Goal: Transaction & Acquisition: Book appointment/travel/reservation

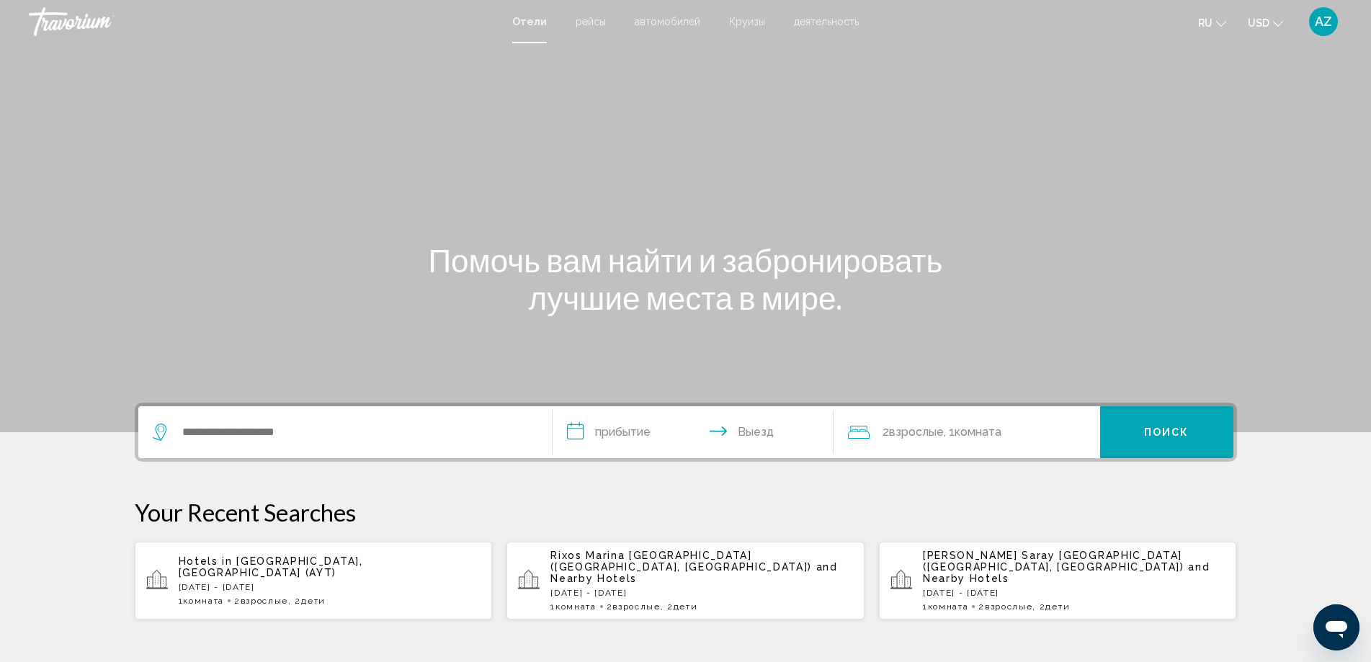
scroll to position [144, 0]
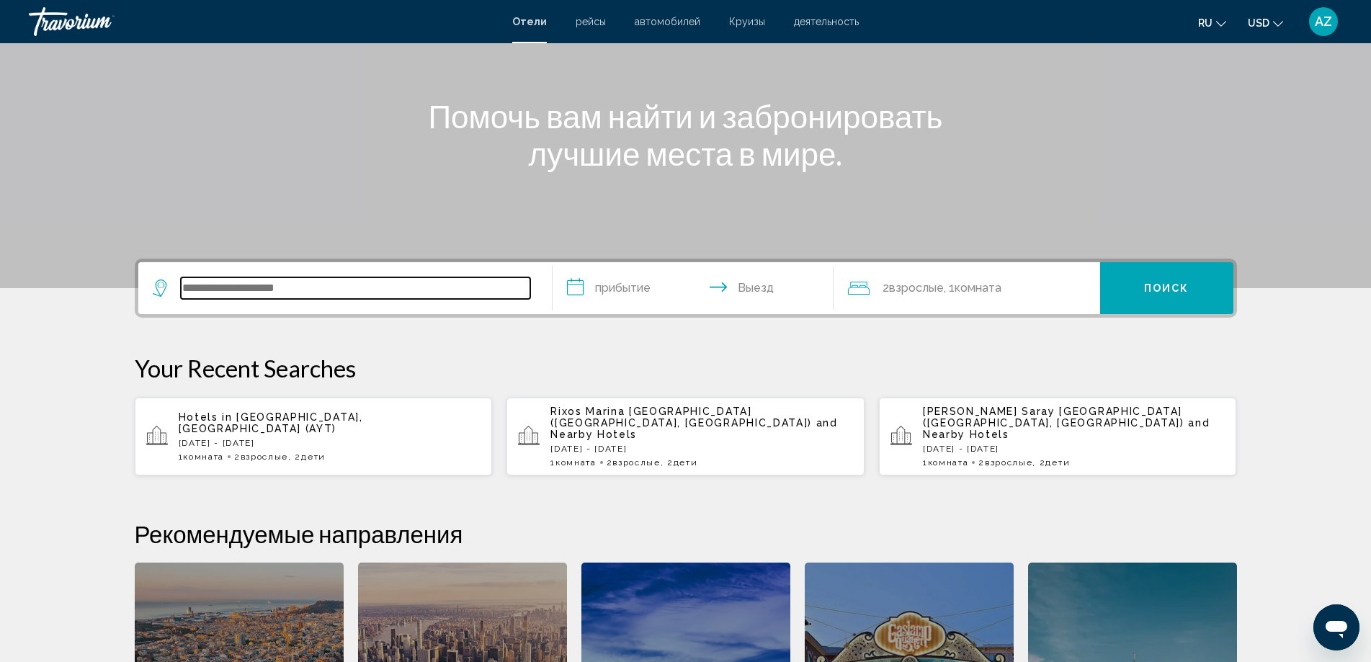
click at [272, 295] on input "Search widget" at bounding box center [355, 288] width 349 height 22
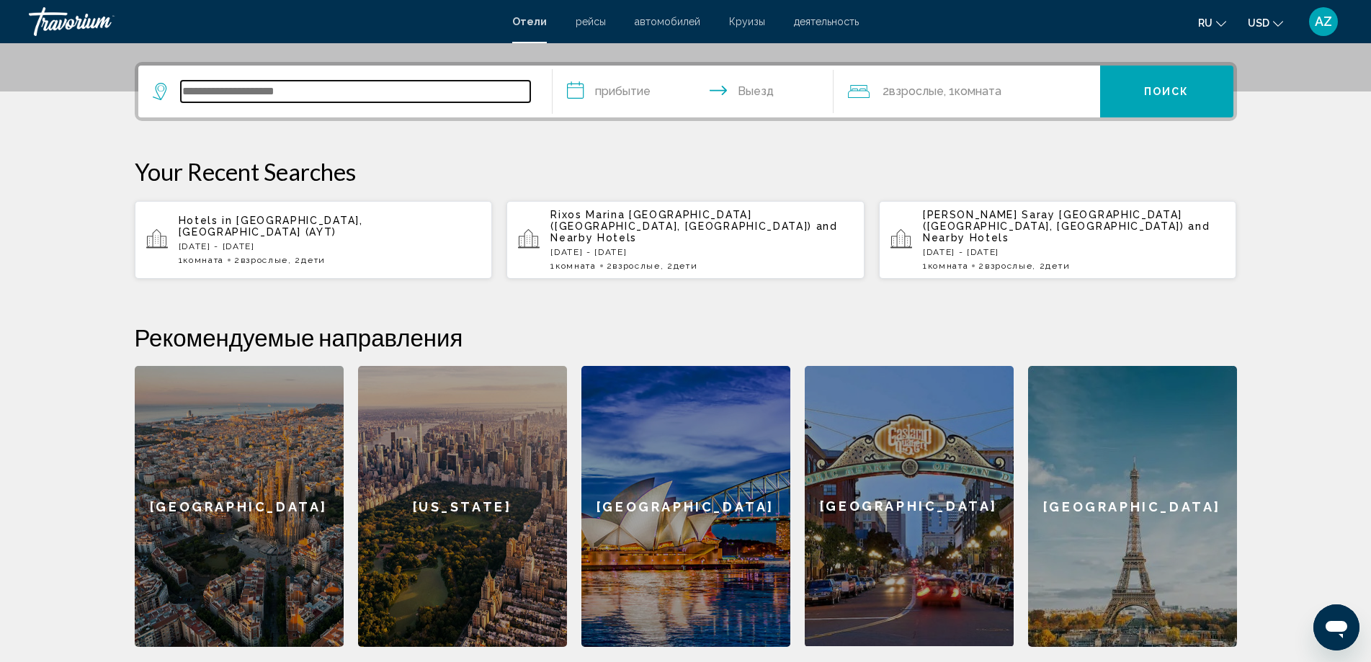
scroll to position [356, 0]
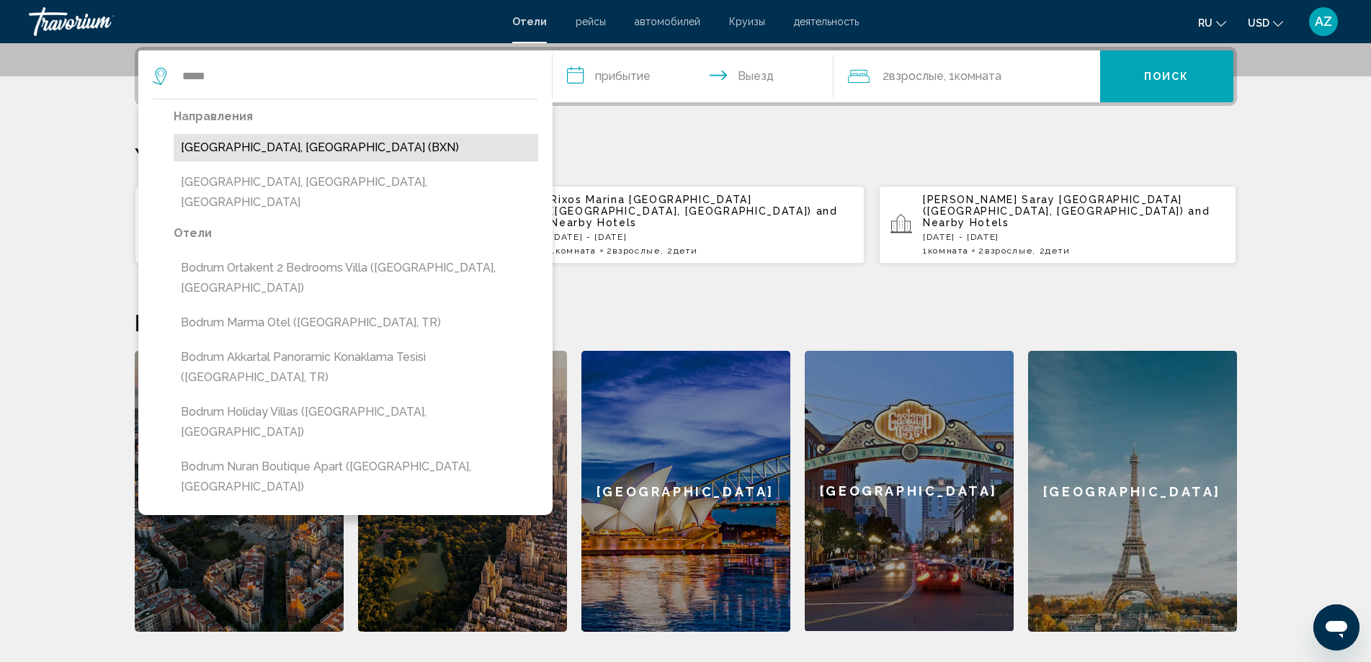
click at [292, 145] on button "[GEOGRAPHIC_DATA], [GEOGRAPHIC_DATA] (BXN)" at bounding box center [356, 147] width 365 height 27
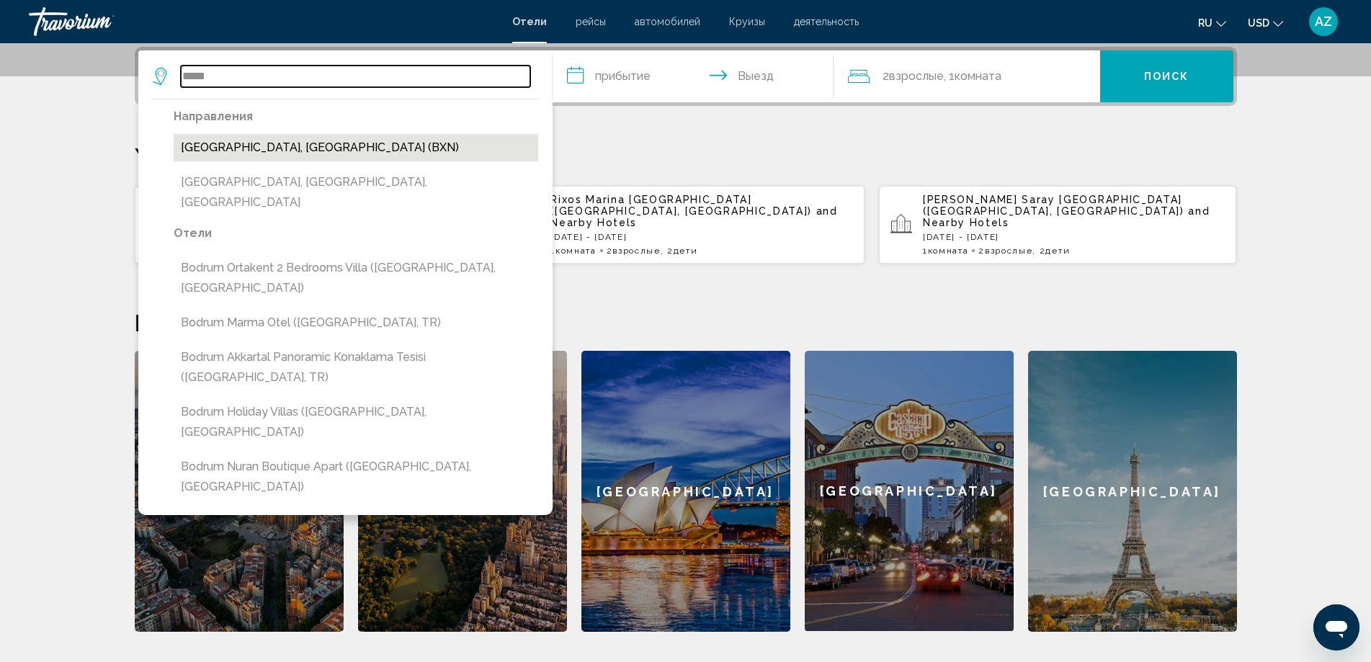
type input "**********"
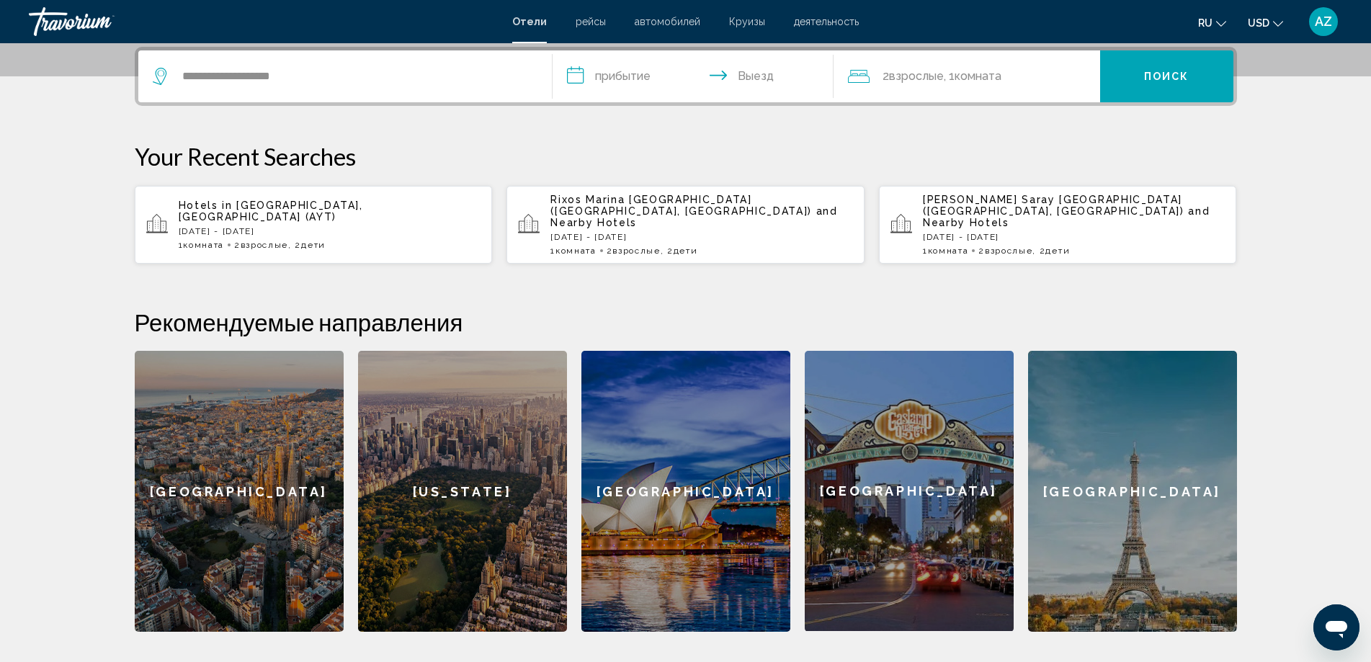
click at [613, 68] on input "**********" at bounding box center [696, 78] width 287 height 56
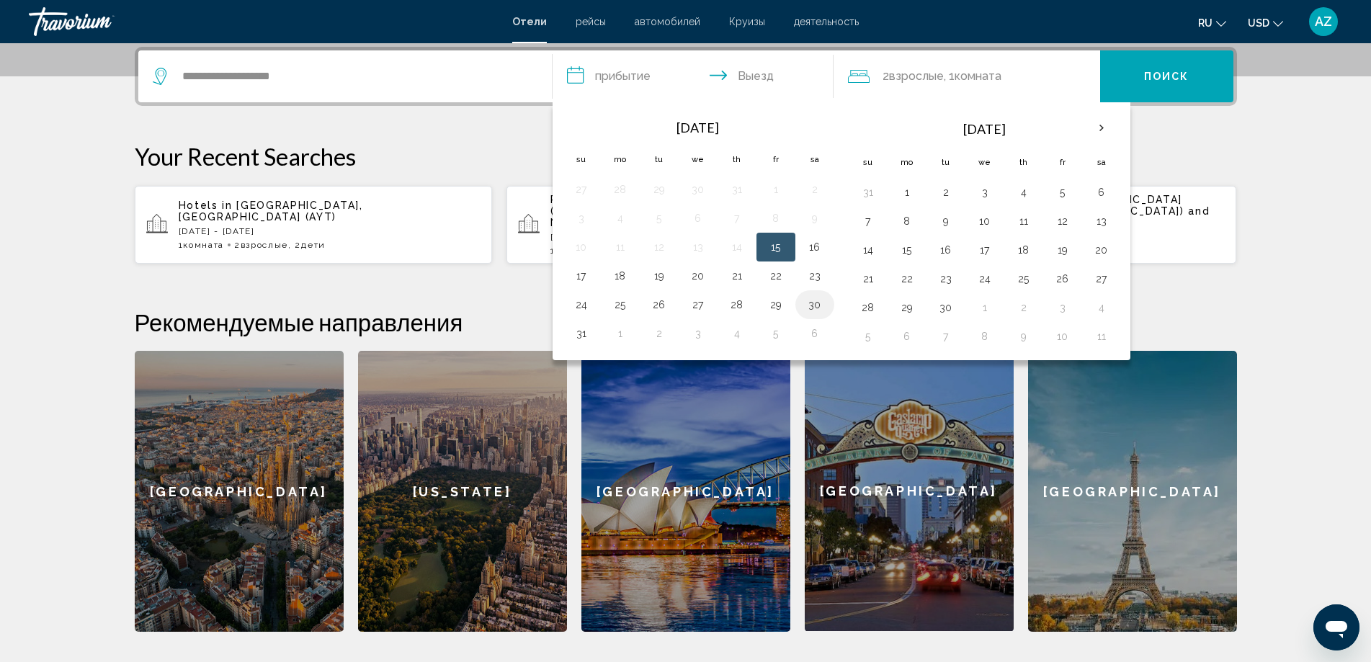
click at [811, 305] on button "30" at bounding box center [814, 305] width 23 height 20
click at [694, 334] on button "3" at bounding box center [698, 333] width 23 height 20
type input "**********"
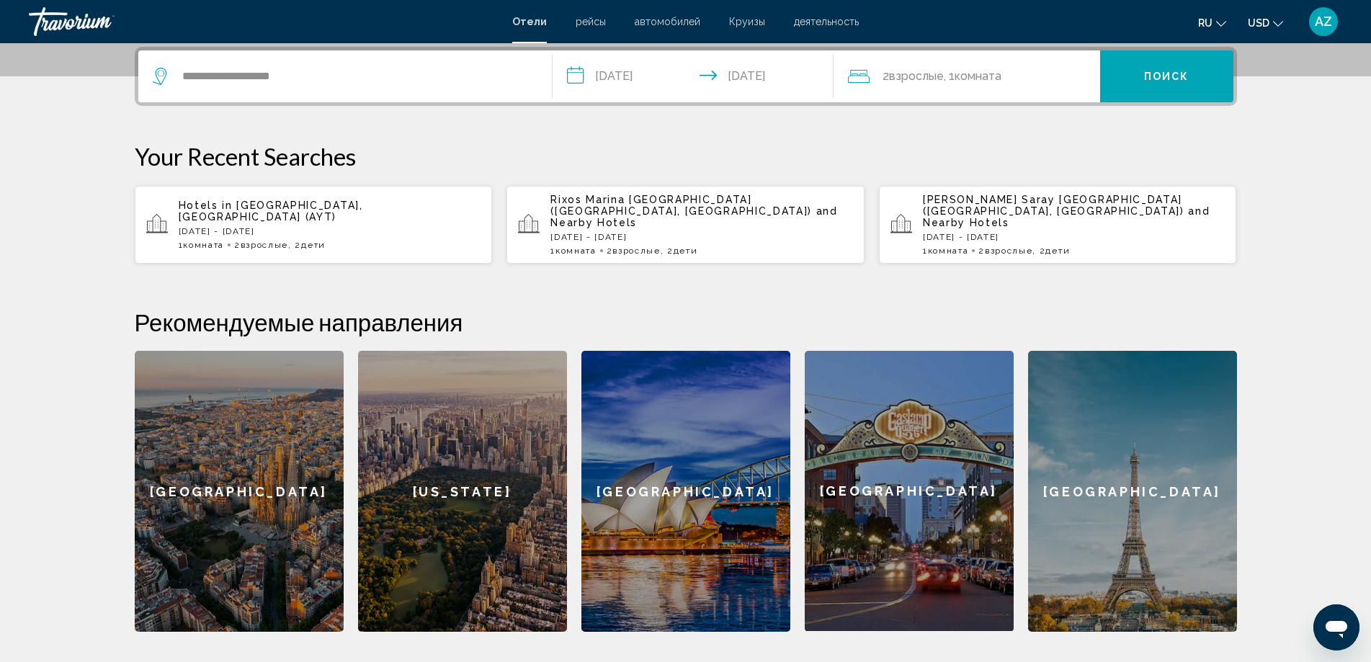
click at [1203, 76] on button "Поиск" at bounding box center [1166, 76] width 133 height 52
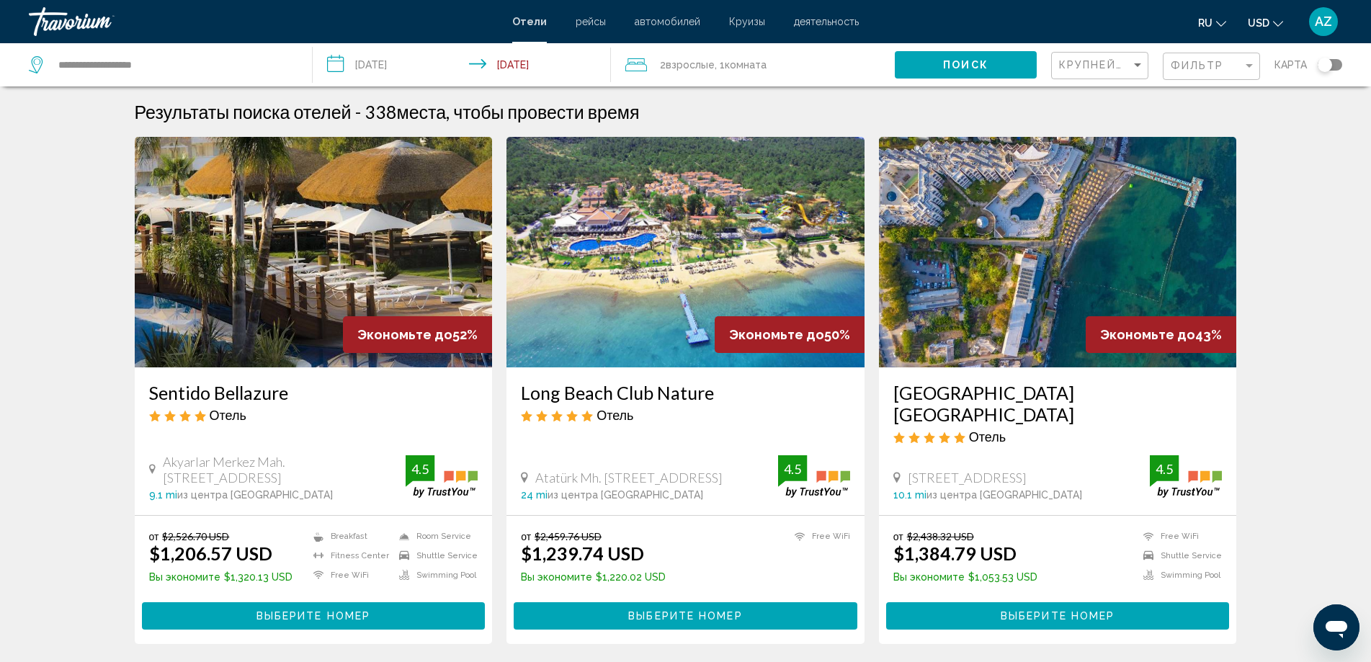
click at [706, 253] on img "Main content" at bounding box center [685, 252] width 358 height 231
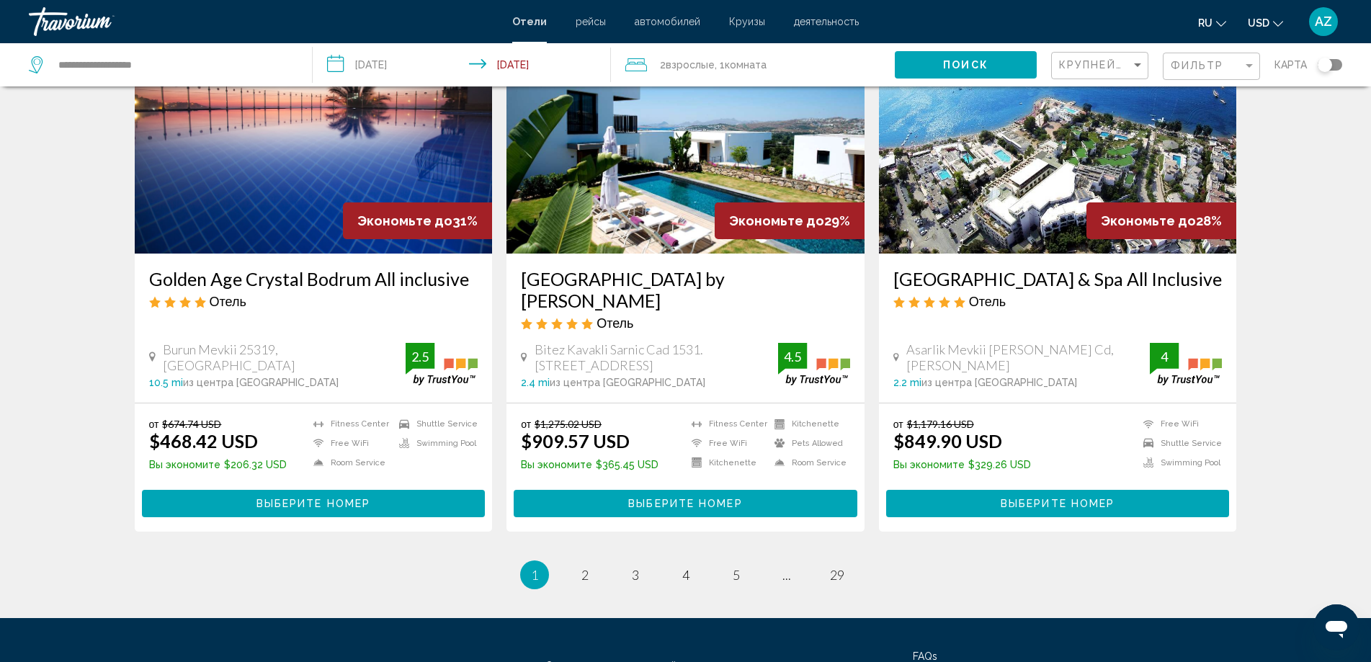
scroll to position [1729, 0]
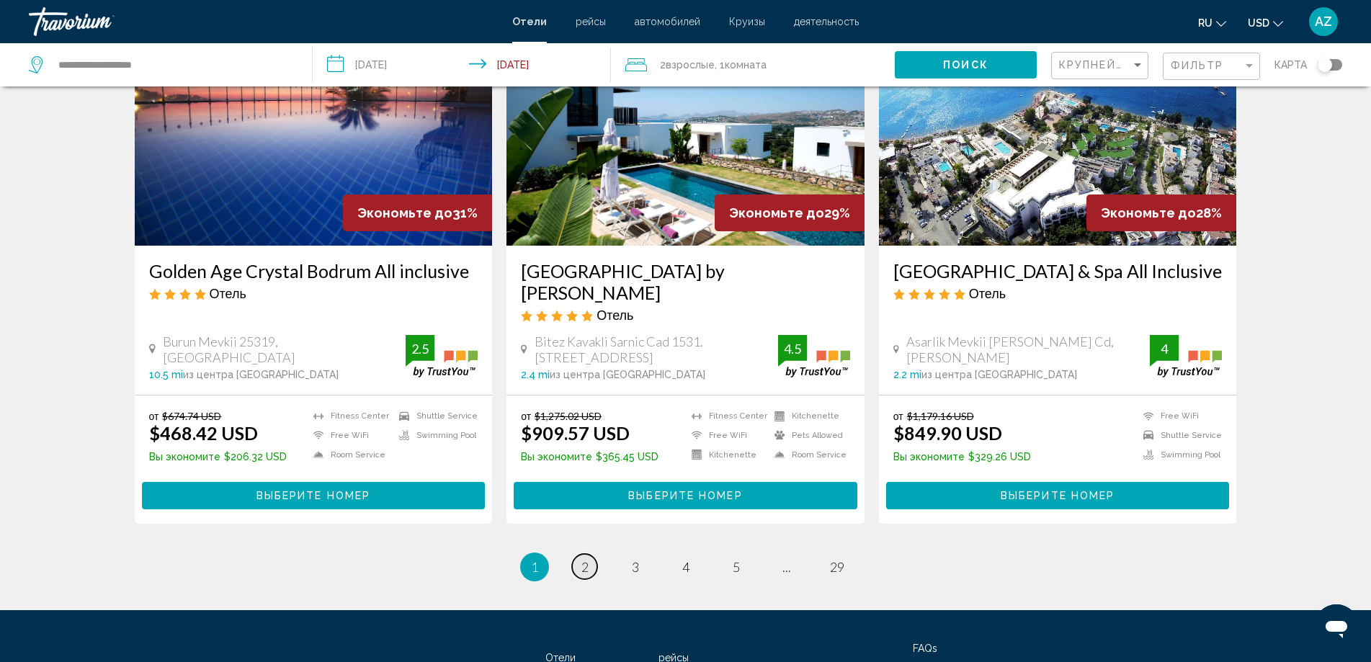
click at [587, 559] on span "2" at bounding box center [584, 567] width 7 height 16
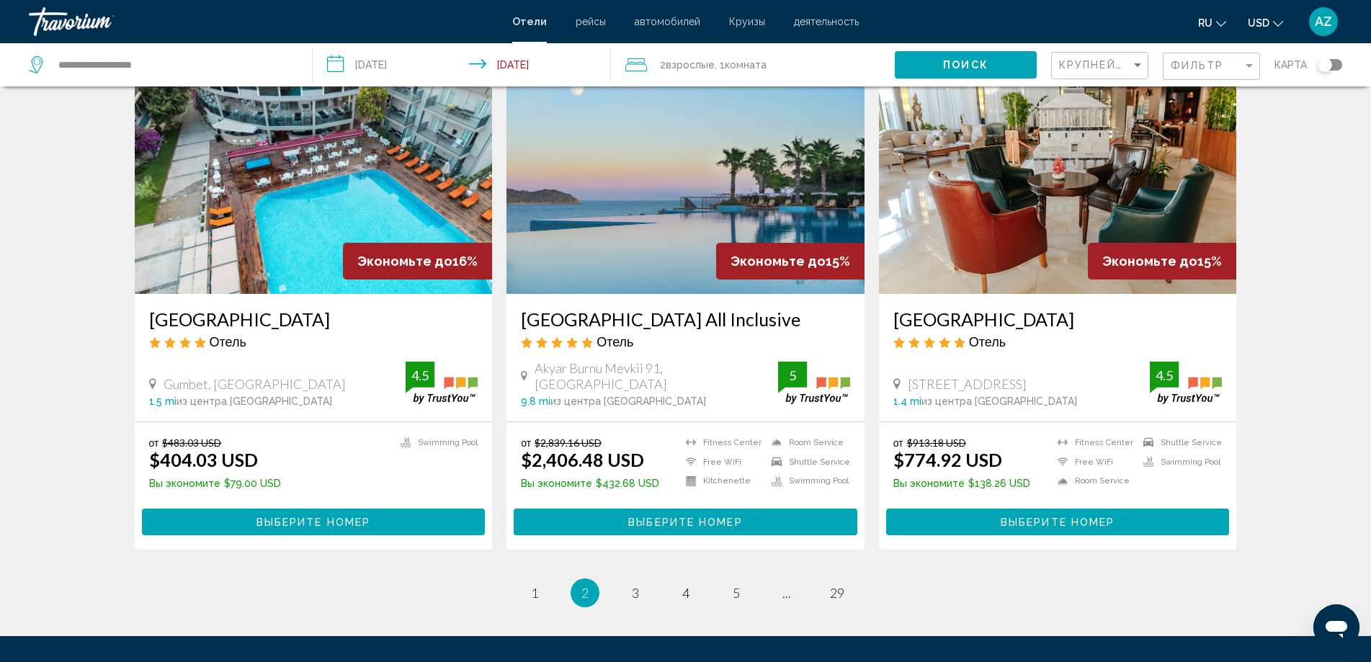
scroll to position [1769, 0]
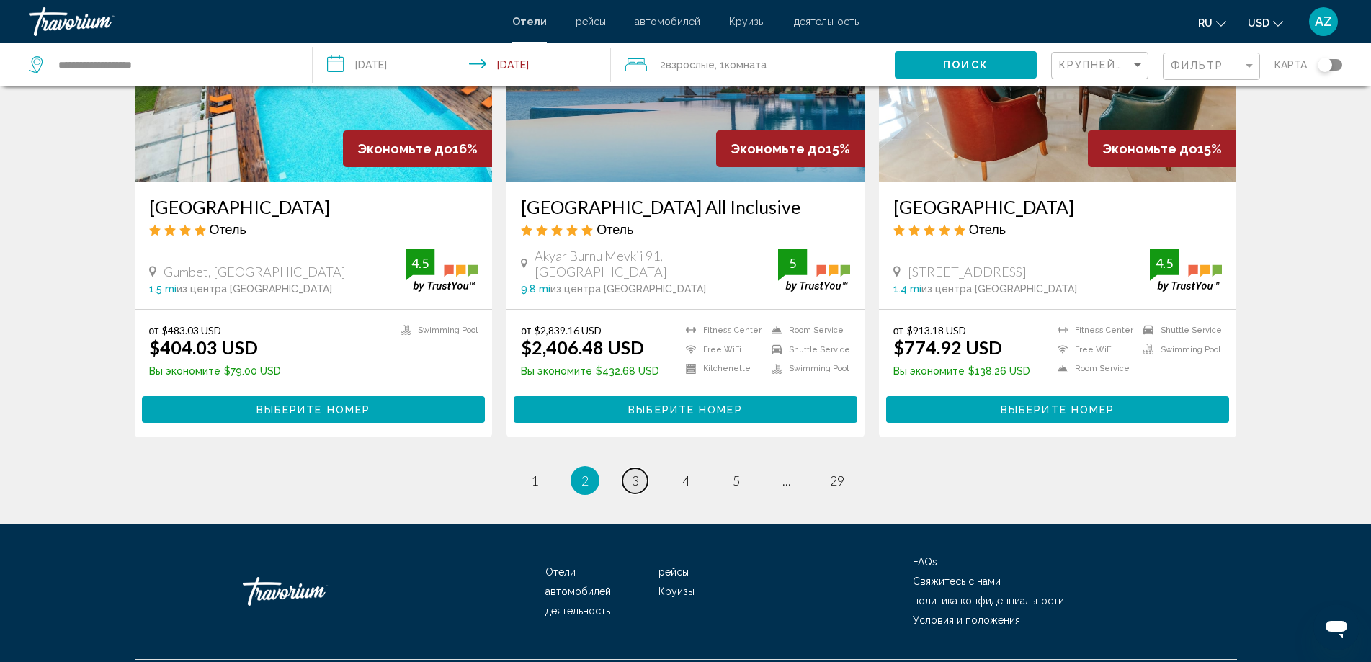
click at [632, 473] on span "3" at bounding box center [635, 481] width 7 height 16
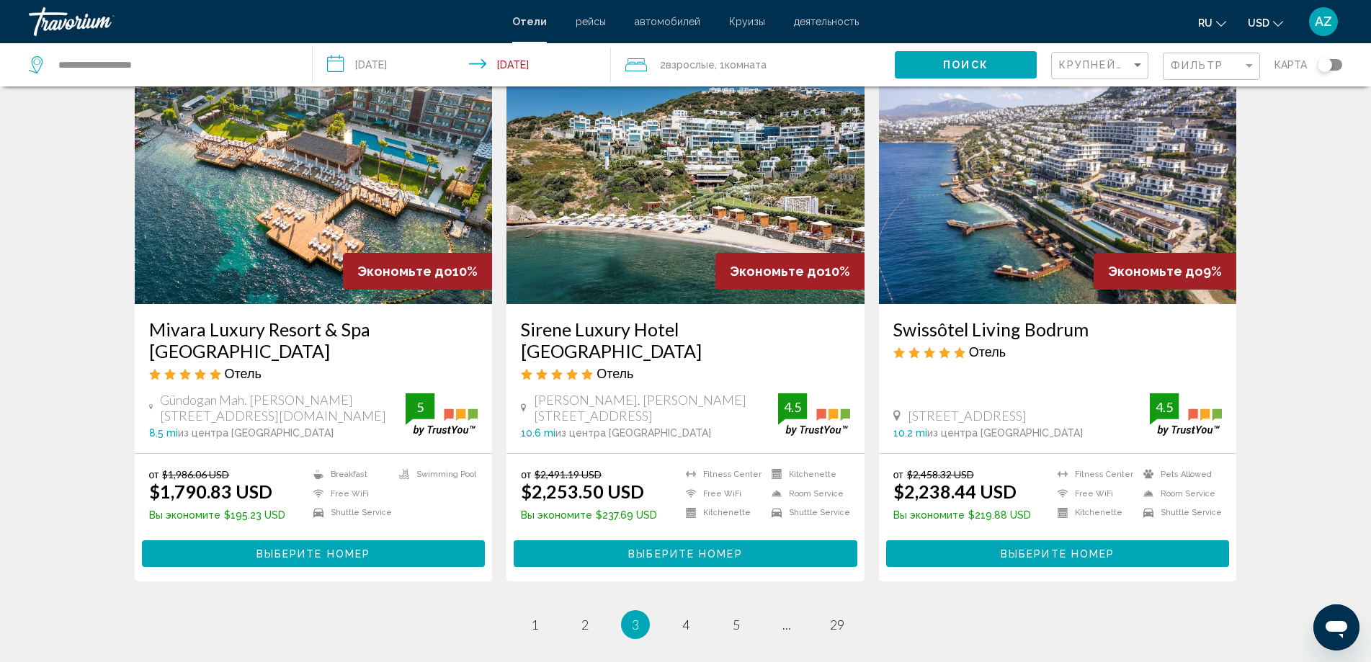
scroll to position [1769, 0]
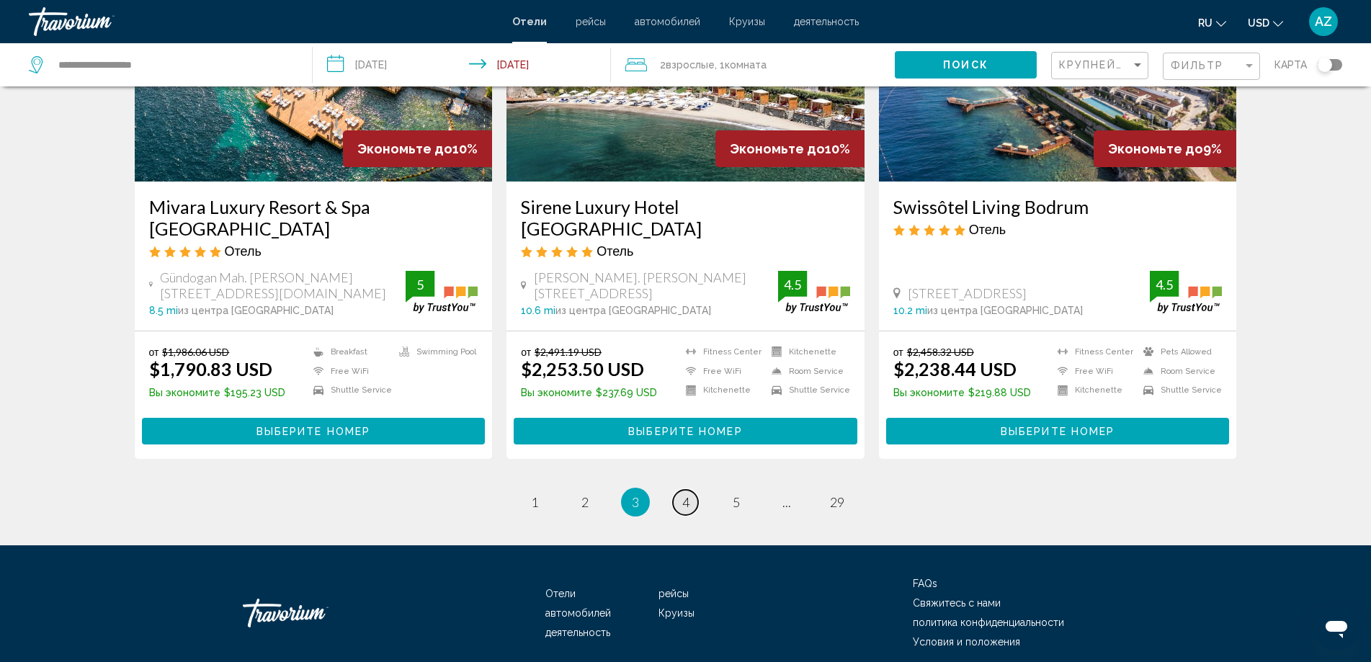
click at [687, 494] on span "4" at bounding box center [685, 502] width 7 height 16
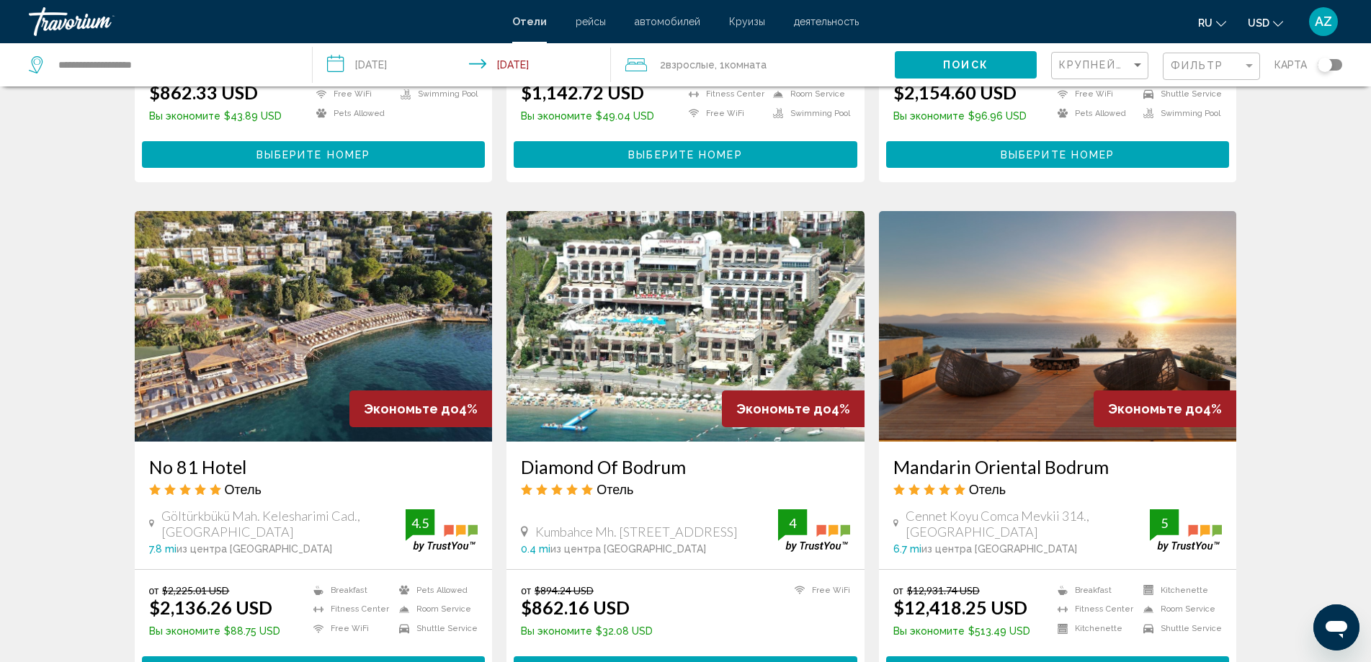
scroll to position [1789, 0]
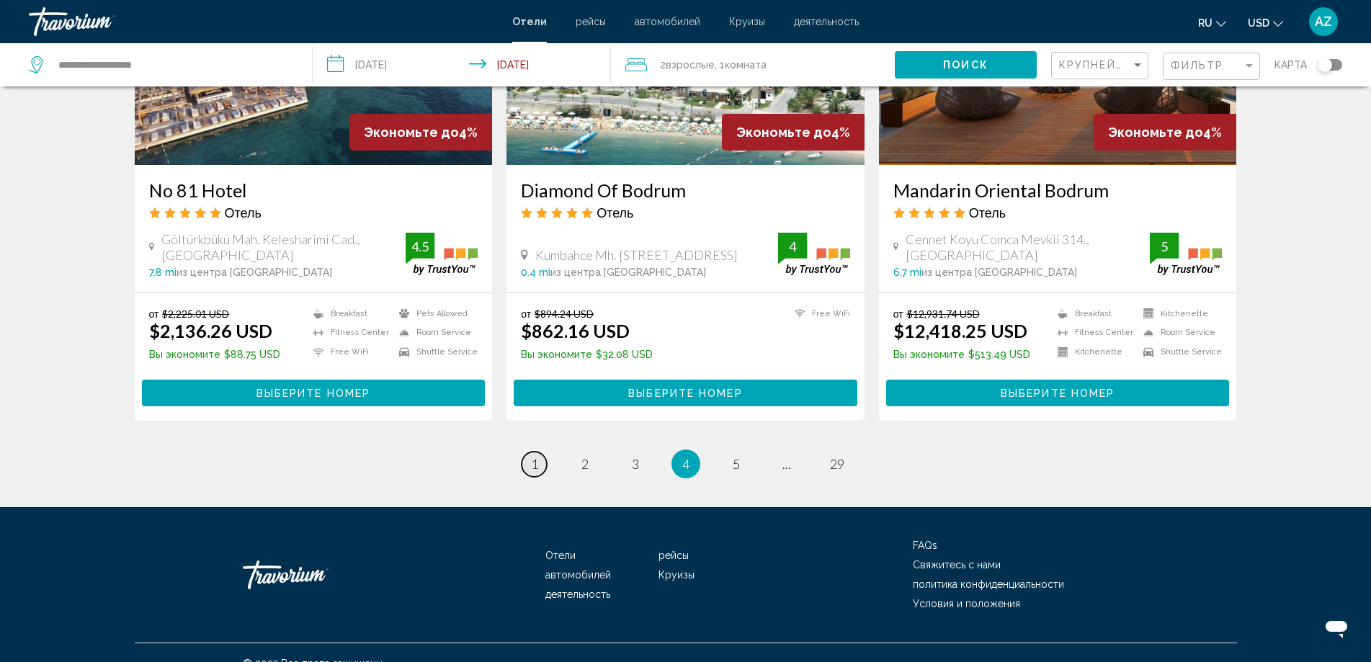
click at [536, 456] on span "1" at bounding box center [534, 464] width 7 height 16
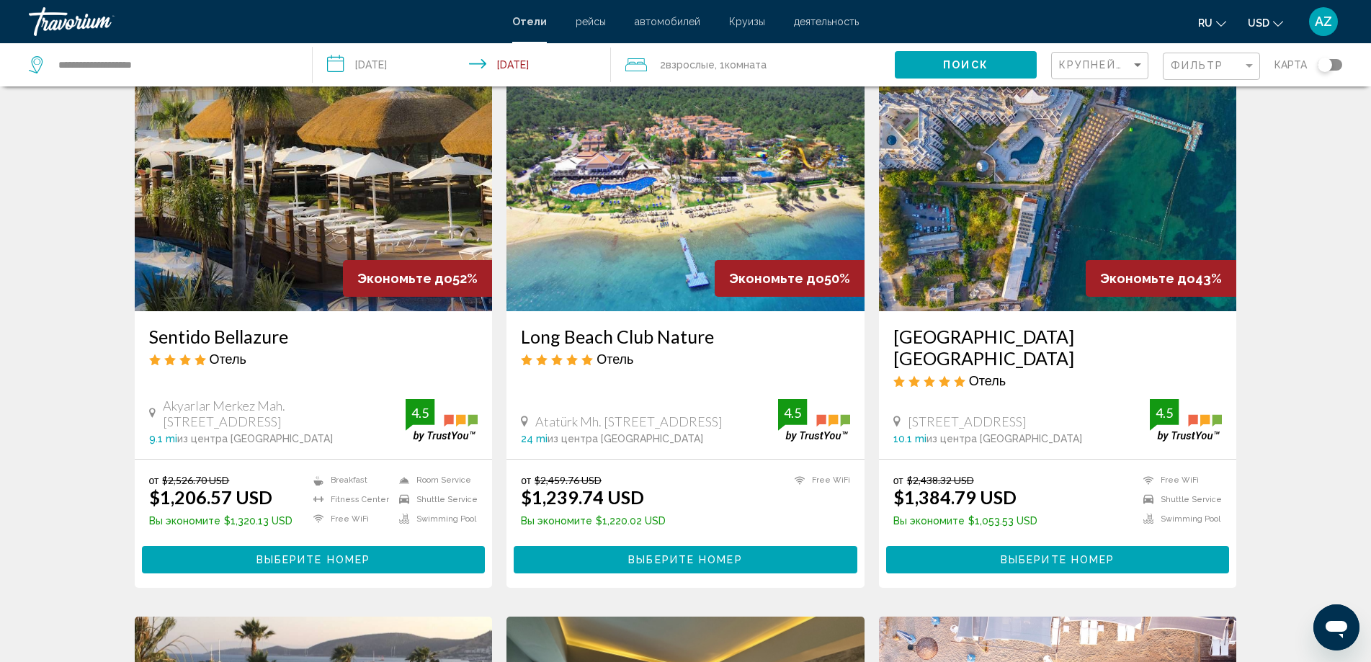
scroll to position [171, 0]
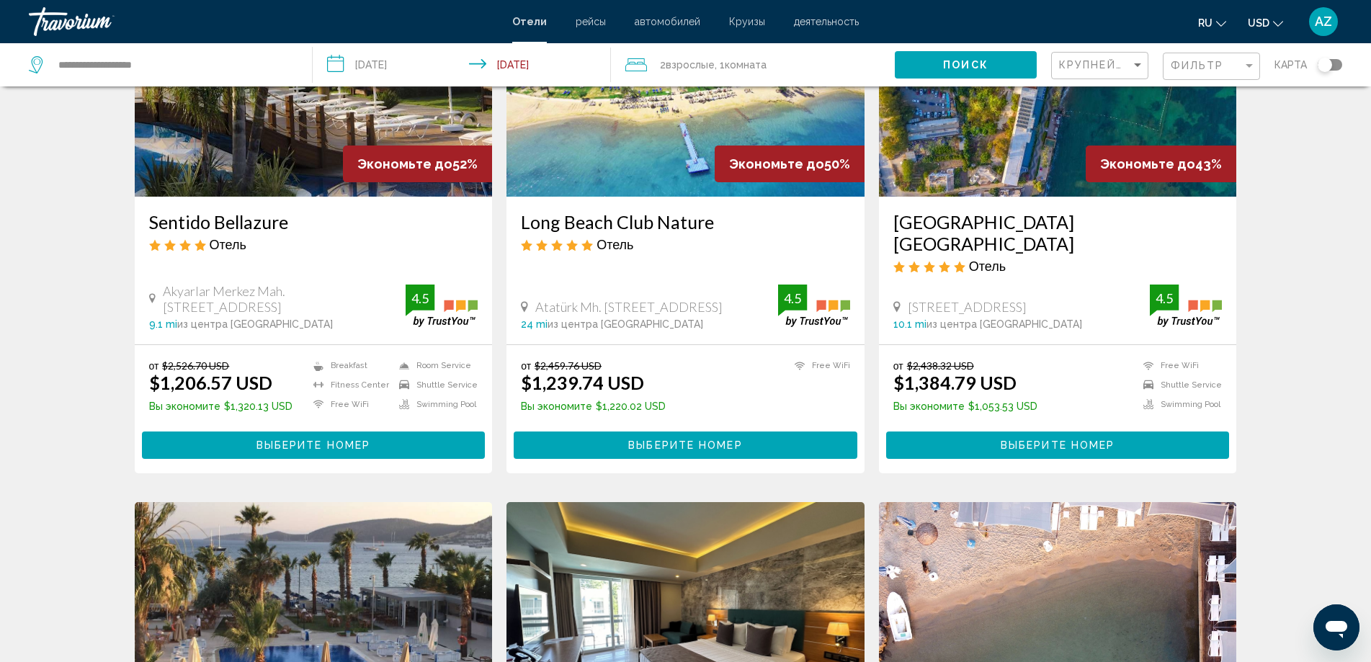
click at [373, 146] on div "Экономьте до 52%" at bounding box center [417, 164] width 149 height 37
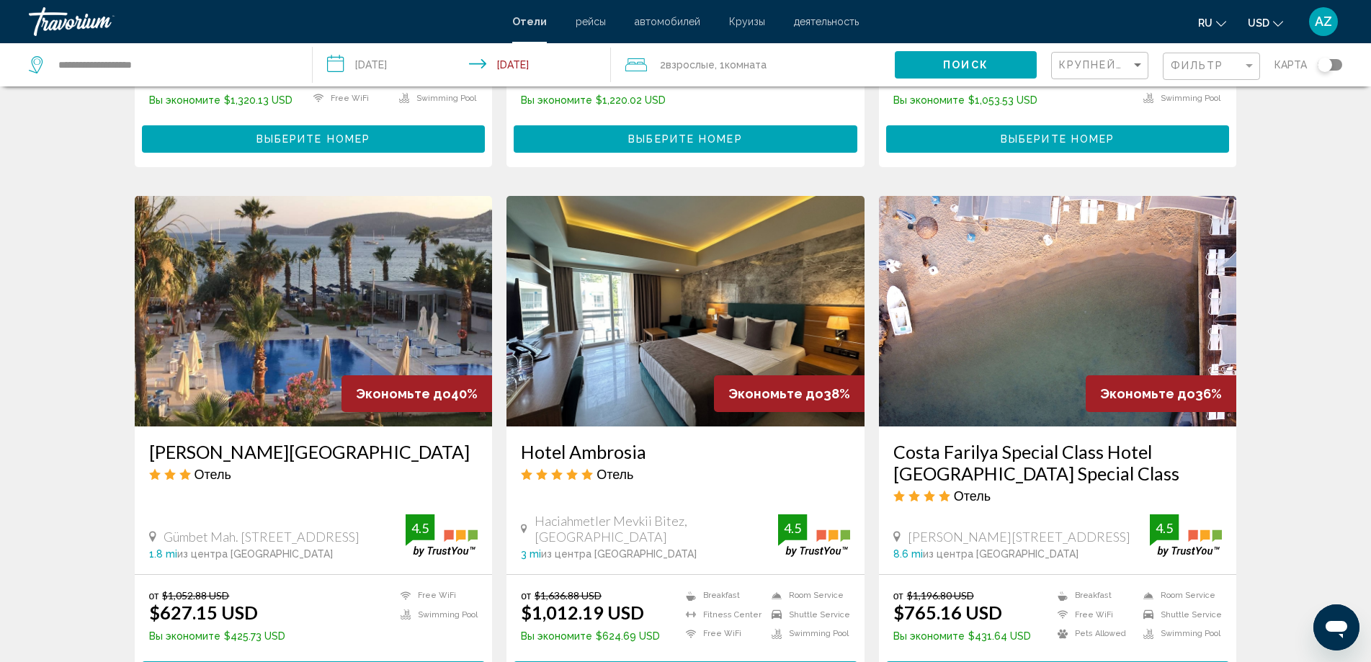
scroll to position [504, 0]
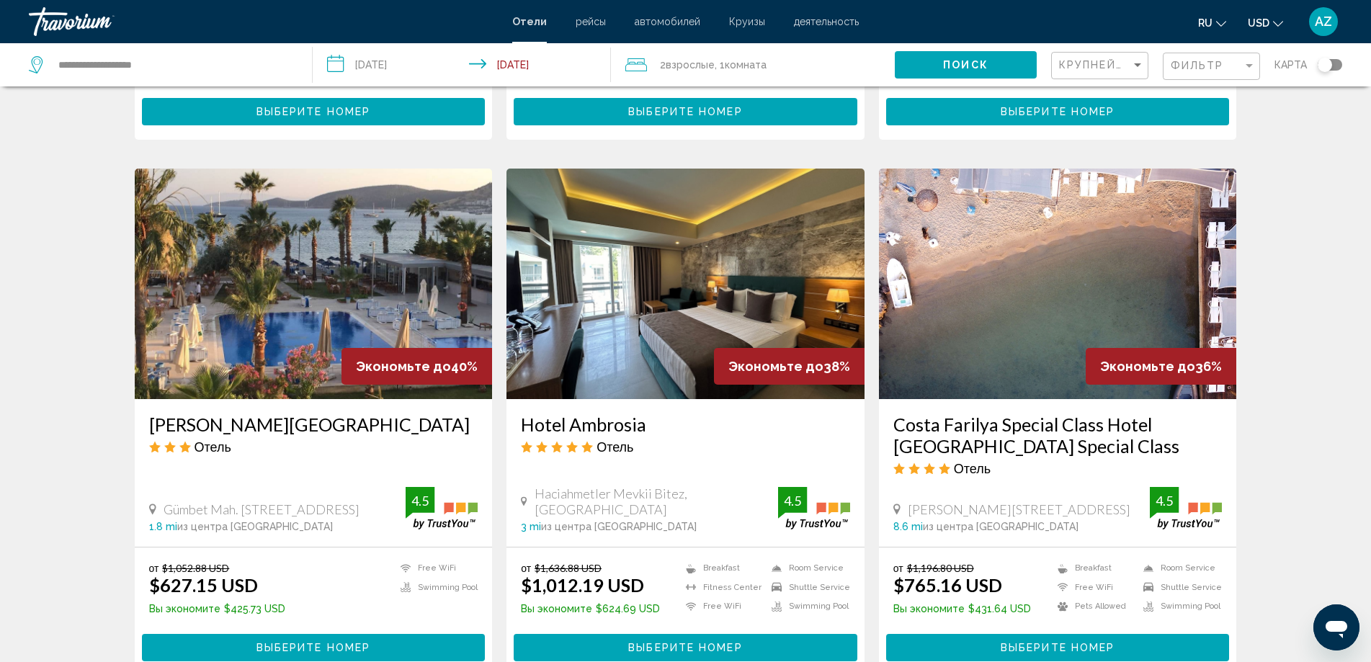
click at [1088, 249] on img "Main content" at bounding box center [1058, 284] width 358 height 231
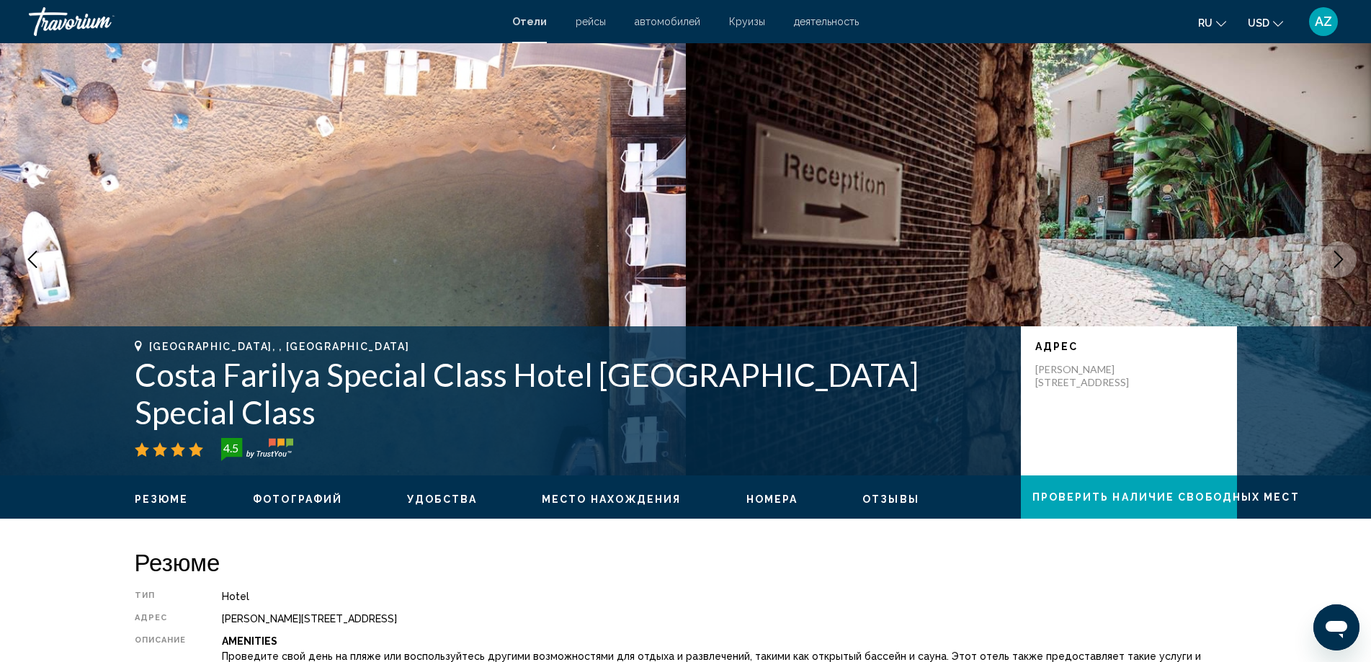
click at [1336, 240] on img "Main content" at bounding box center [1029, 259] width 686 height 432
click at [1336, 251] on icon "Next image" at bounding box center [1338, 259] width 17 height 17
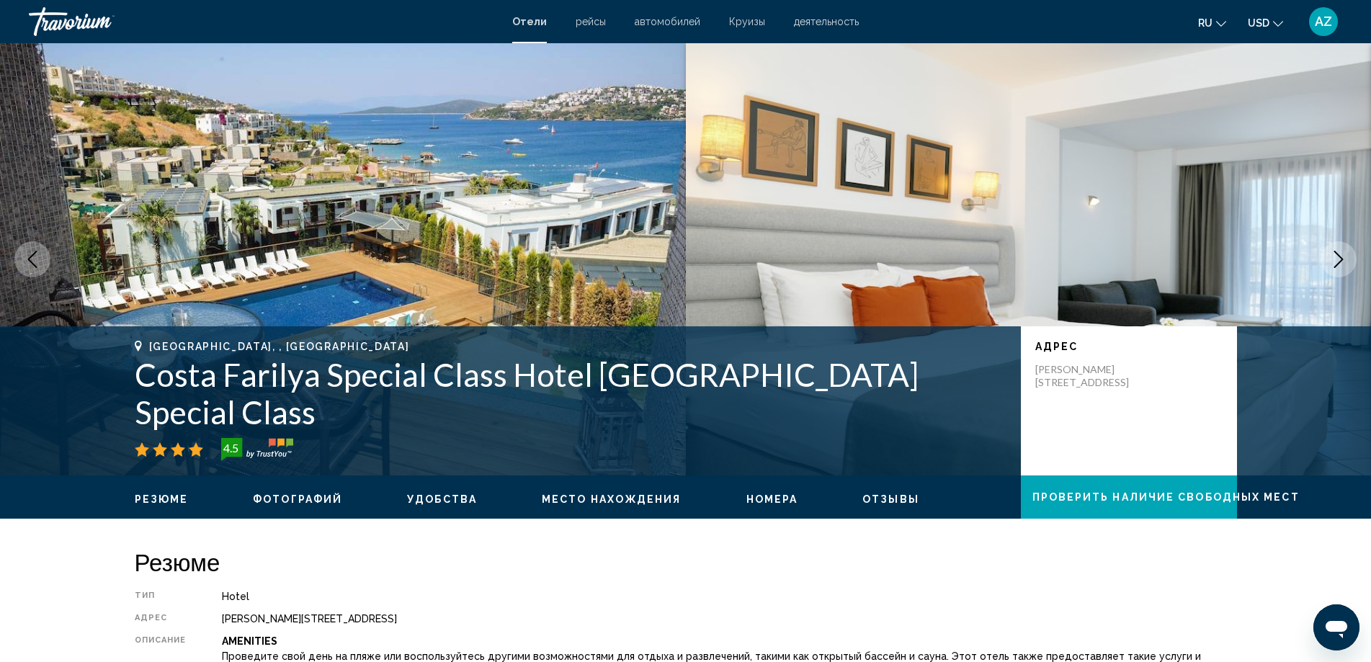
click at [1336, 251] on icon "Next image" at bounding box center [1338, 259] width 17 height 17
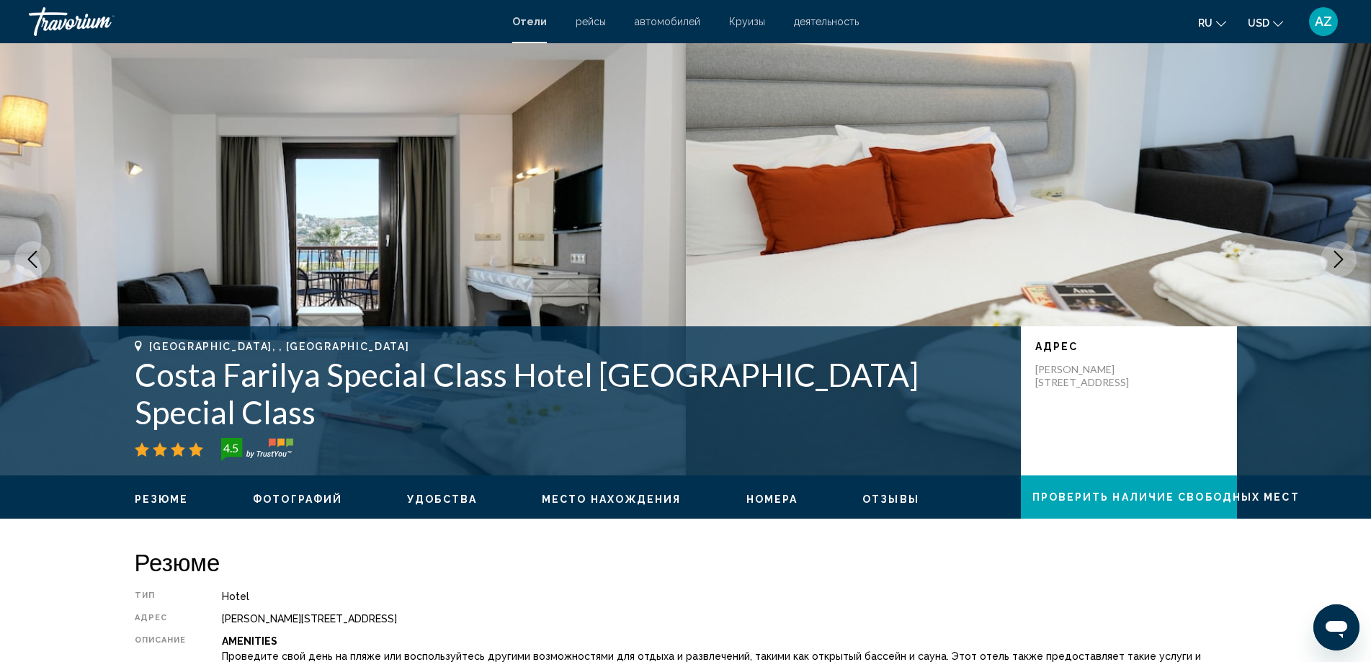
click at [1336, 251] on icon "Next image" at bounding box center [1338, 259] width 17 height 17
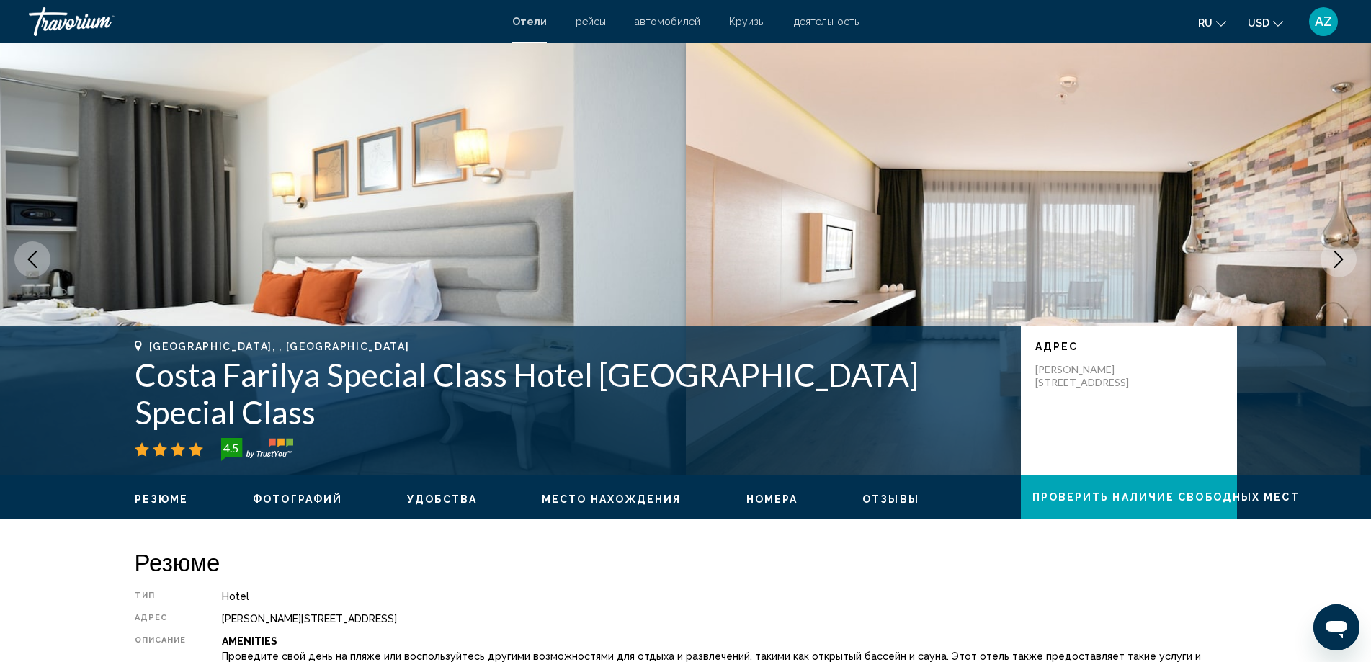
click at [1336, 251] on icon "Next image" at bounding box center [1338, 259] width 17 height 17
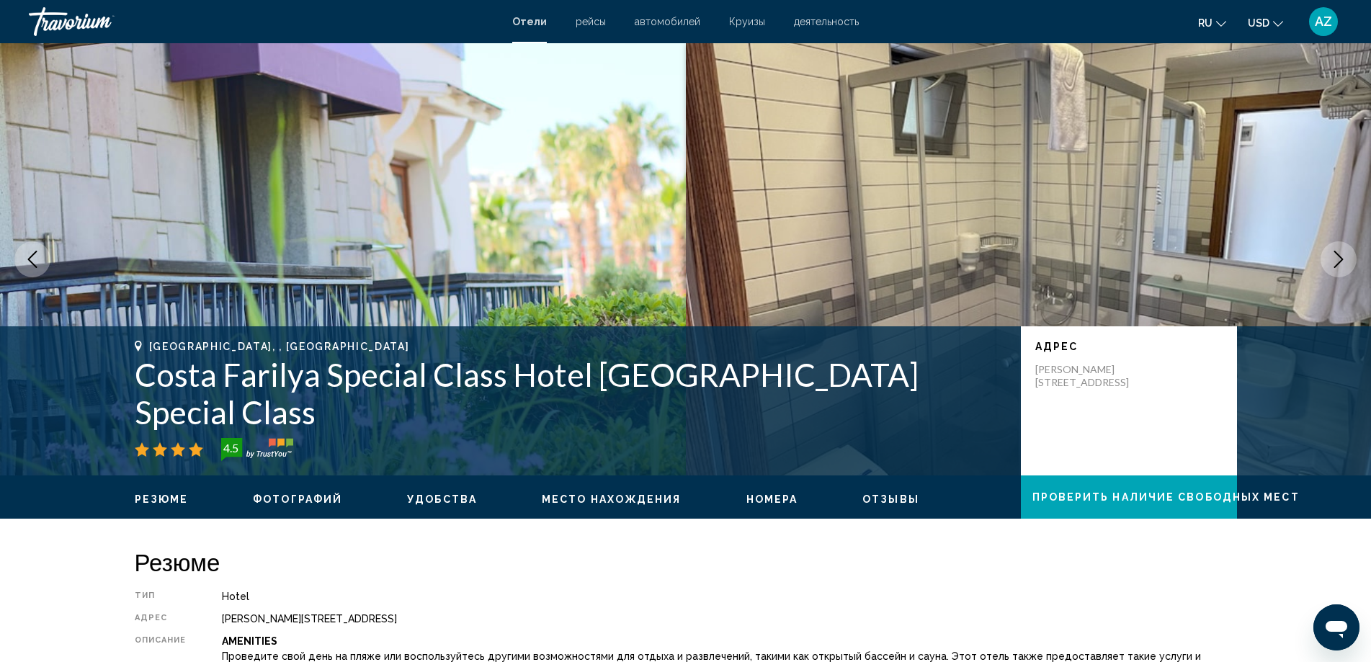
click at [1336, 251] on icon "Next image" at bounding box center [1338, 259] width 17 height 17
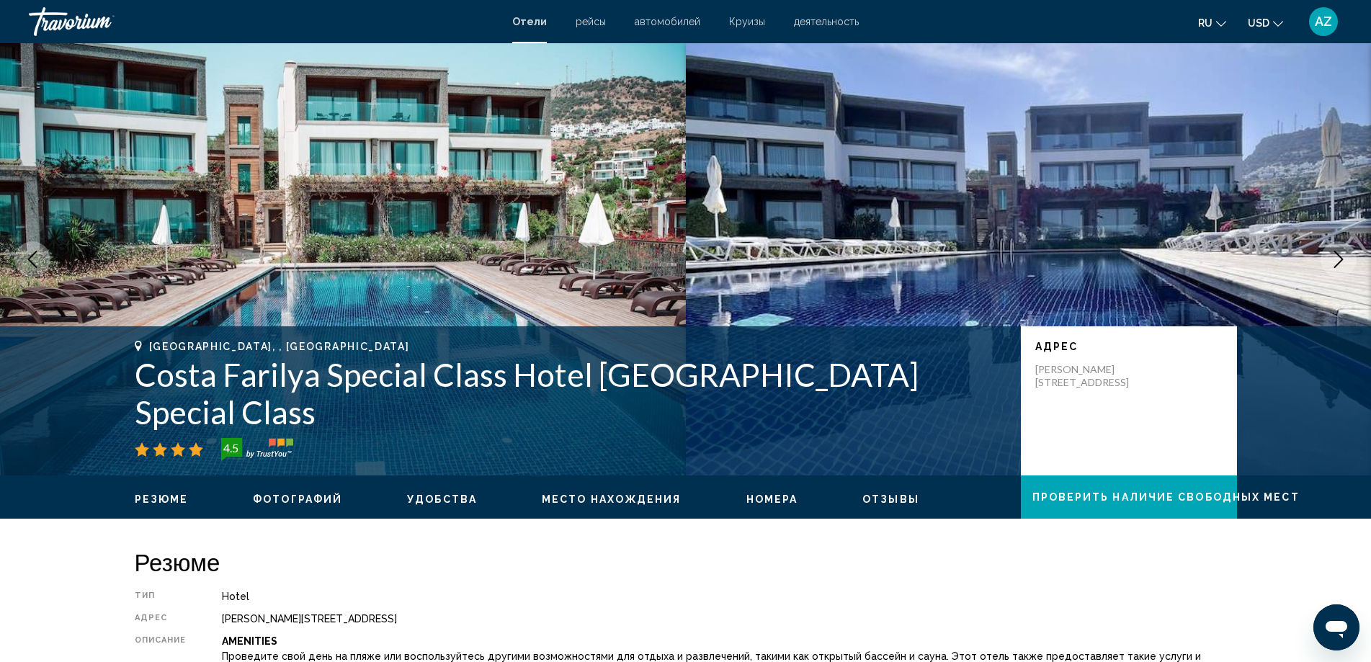
click at [1336, 251] on icon "Next image" at bounding box center [1338, 259] width 17 height 17
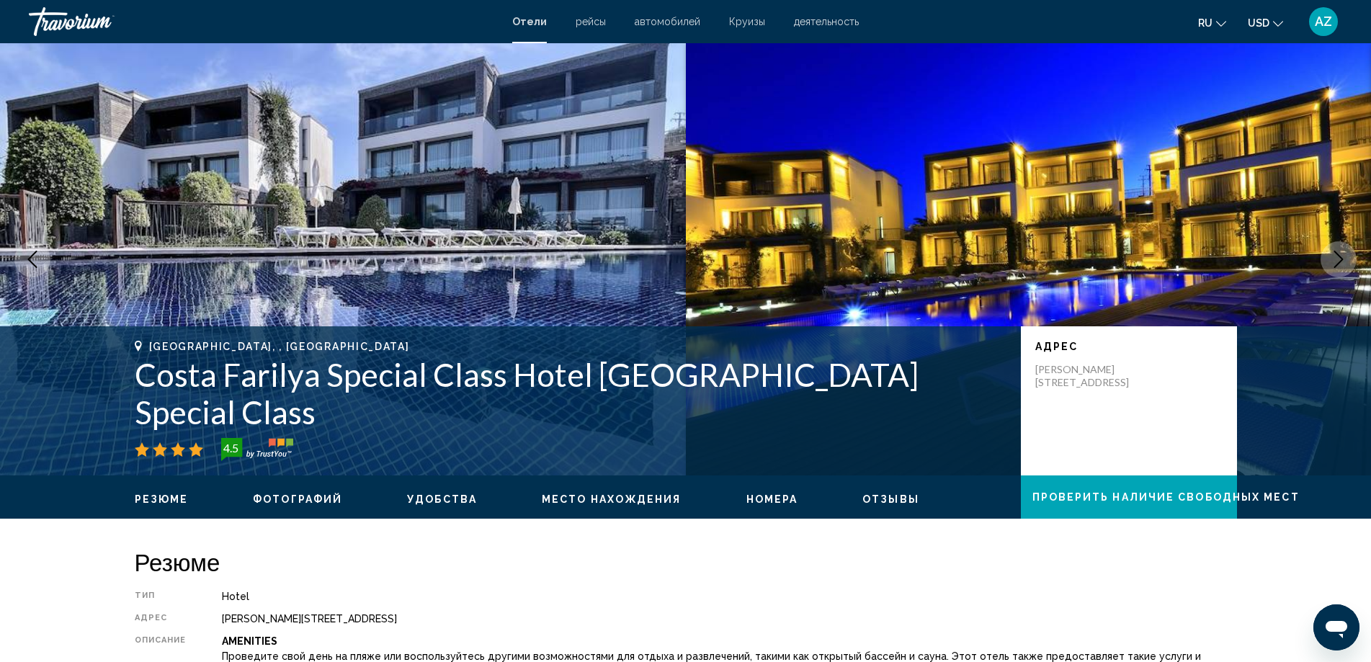
click at [1336, 251] on icon "Next image" at bounding box center [1338, 259] width 17 height 17
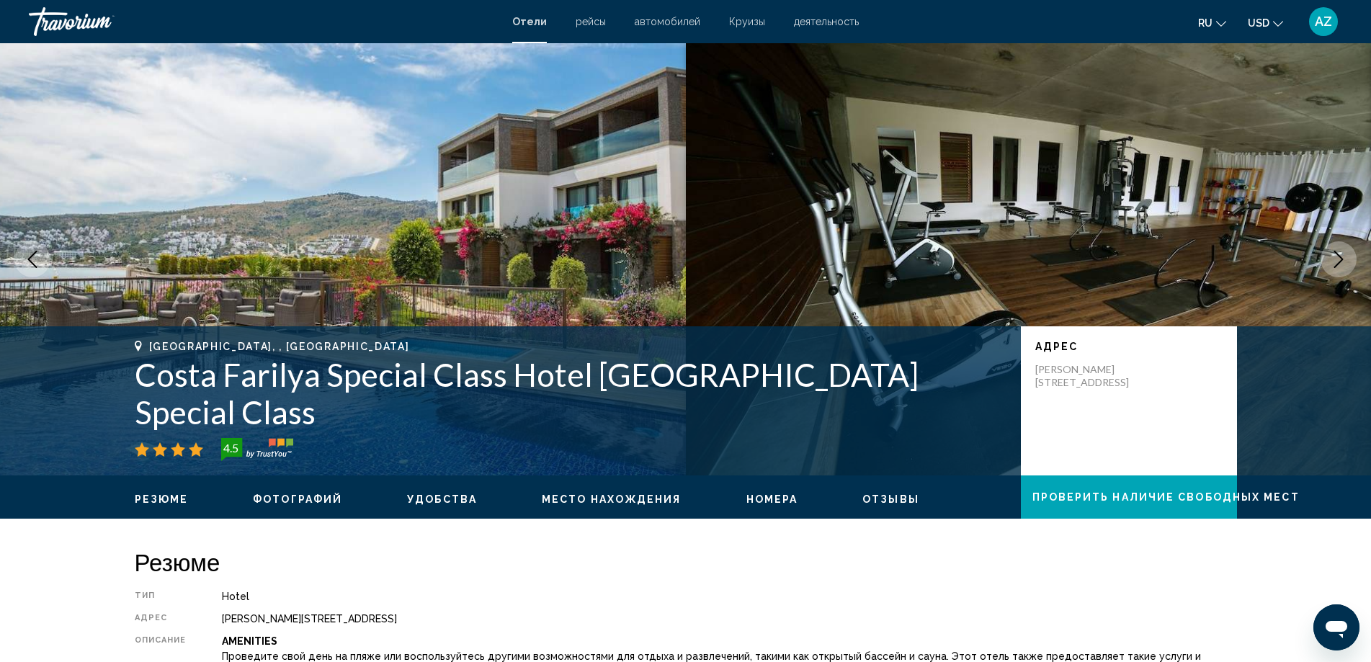
click at [1336, 251] on icon "Next image" at bounding box center [1338, 259] width 17 height 17
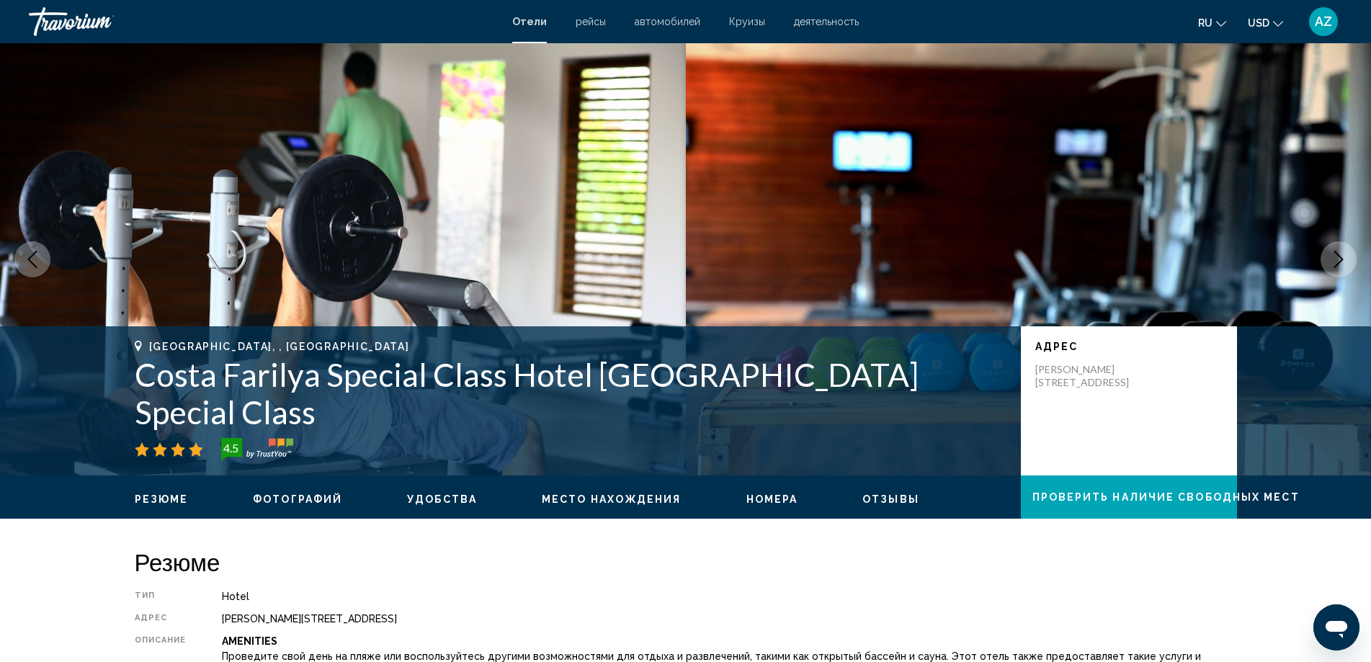
click at [1336, 251] on icon "Next image" at bounding box center [1338, 259] width 17 height 17
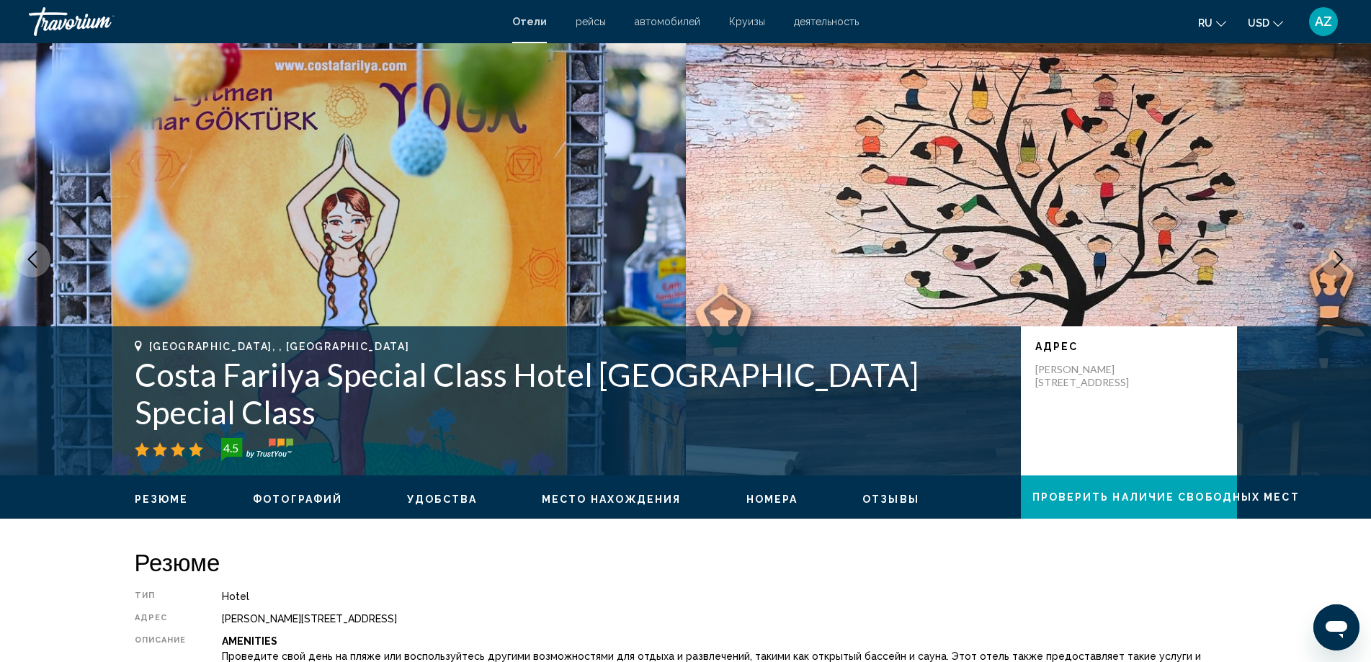
click at [1336, 251] on icon "Next image" at bounding box center [1338, 259] width 17 height 17
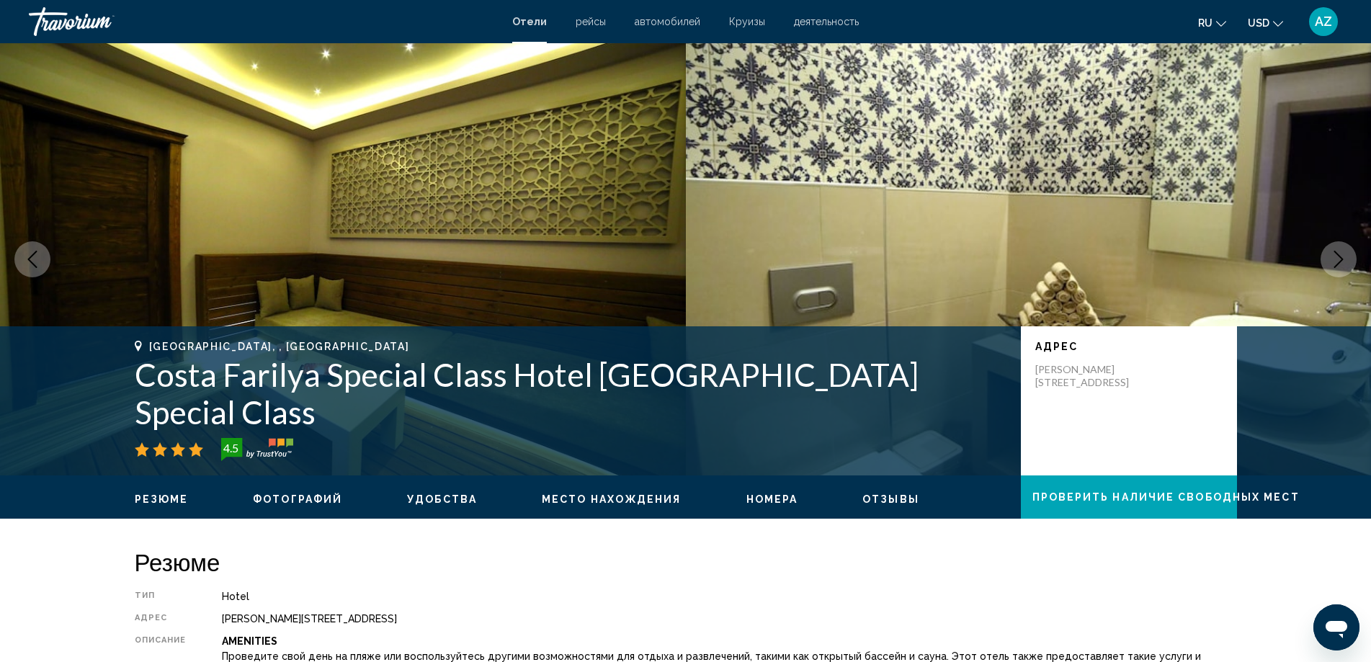
click at [1336, 251] on icon "Next image" at bounding box center [1338, 259] width 17 height 17
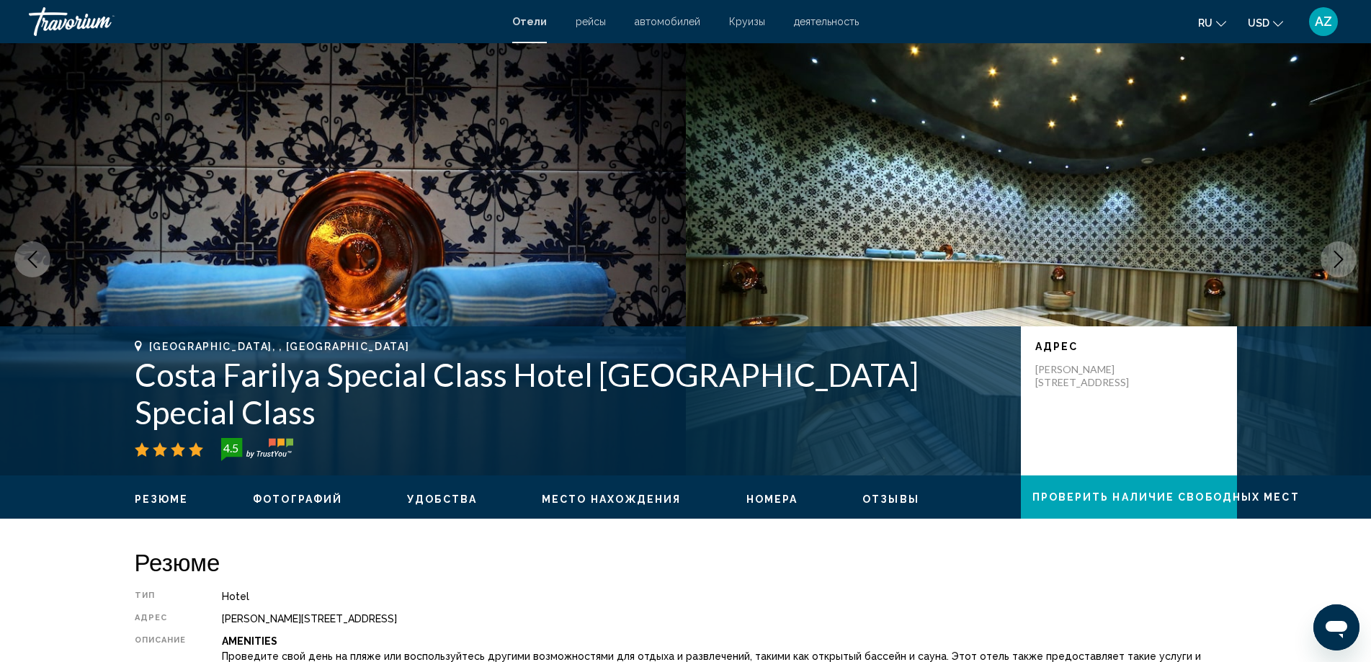
click at [1336, 251] on icon "Next image" at bounding box center [1338, 259] width 17 height 17
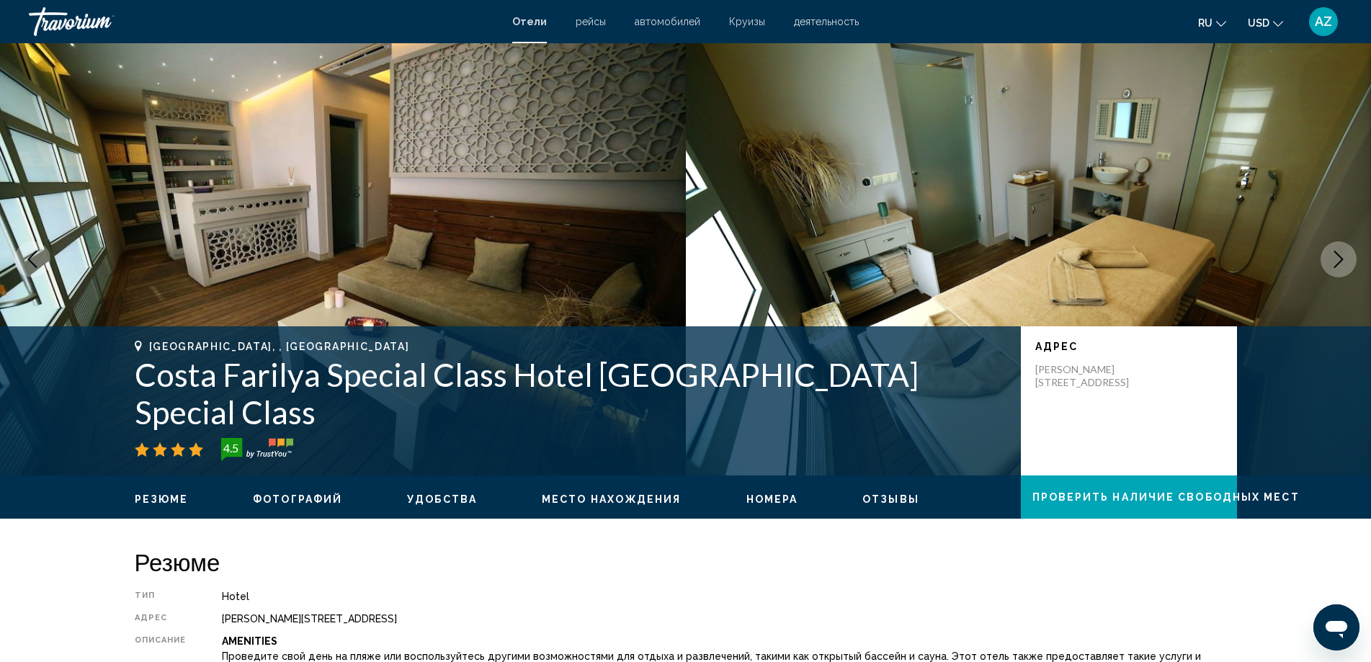
click at [1336, 251] on icon "Next image" at bounding box center [1338, 259] width 17 height 17
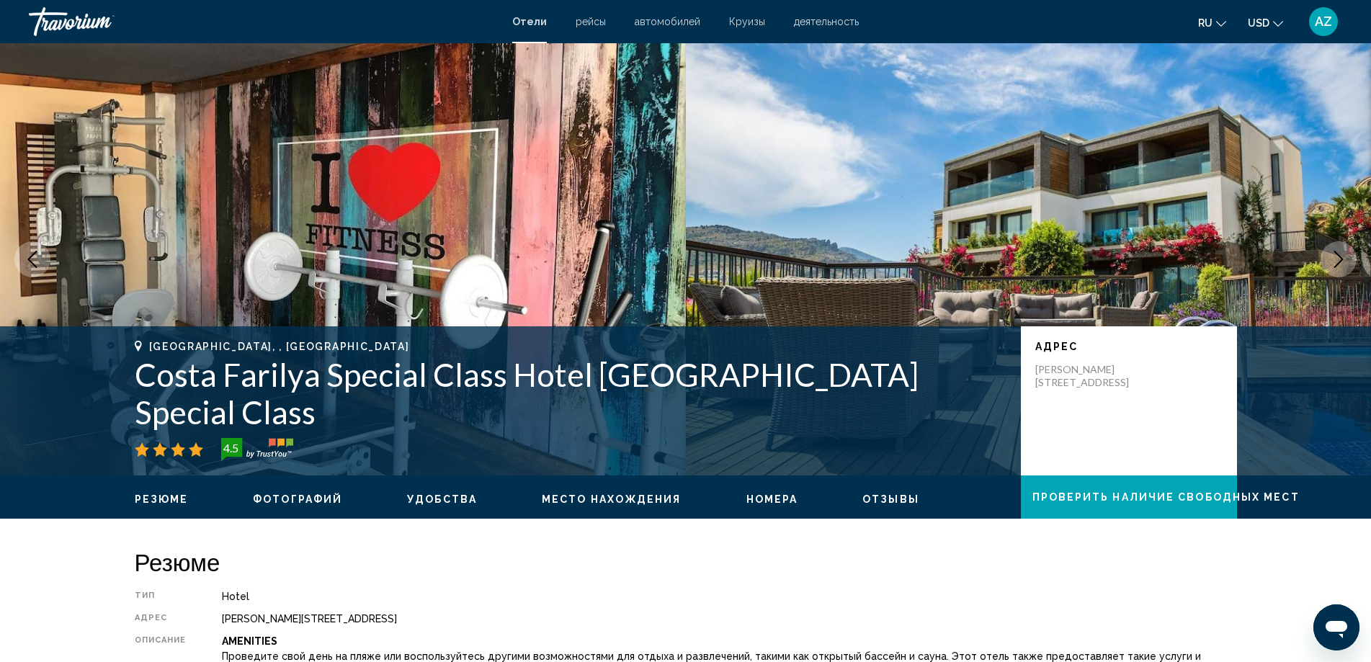
click at [1336, 251] on icon "Next image" at bounding box center [1338, 259] width 17 height 17
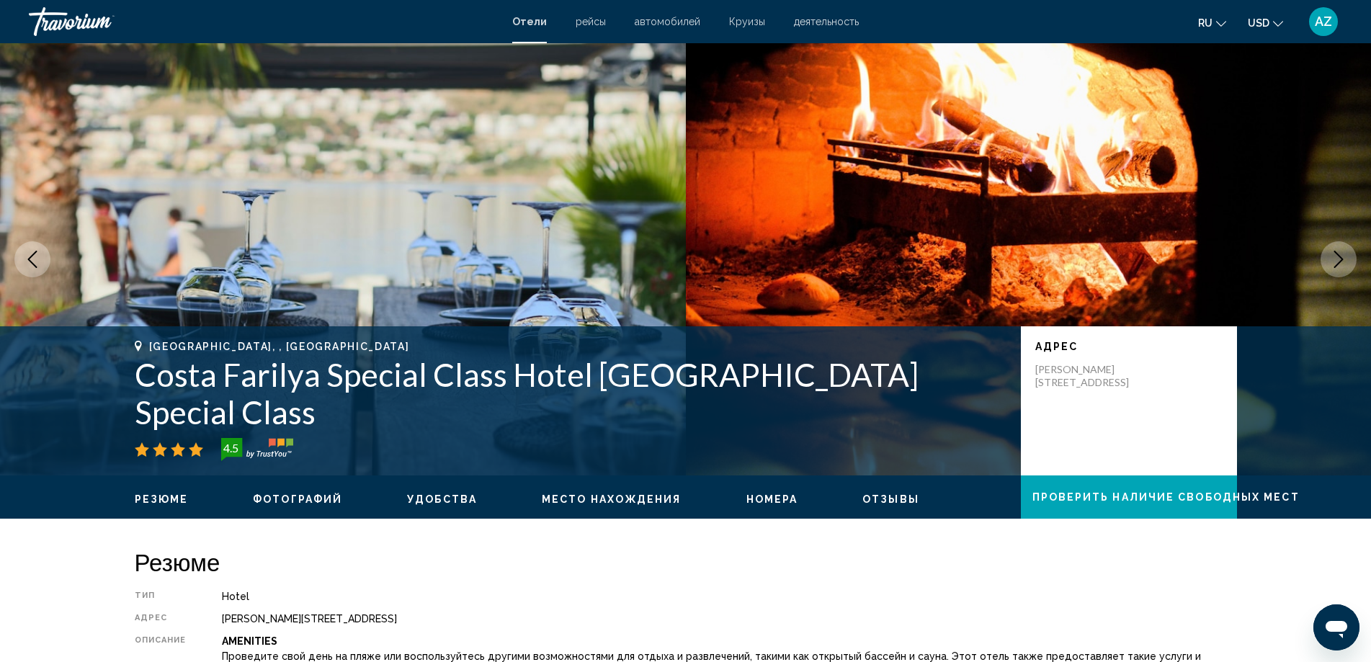
click at [1336, 251] on icon "Next image" at bounding box center [1338, 259] width 17 height 17
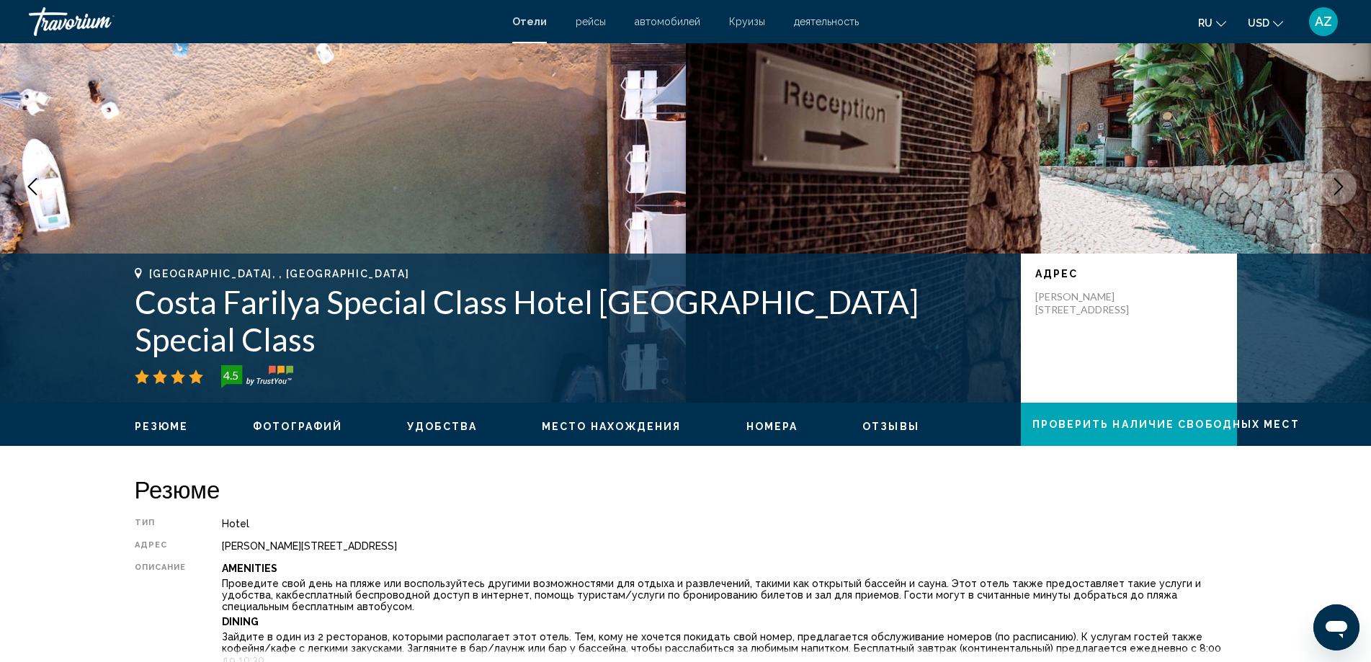
scroll to position [72, 0]
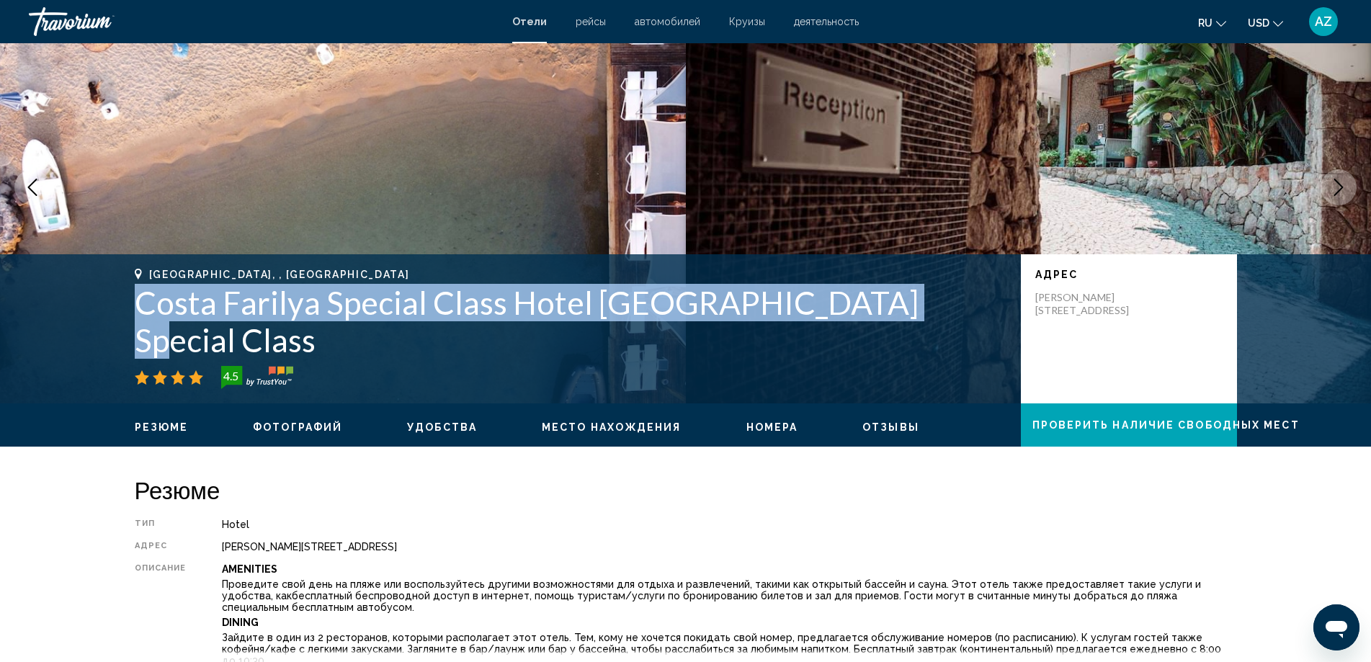
drag, startPoint x: 137, startPoint y: 328, endPoint x: 893, endPoint y: 344, distance: 756.6
click at [893, 344] on div "[GEOGRAPHIC_DATA], , [GEOGRAPHIC_DATA] Costa Farilya Special Class Hotel [GEOGR…" at bounding box center [686, 329] width 1160 height 120
copy h1 "Costa Farilya Special Class Hotel [GEOGRAPHIC_DATA] Special Class"
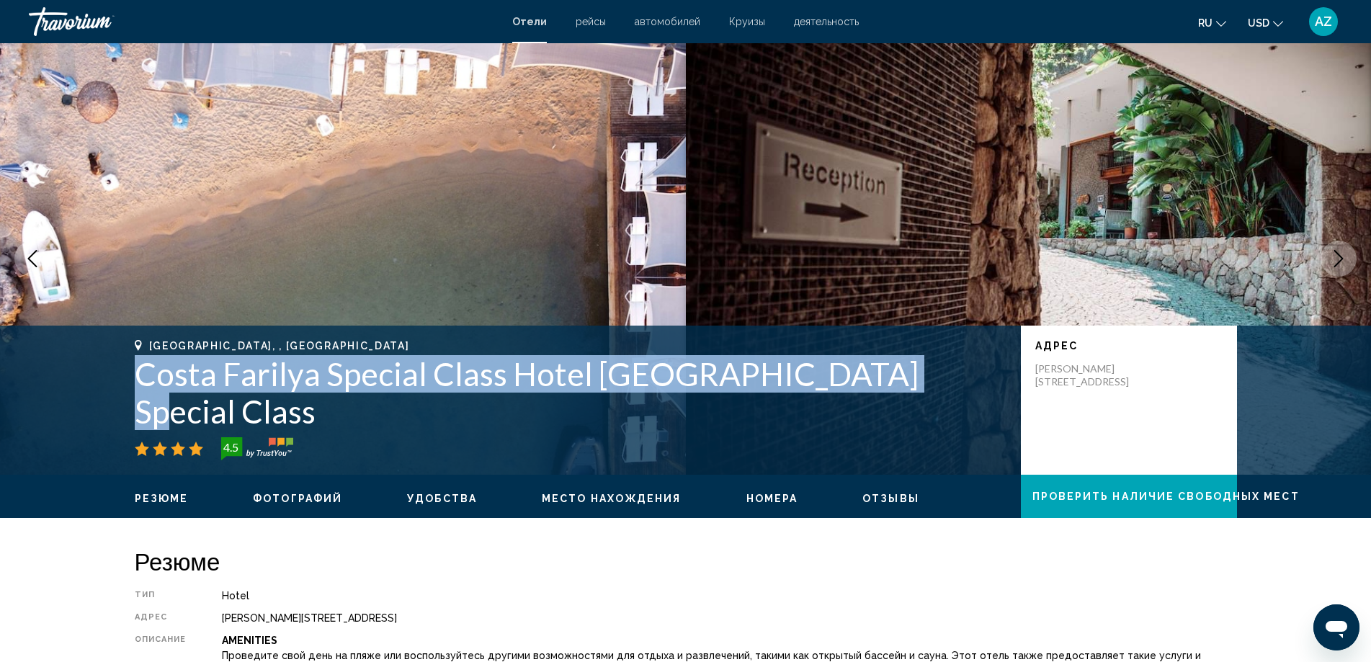
scroll to position [144, 0]
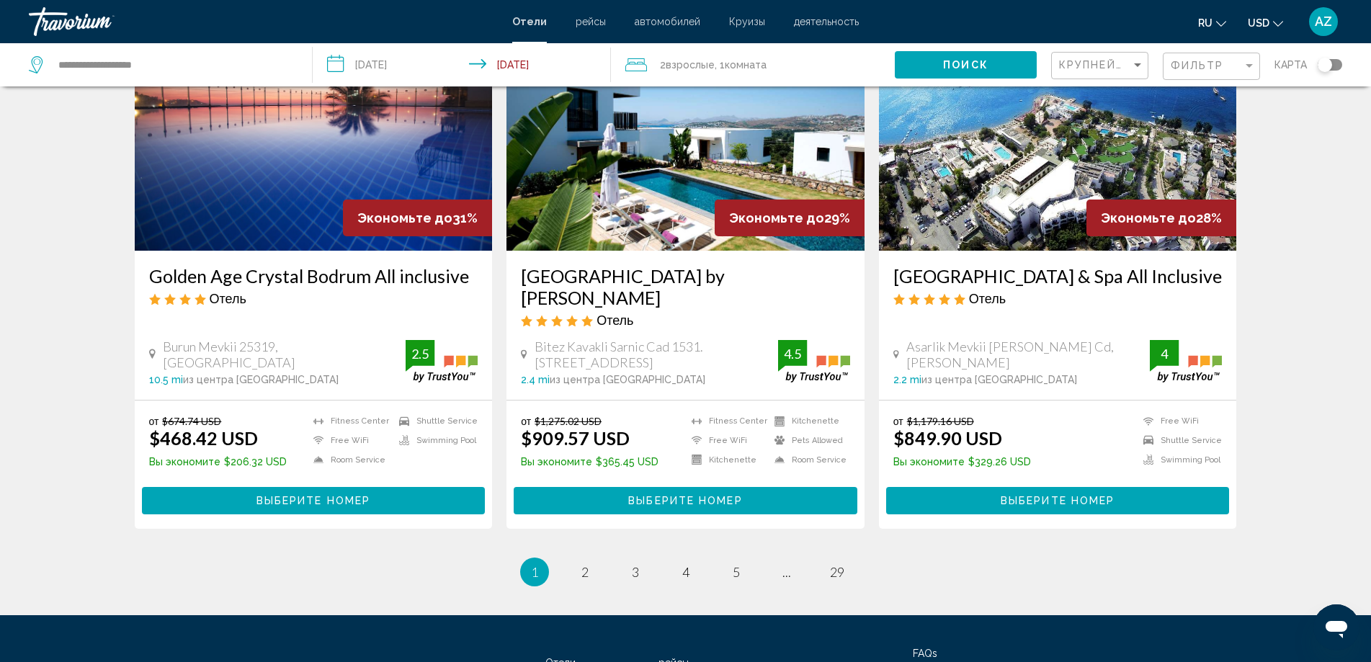
scroll to position [1813, 0]
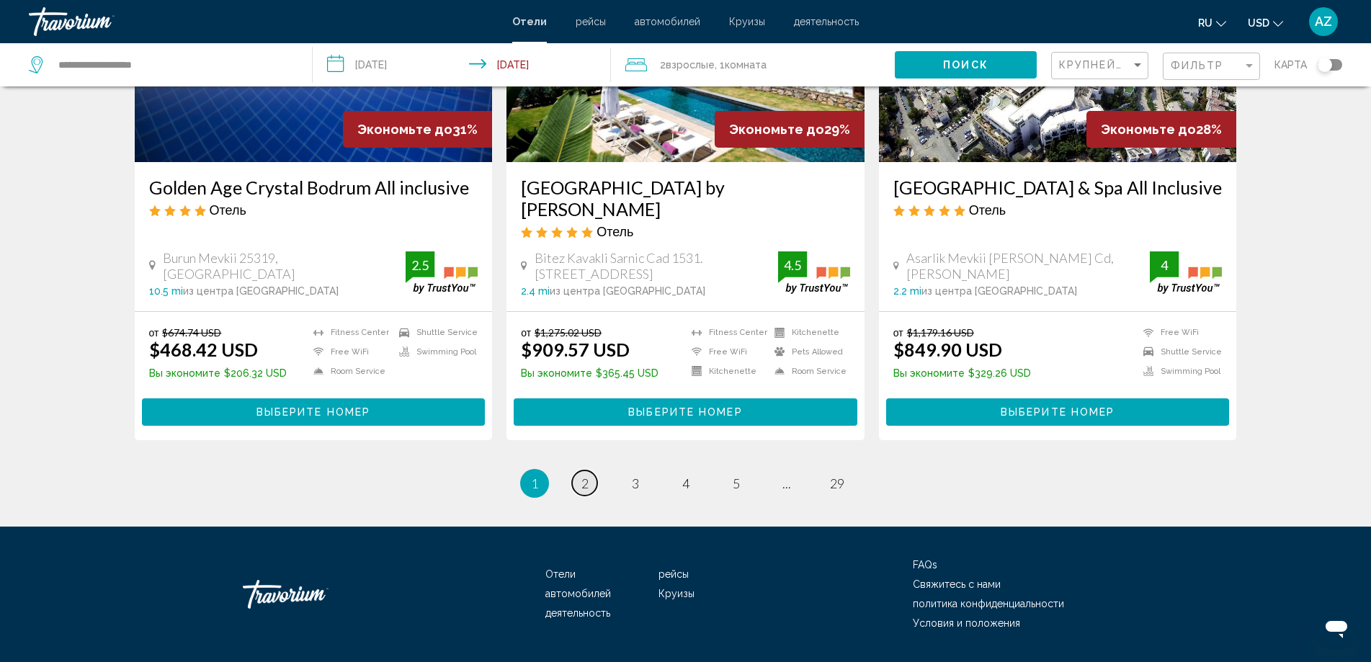
click at [581, 475] on span "2" at bounding box center [584, 483] width 7 height 16
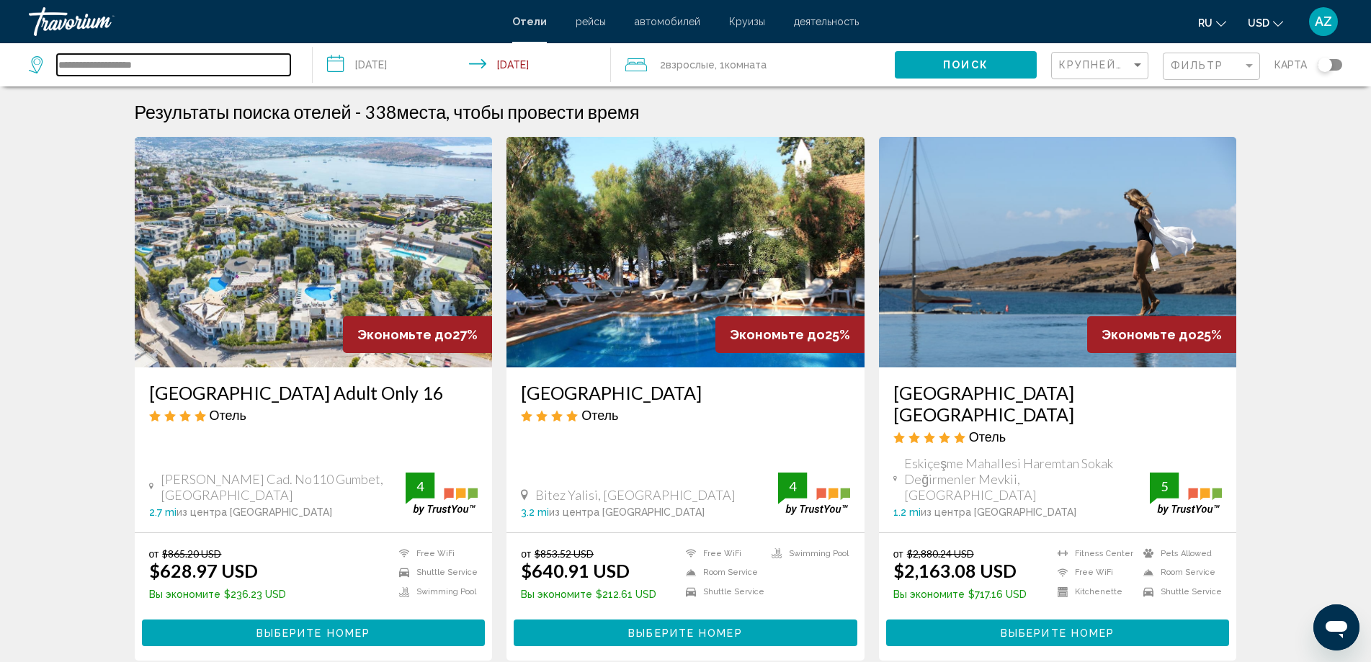
click at [143, 63] on input "**********" at bounding box center [173, 65] width 233 height 22
drag, startPoint x: 148, startPoint y: 60, endPoint x: 22, endPoint y: 53, distance: 126.2
click at [22, 53] on app-destination-search "**********" at bounding box center [156, 64] width 313 height 43
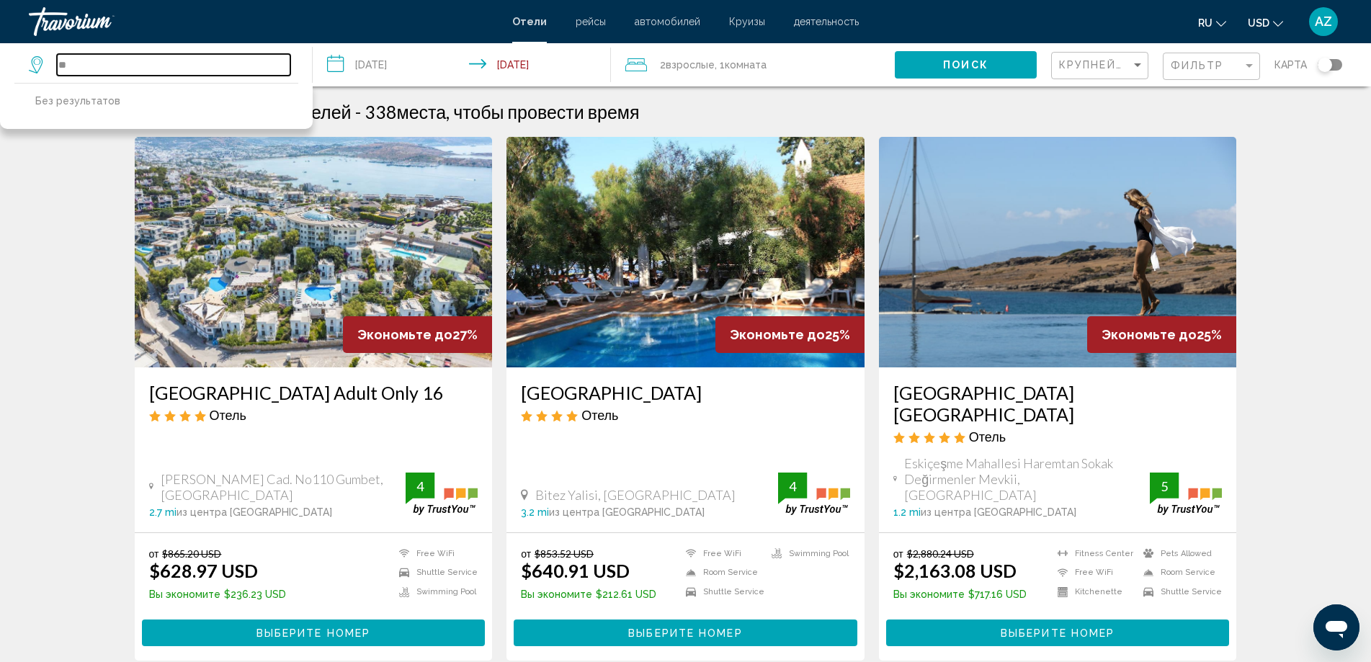
type input "*"
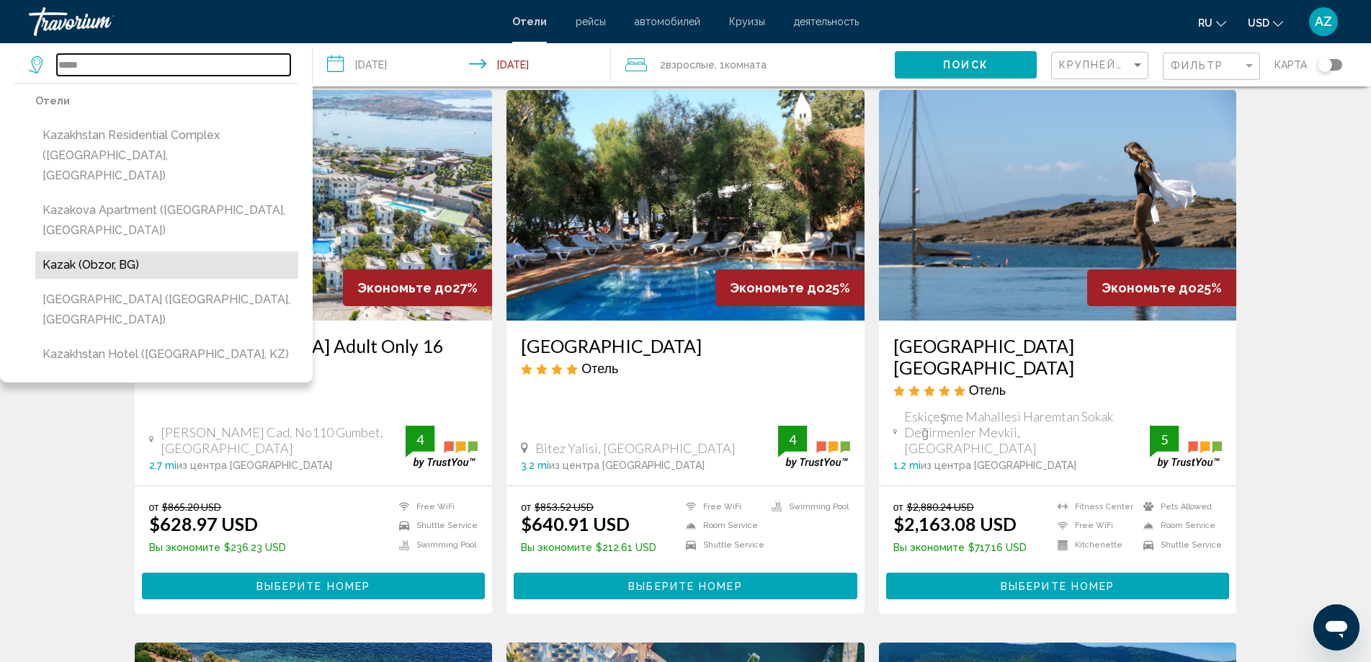
scroll to position [72, 0]
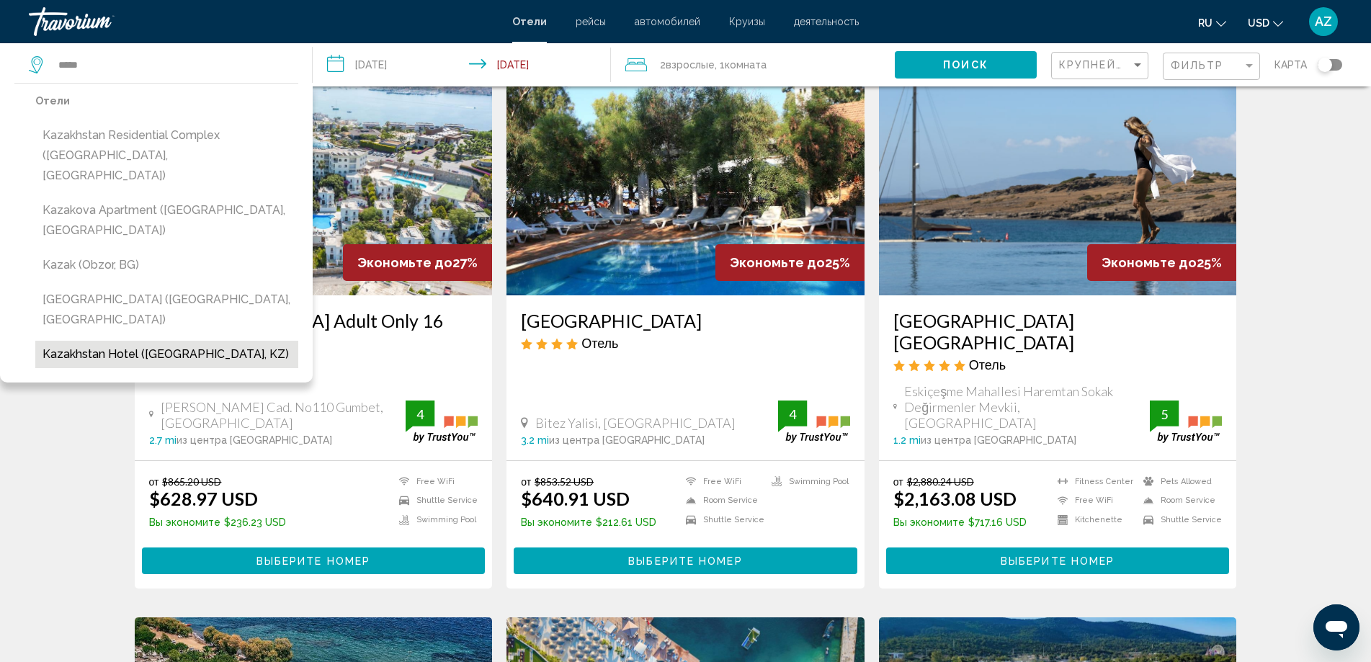
click at [179, 341] on button "Kazakhstan Hotel ([GEOGRAPHIC_DATA], KZ)" at bounding box center [166, 354] width 263 height 27
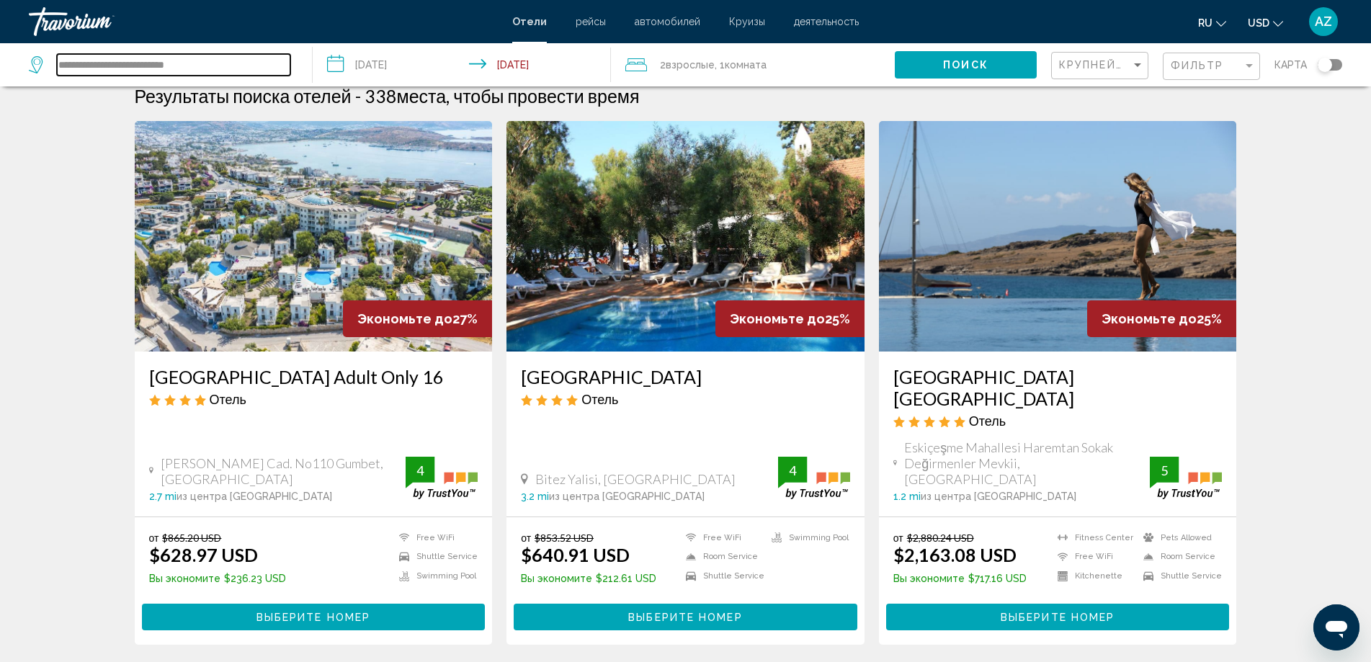
scroll to position [0, 0]
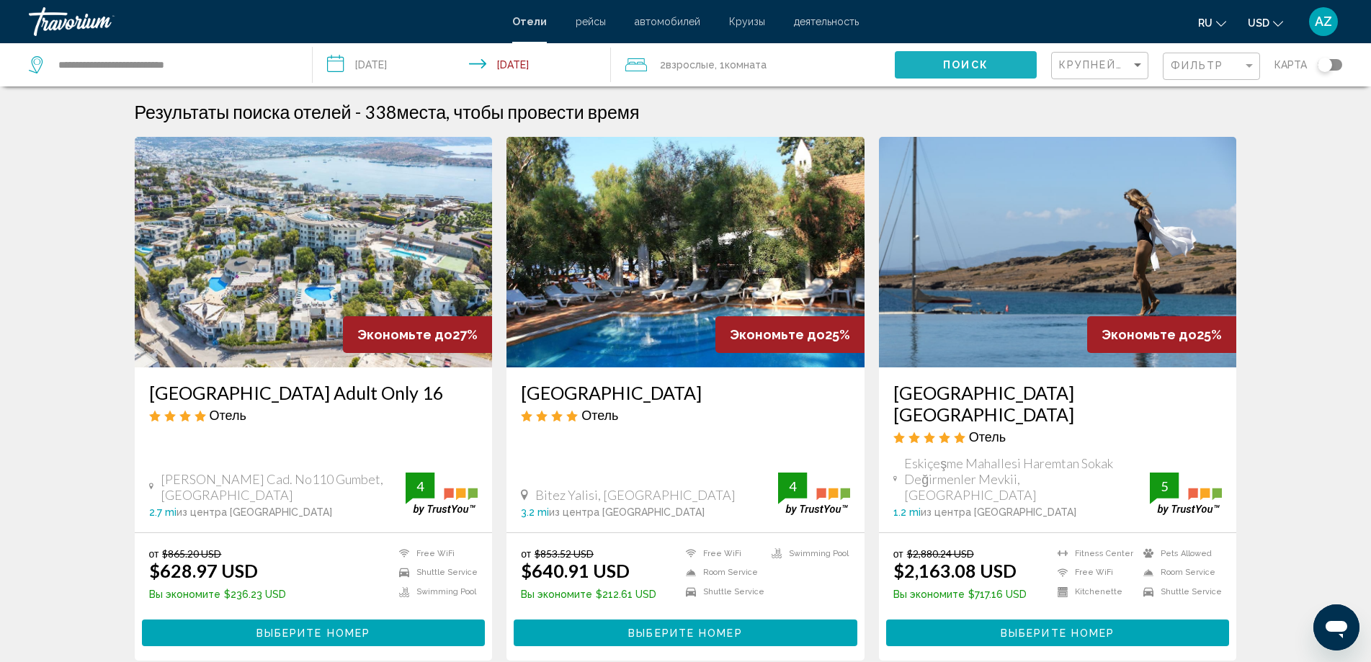
drag, startPoint x: 947, startPoint y: 66, endPoint x: 955, endPoint y: 79, distance: 15.5
click at [948, 66] on span "Поиск" at bounding box center [965, 66] width 45 height 12
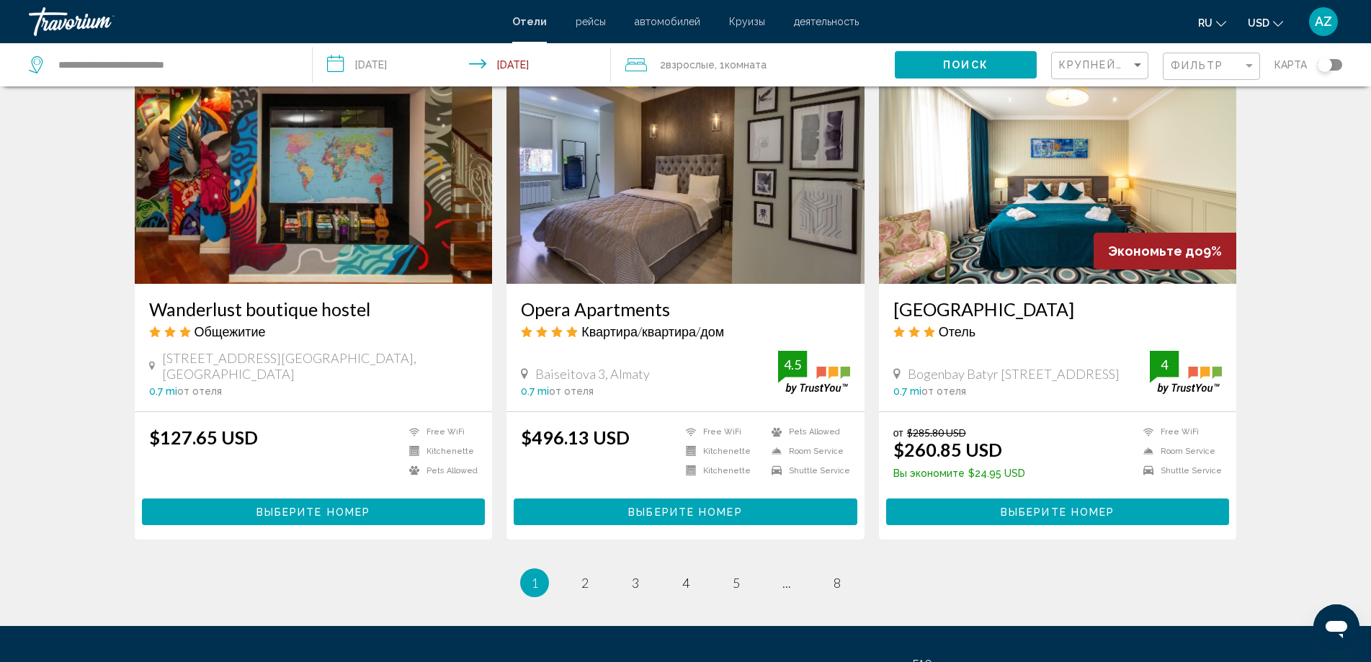
scroll to position [1653, 0]
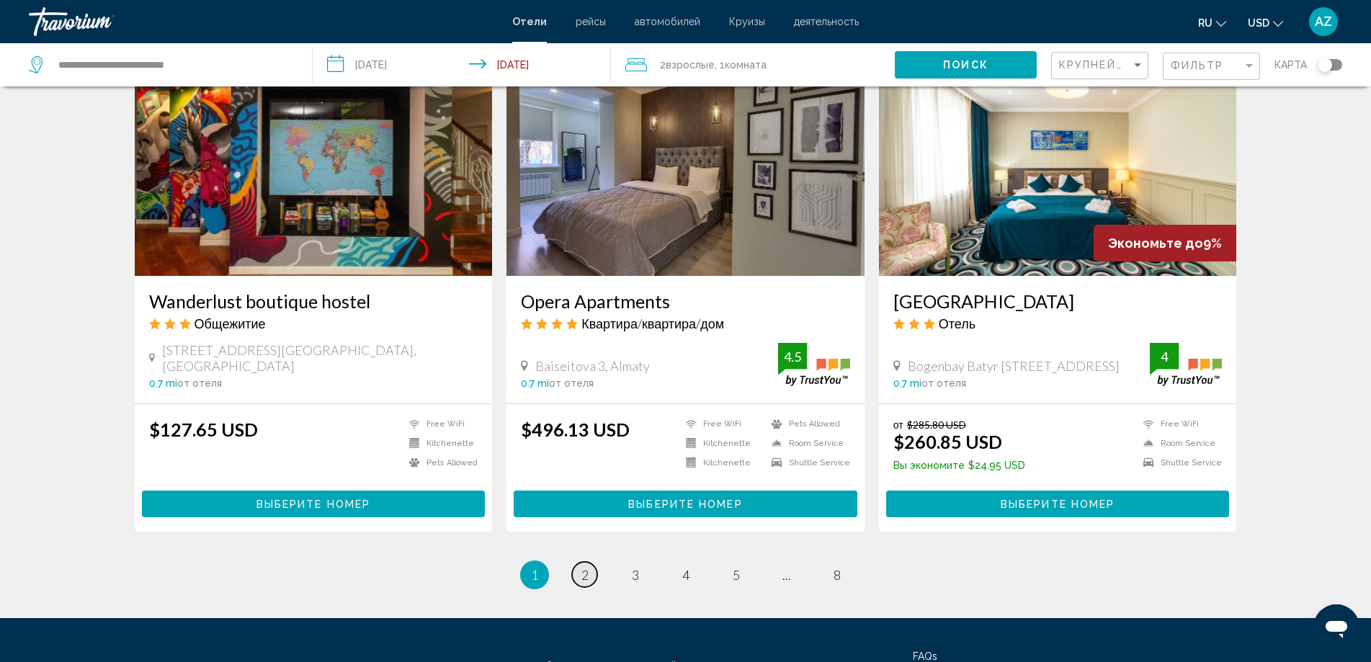
click at [583, 567] on span "2" at bounding box center [584, 575] width 7 height 16
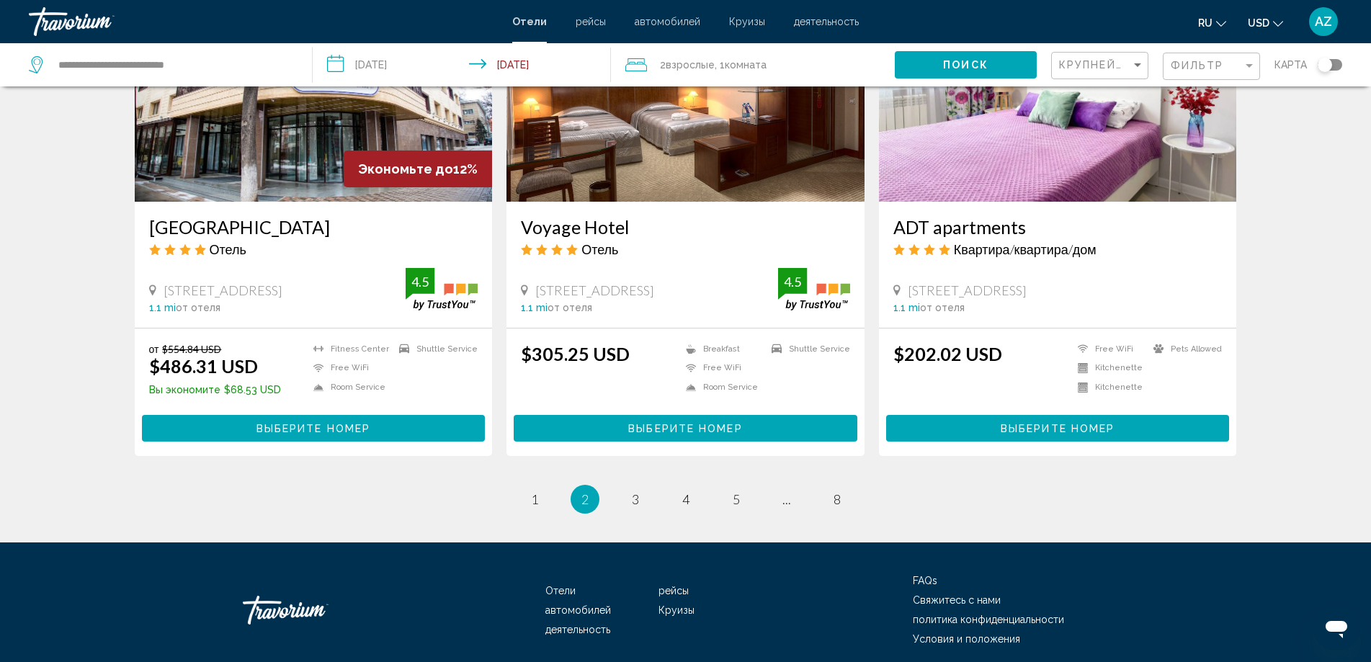
scroll to position [1755, 0]
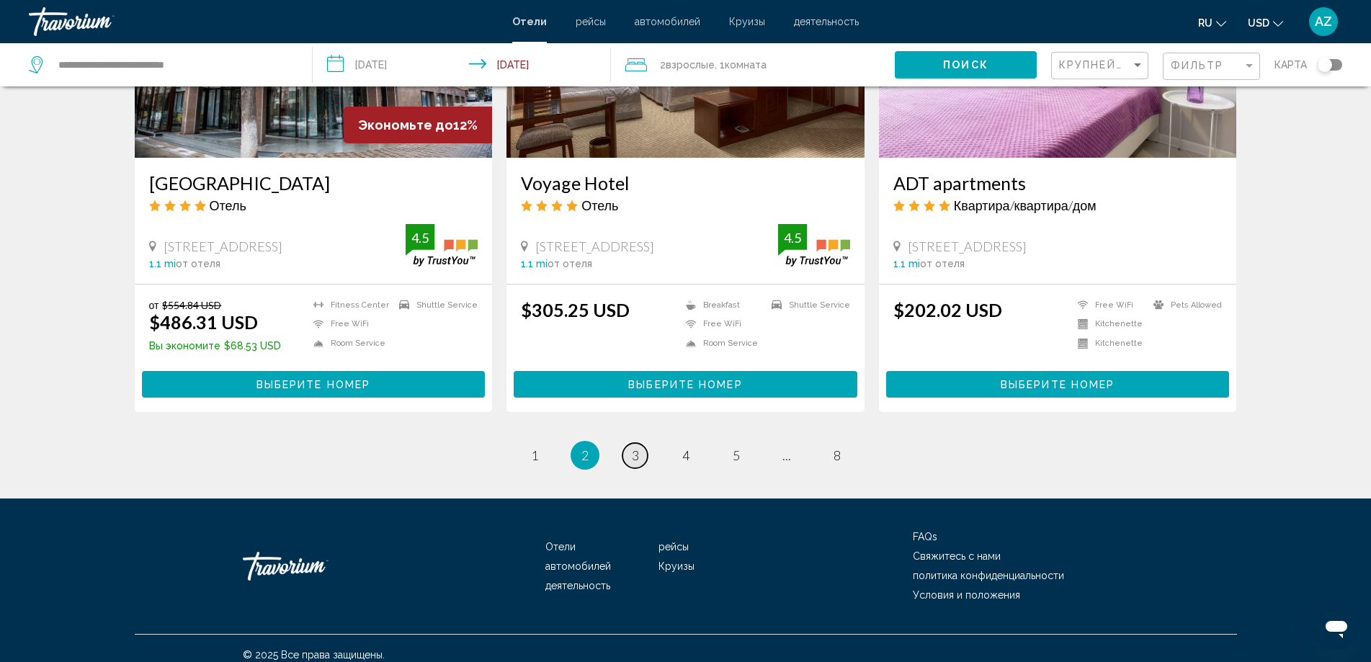
click at [640, 450] on link "page 3" at bounding box center [634, 455] width 25 height 25
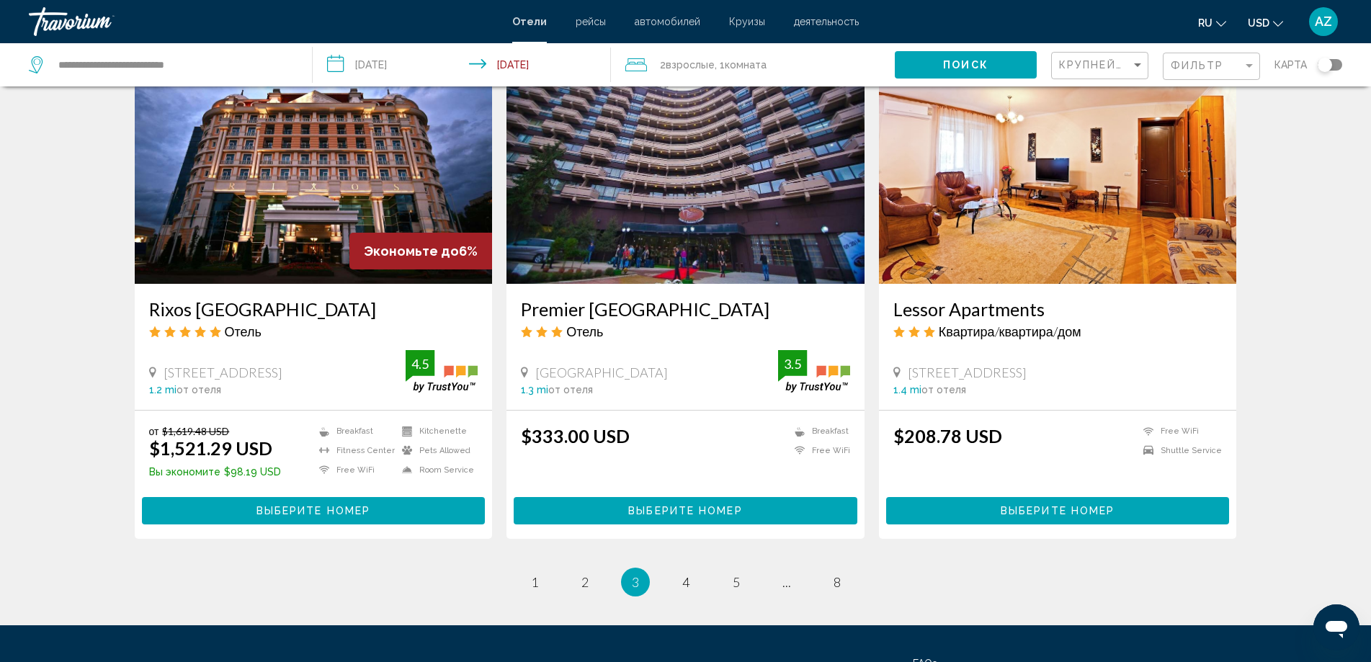
scroll to position [1653, 0]
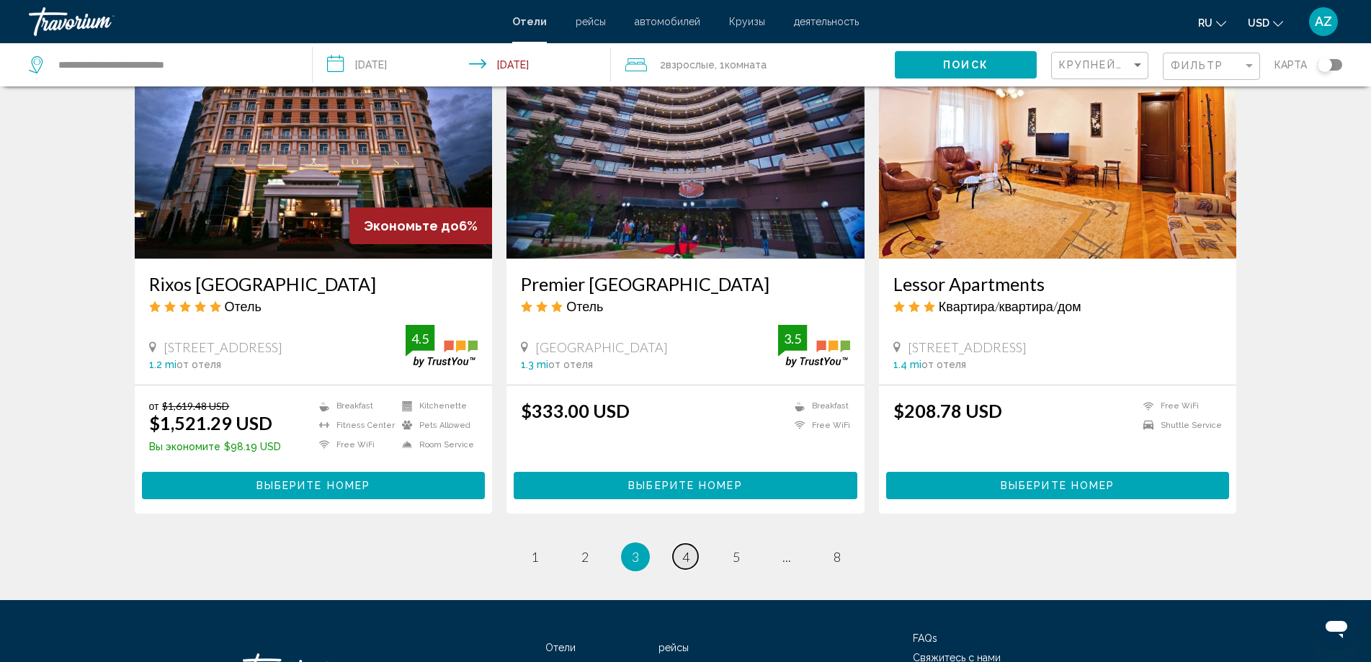
click at [682, 555] on span "4" at bounding box center [685, 557] width 7 height 16
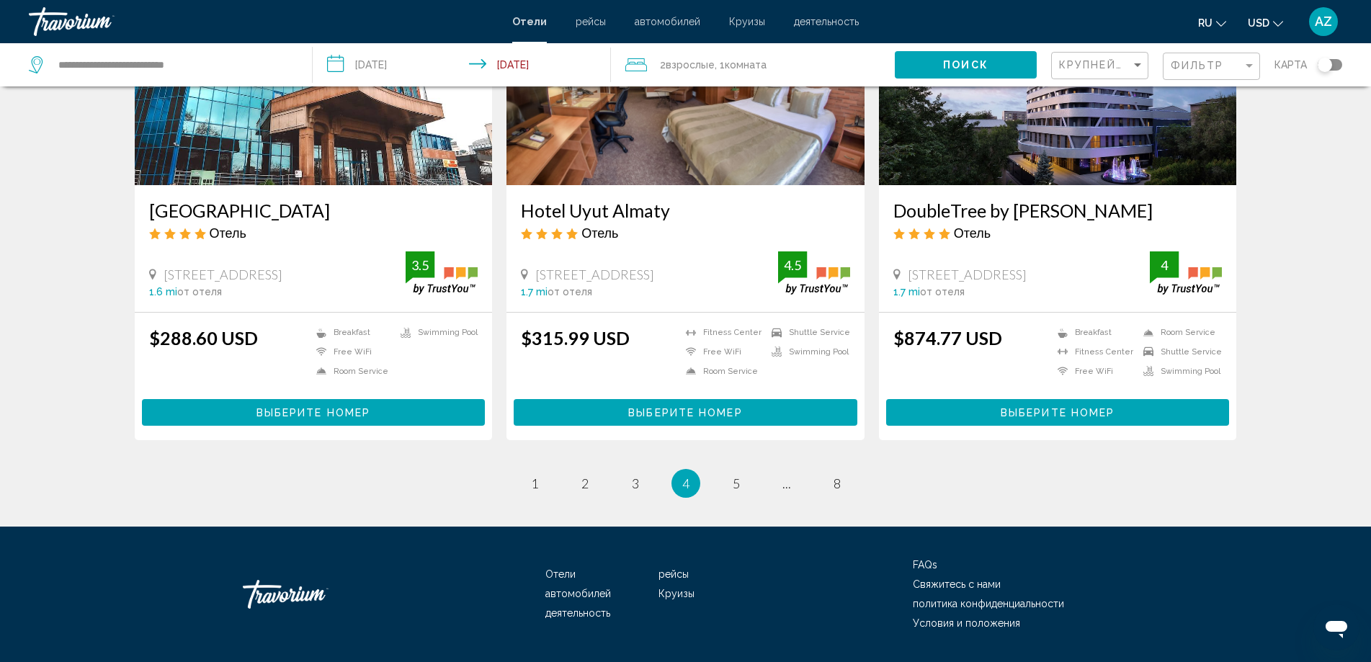
scroll to position [1729, 0]
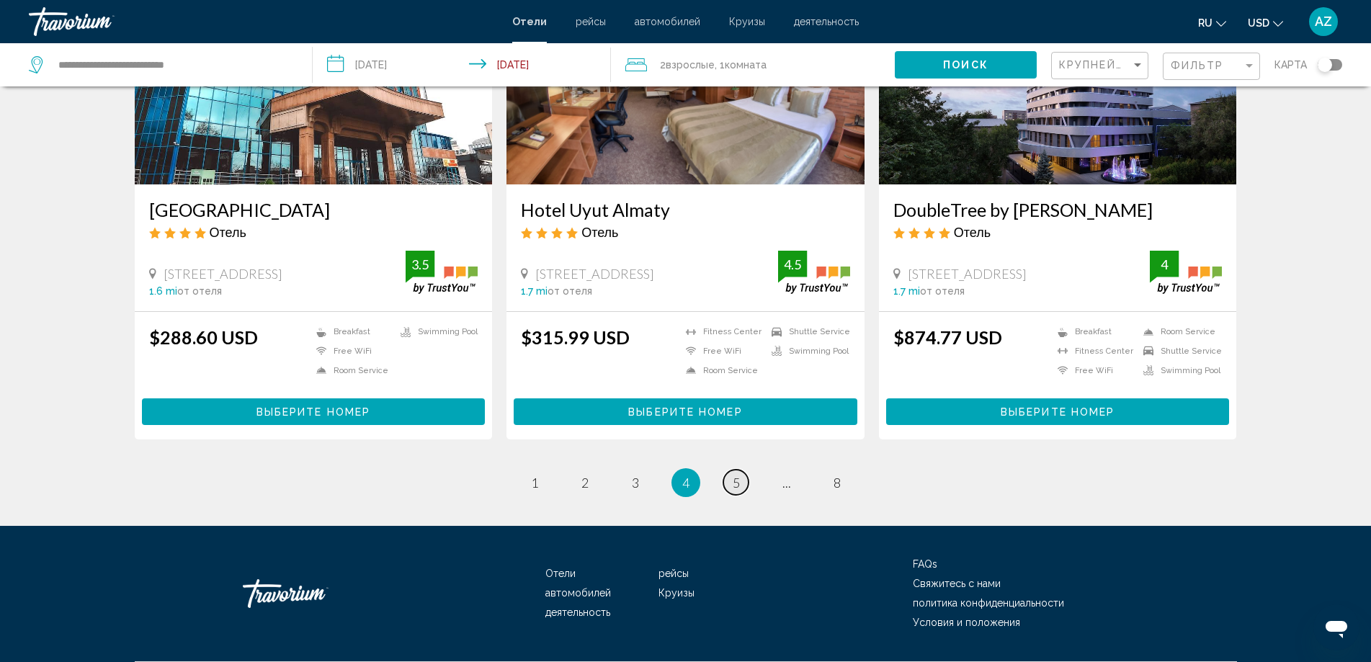
click at [737, 477] on span "5" at bounding box center [736, 483] width 7 height 16
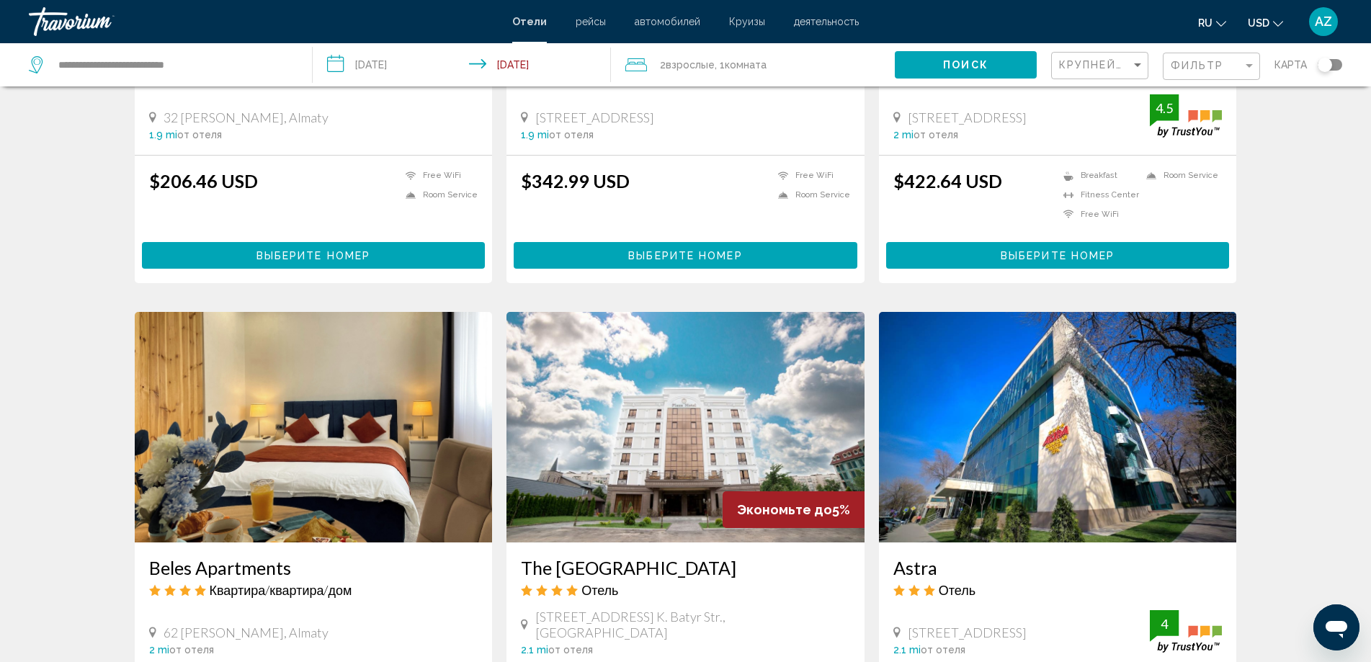
scroll to position [1729, 0]
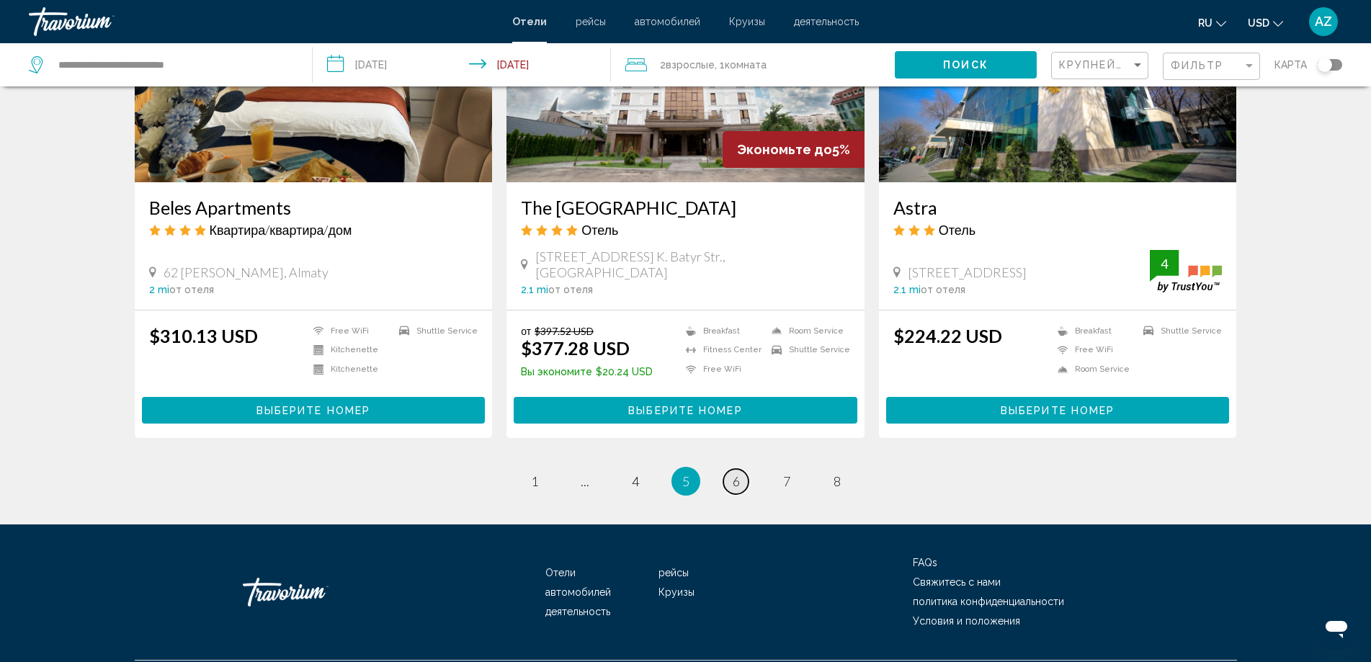
click at [733, 475] on span "6" at bounding box center [736, 481] width 7 height 16
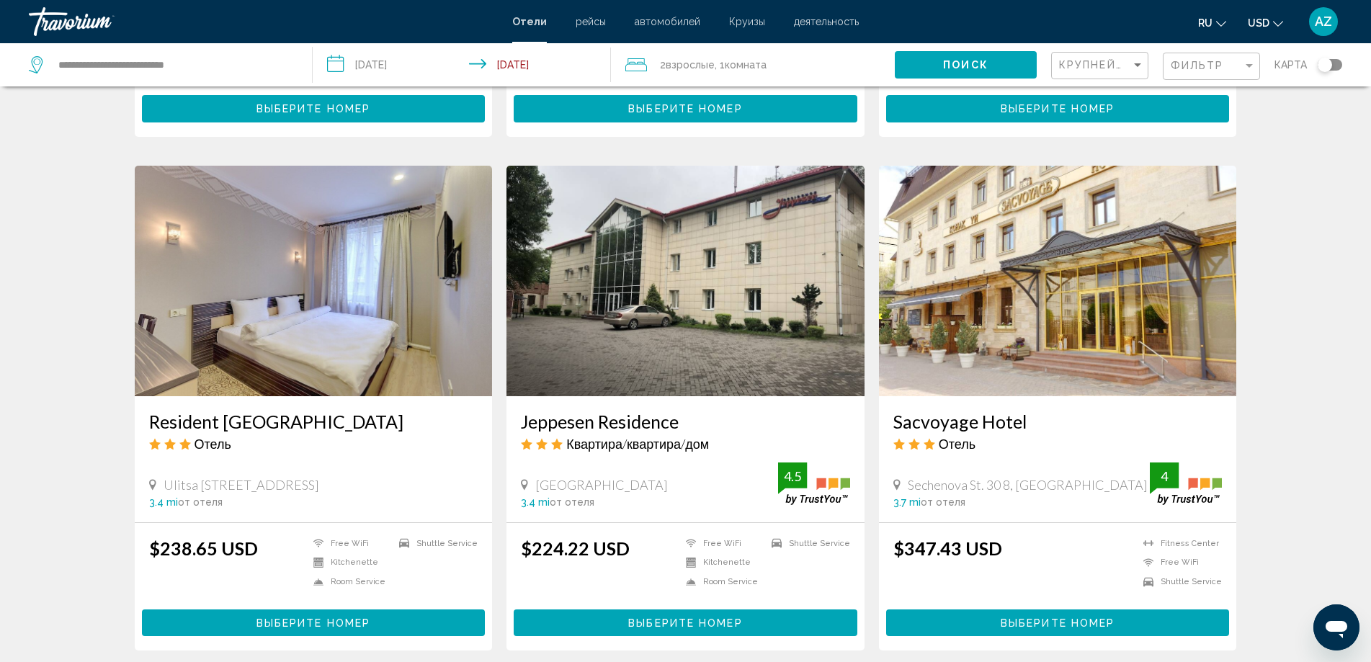
scroll to position [1767, 0]
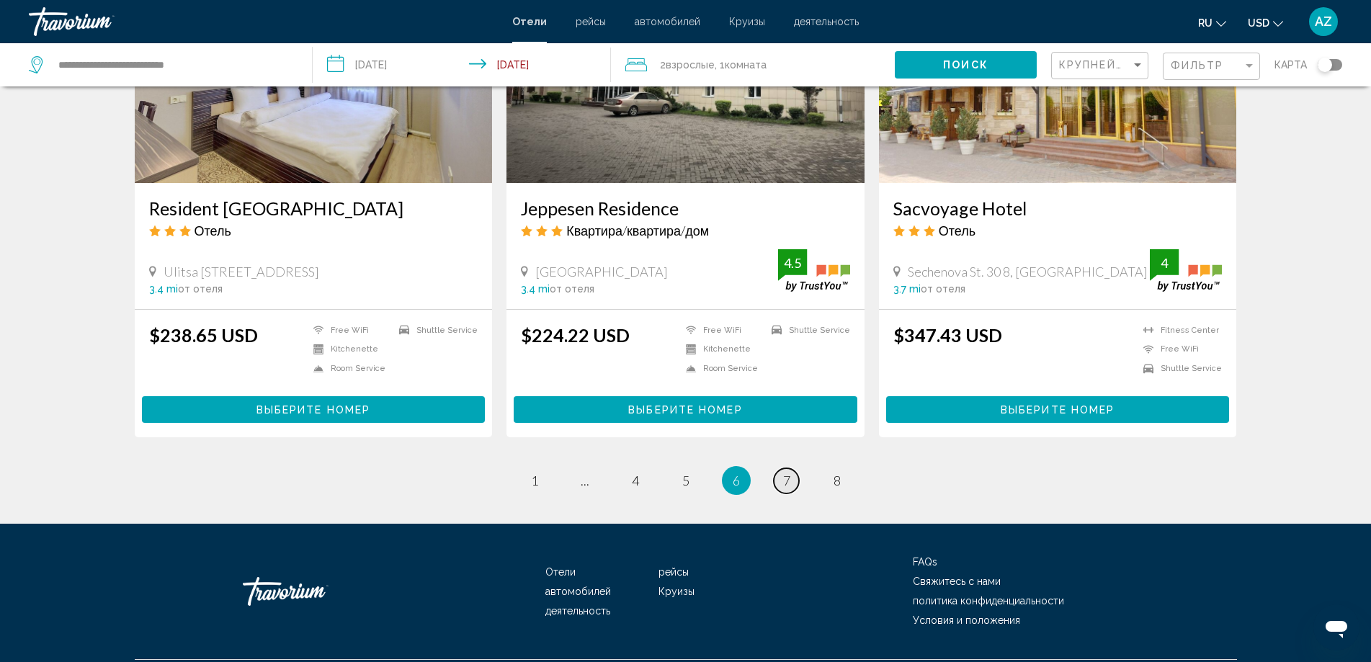
click at [791, 468] on link "page 7" at bounding box center [786, 480] width 25 height 25
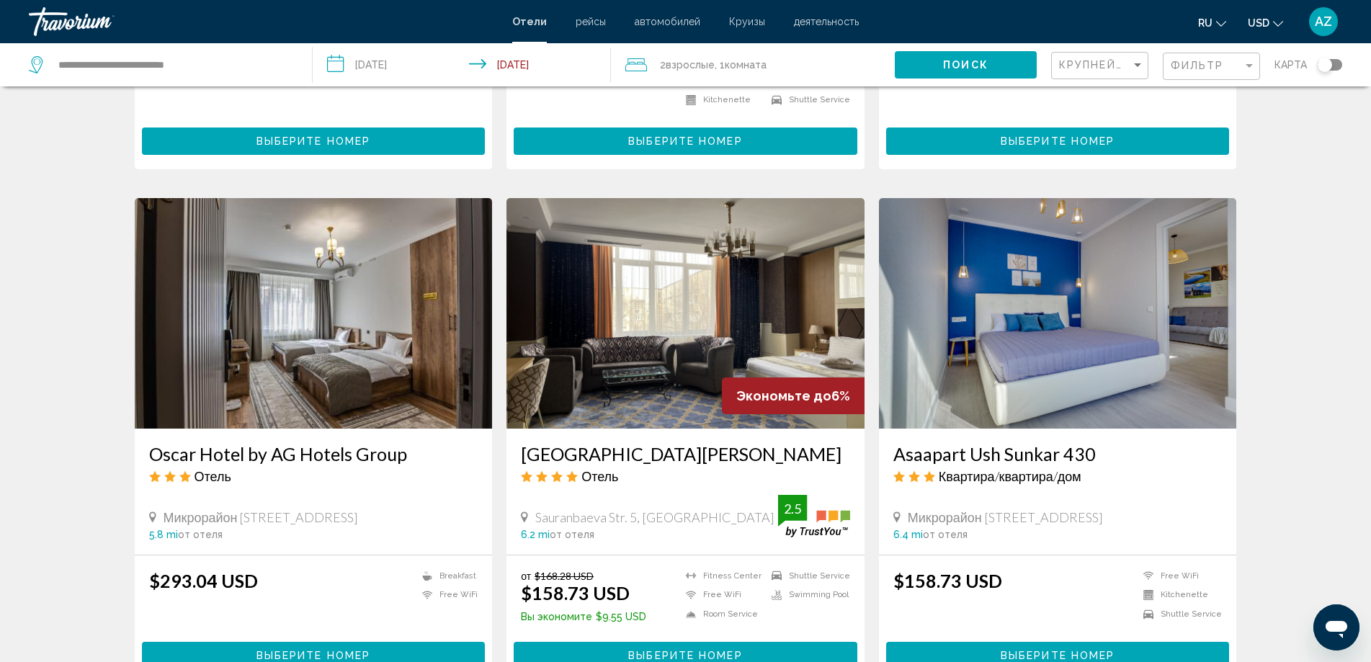
scroll to position [1751, 0]
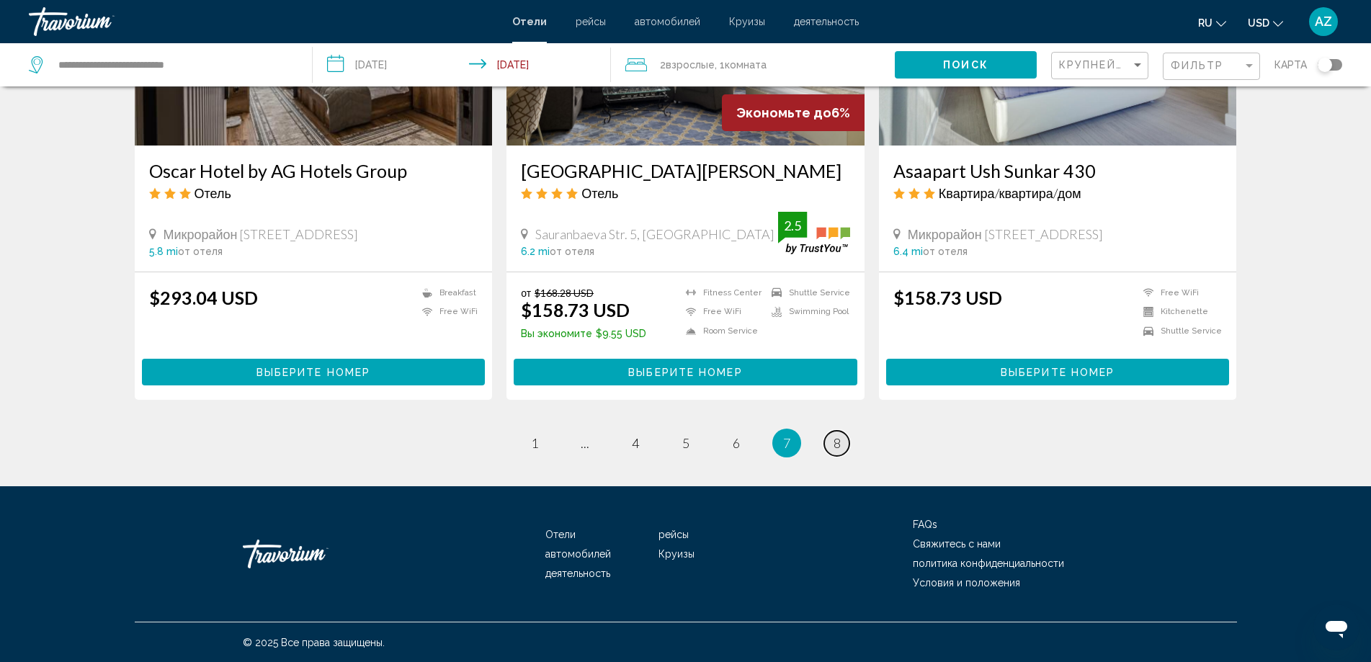
click at [838, 444] on span "8" at bounding box center [837, 443] width 7 height 16
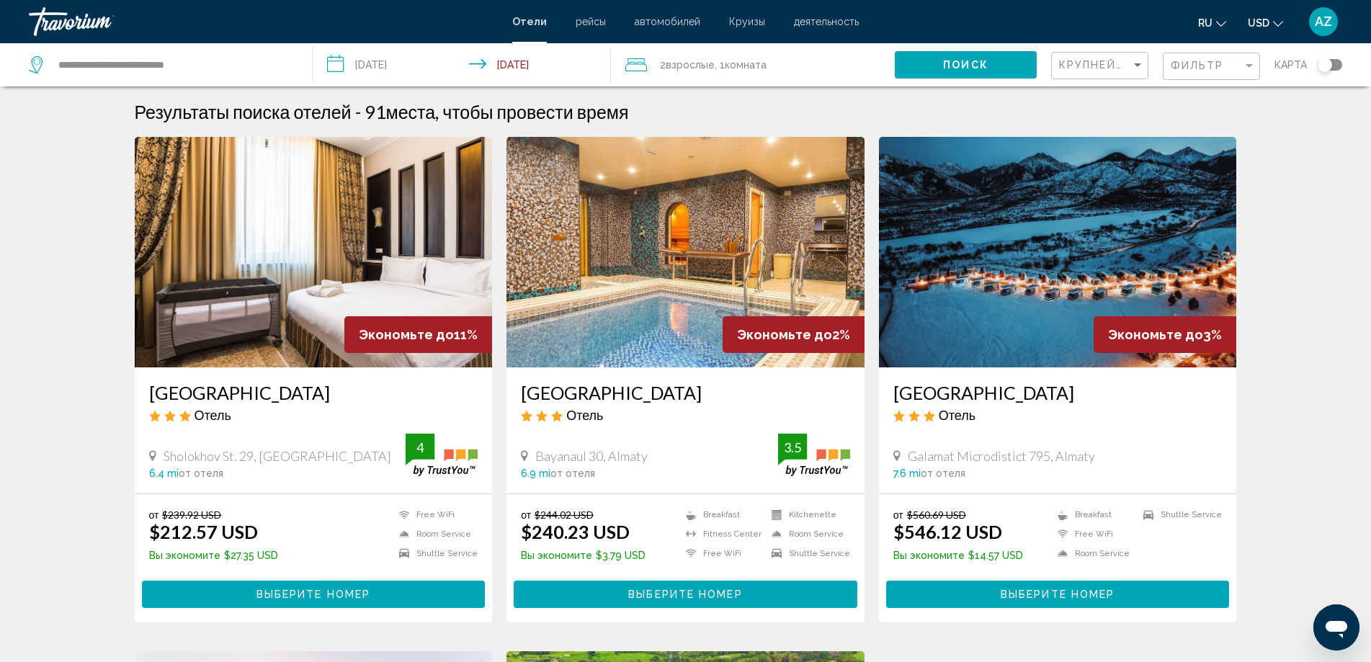
click at [1235, 121] on div "Результаты поиска отелей - 91 места, чтобы провести время" at bounding box center [686, 112] width 1102 height 22
click at [209, 66] on input "**********" at bounding box center [173, 65] width 233 height 22
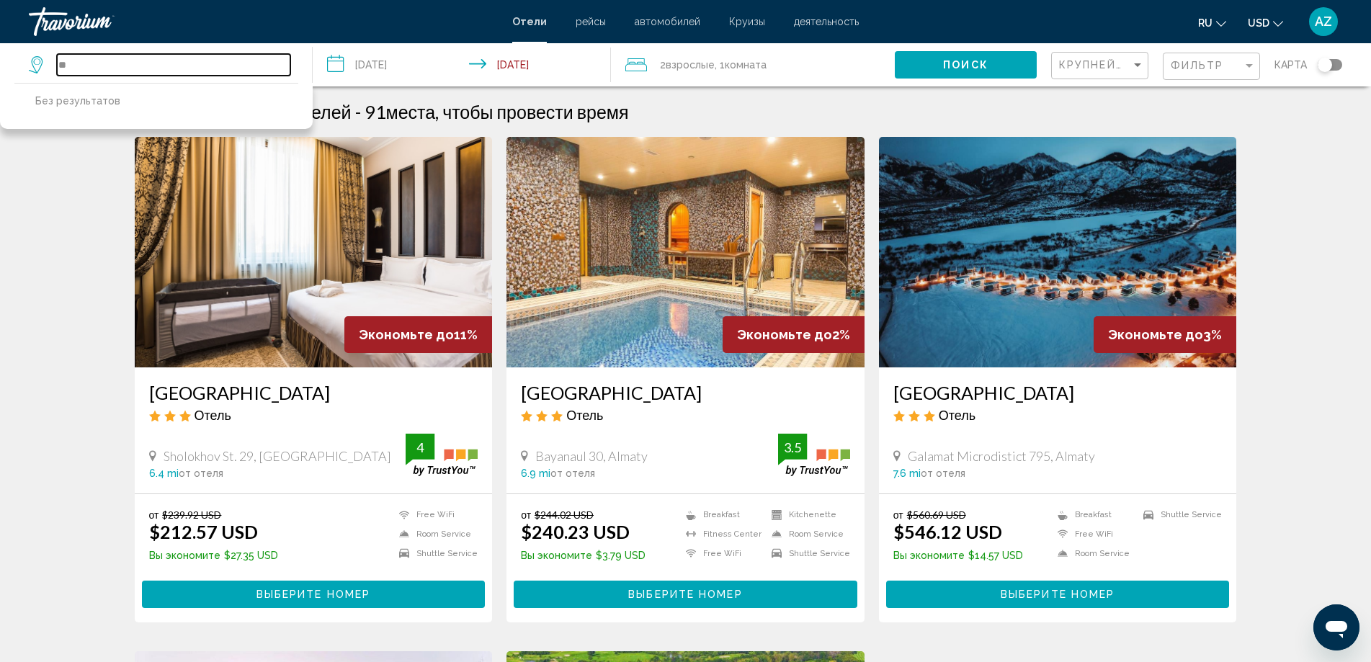
type input "*"
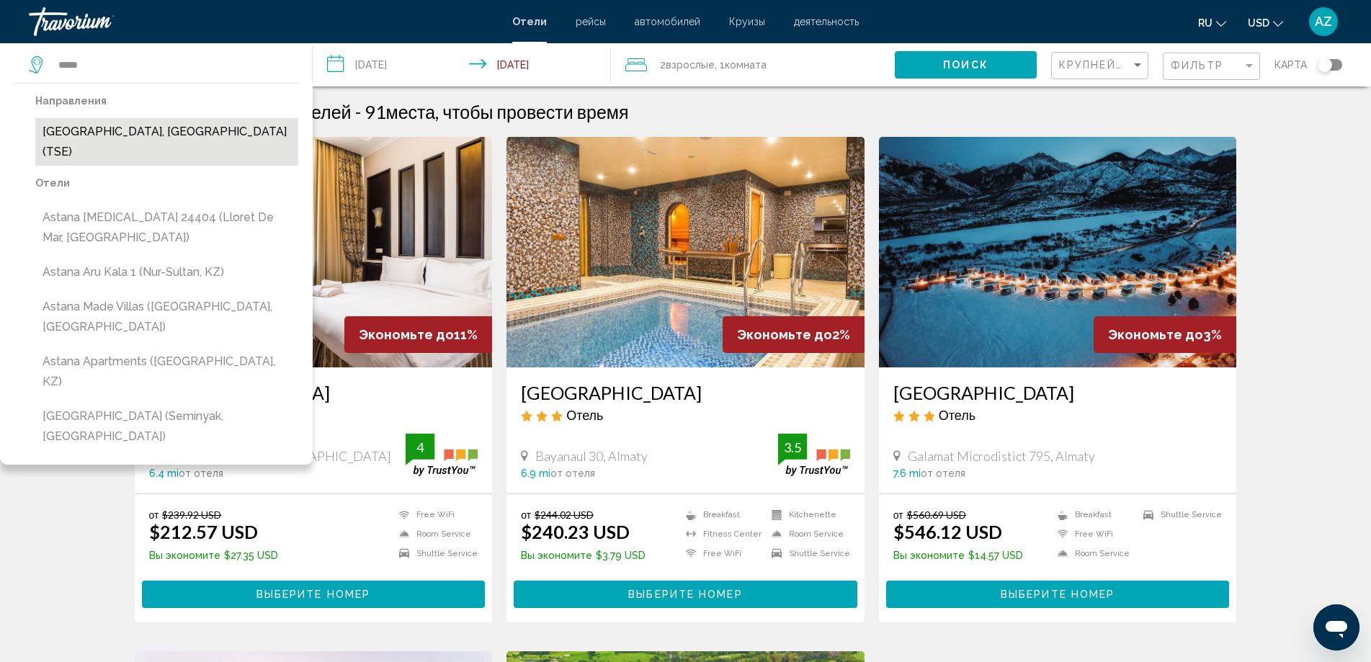
click at [153, 130] on button "[GEOGRAPHIC_DATA], [GEOGRAPHIC_DATA] (TSE)" at bounding box center [166, 142] width 263 height 48
type input "**********"
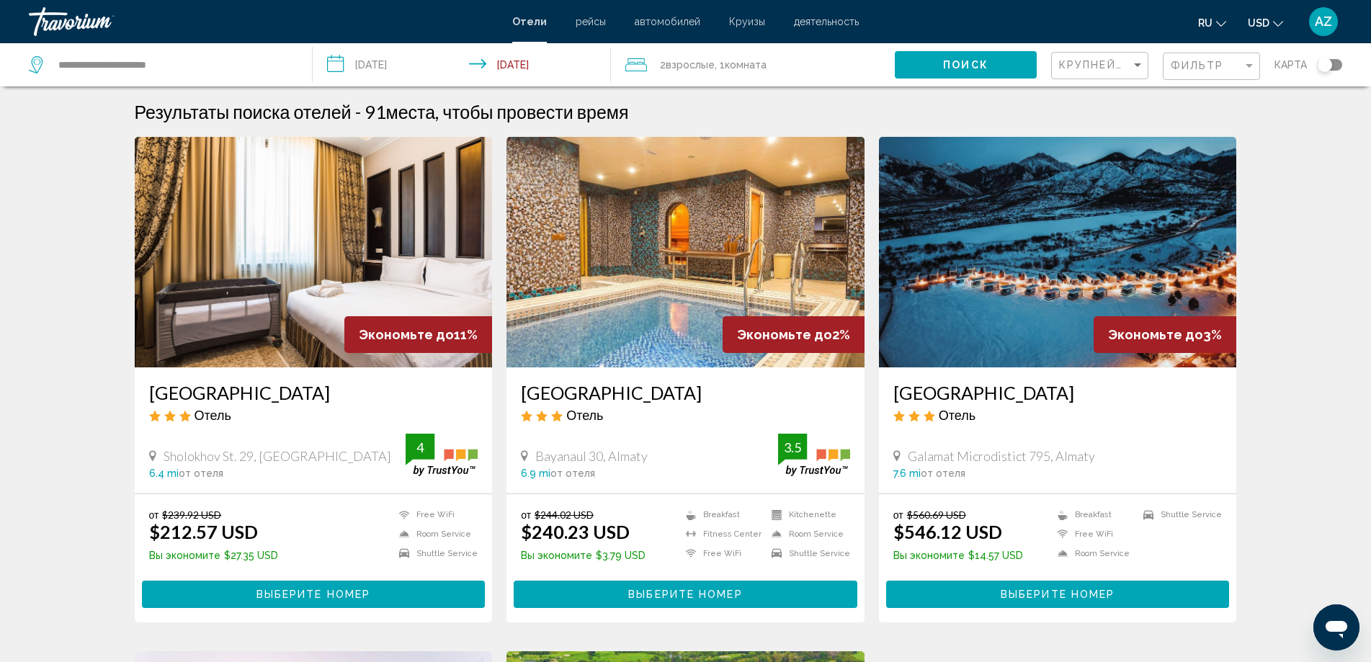
click at [986, 66] on span "Поиск" at bounding box center [965, 66] width 45 height 12
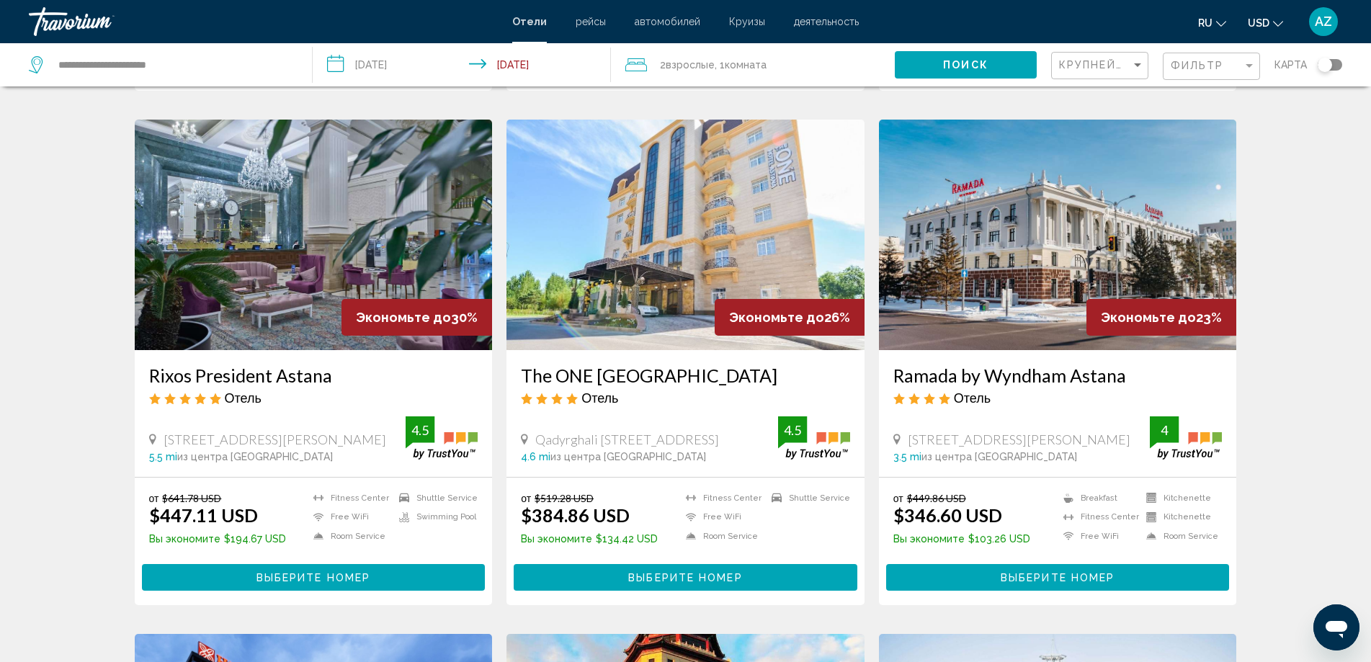
scroll to position [507, 0]
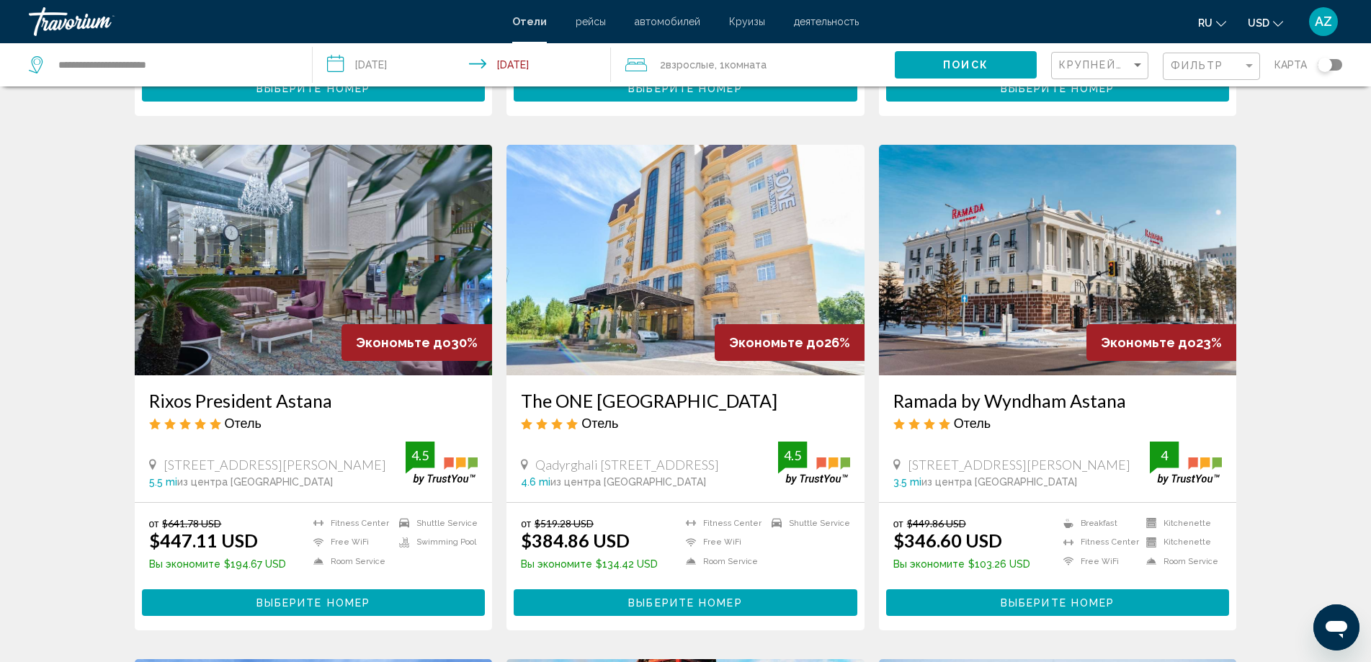
click at [292, 232] on img "Main content" at bounding box center [314, 260] width 358 height 231
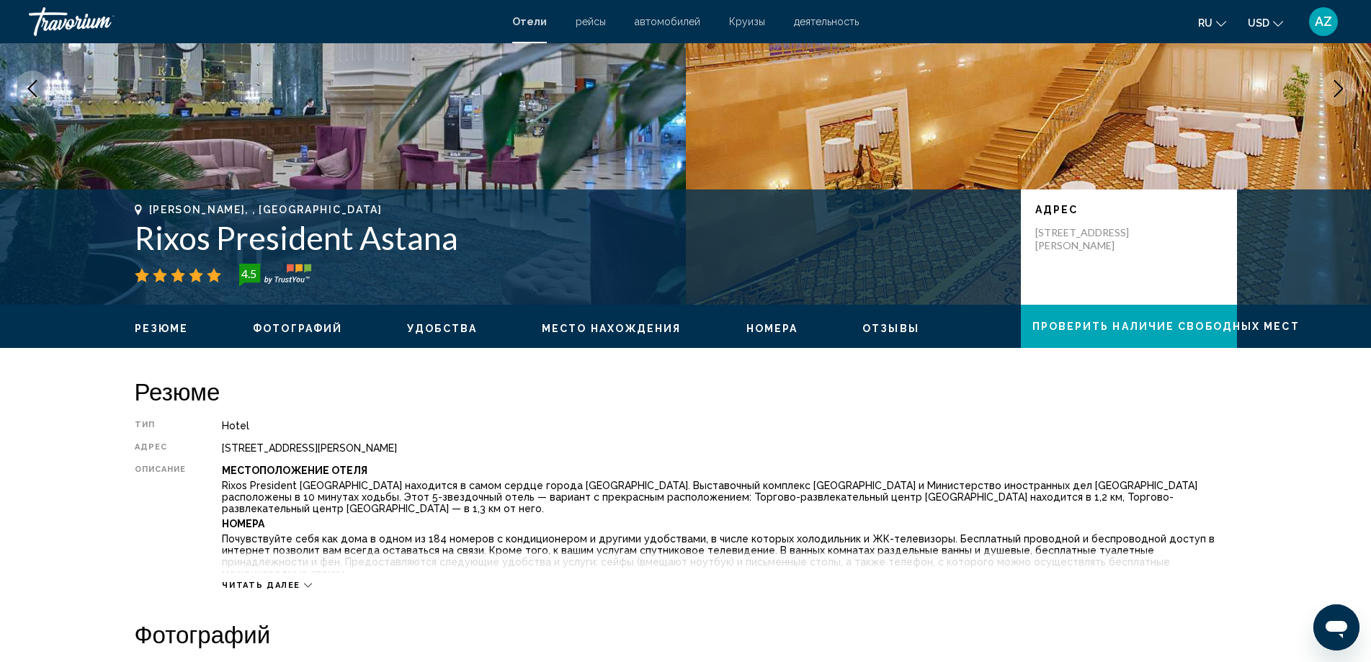
scroll to position [288, 0]
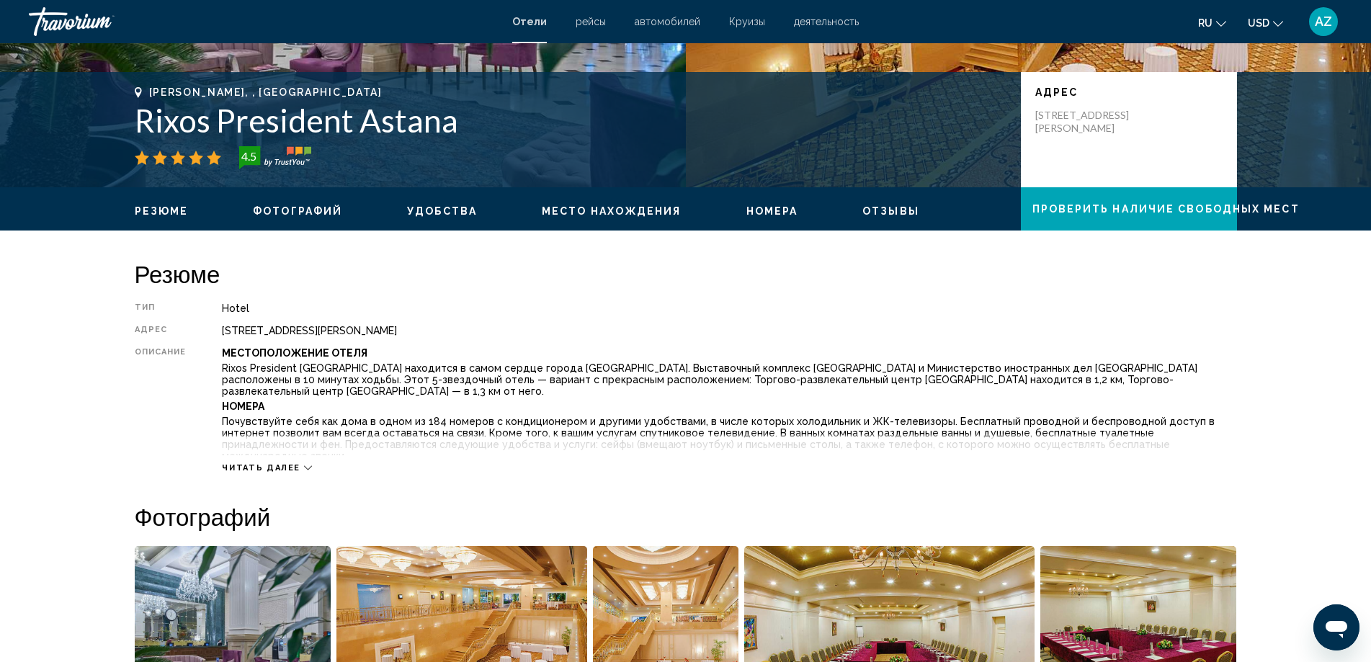
click at [254, 470] on span "Читать далее" at bounding box center [261, 467] width 79 height 9
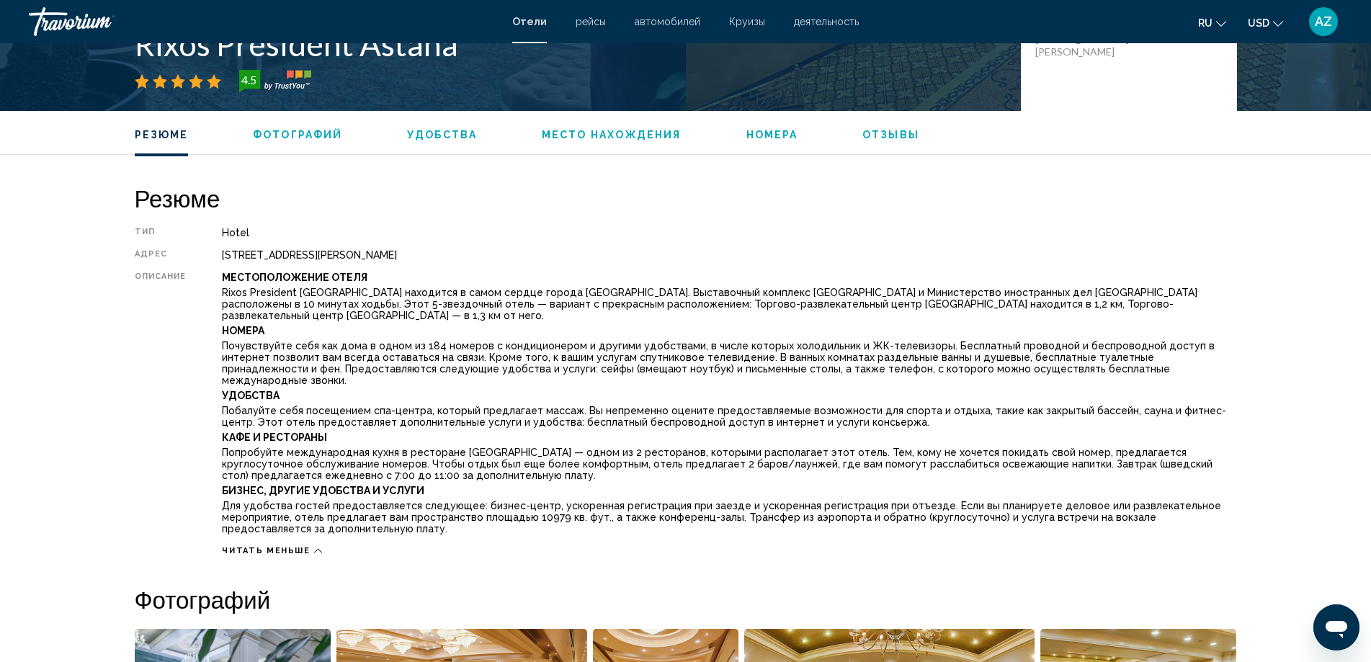
scroll to position [216, 0]
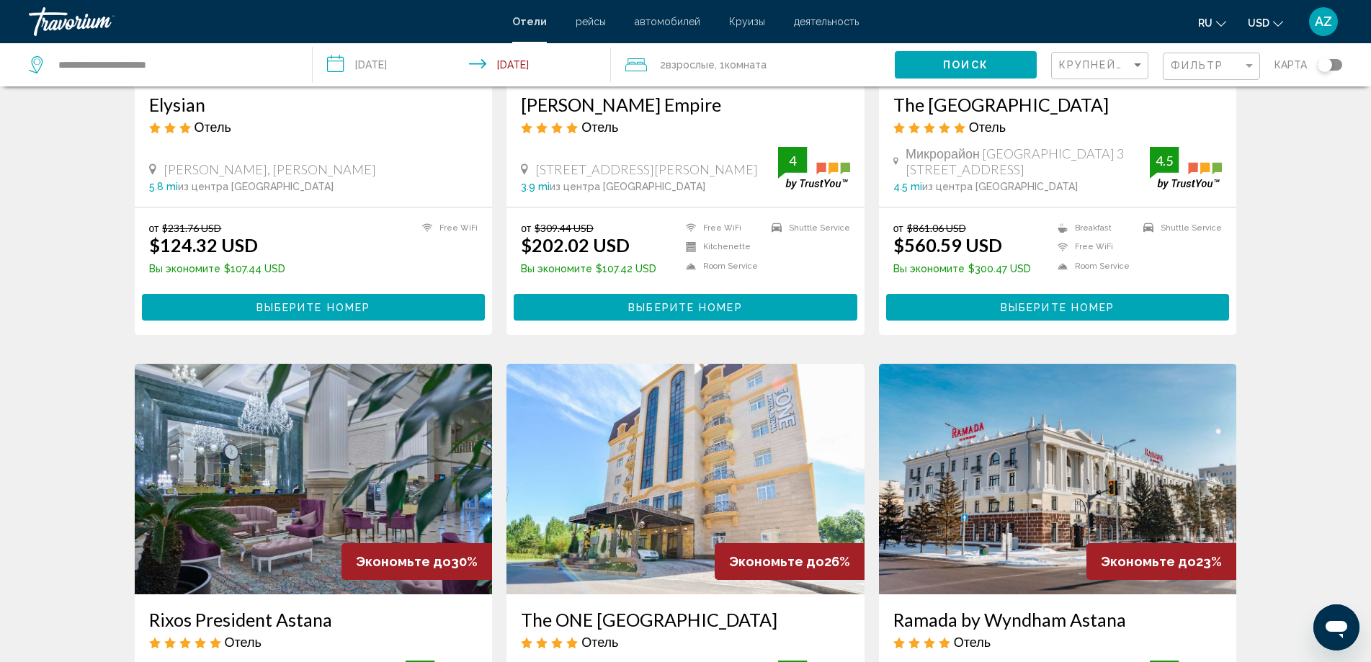
scroll to position [576, 0]
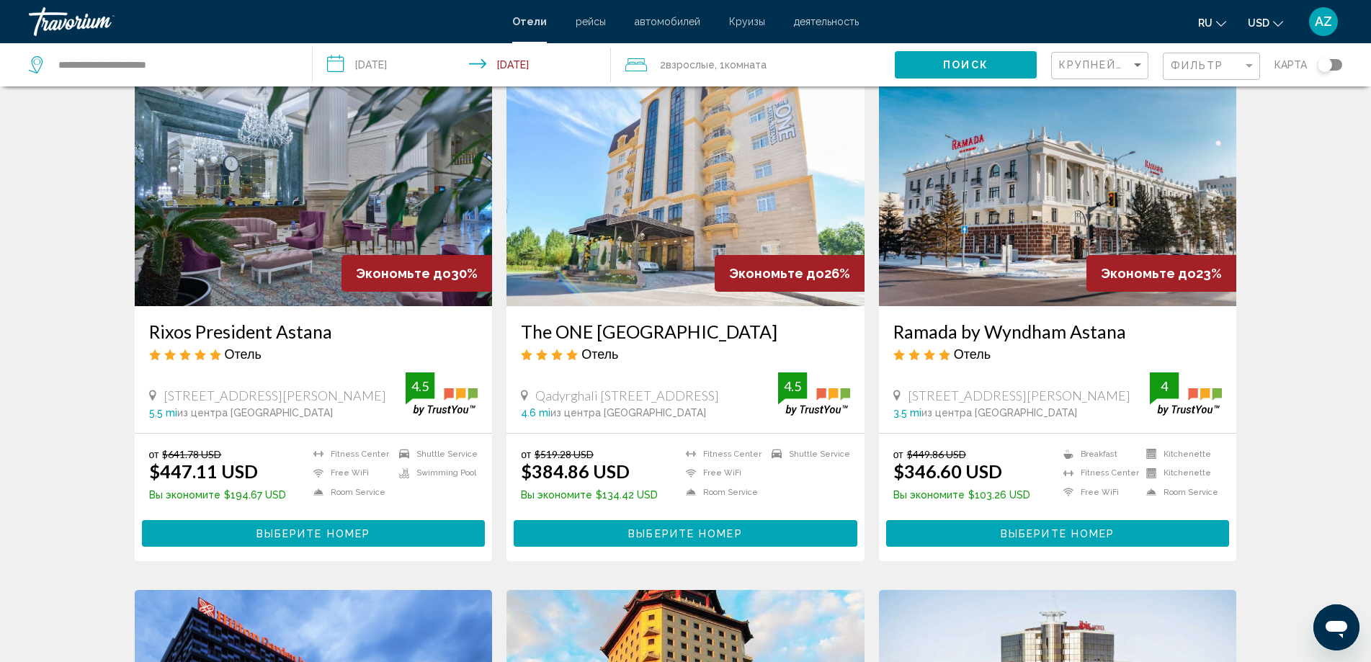
click at [321, 528] on span "Выберите номер" at bounding box center [313, 534] width 114 height 12
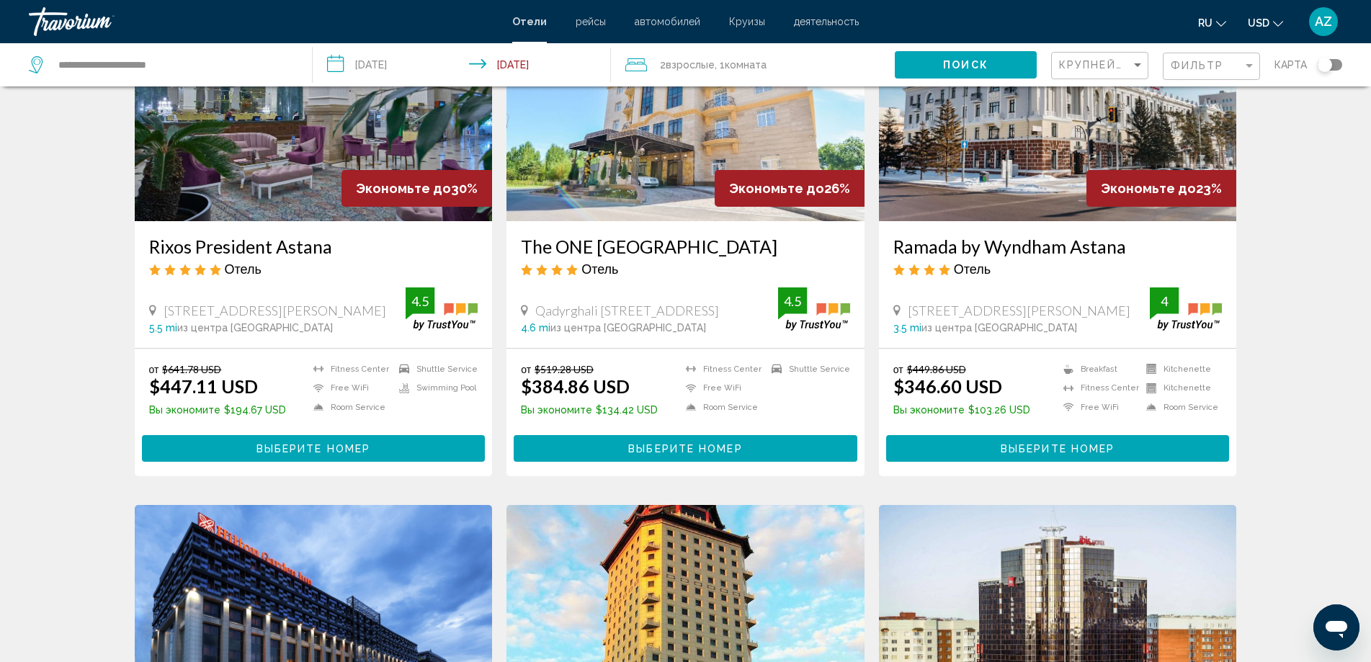
scroll to position [703, 0]
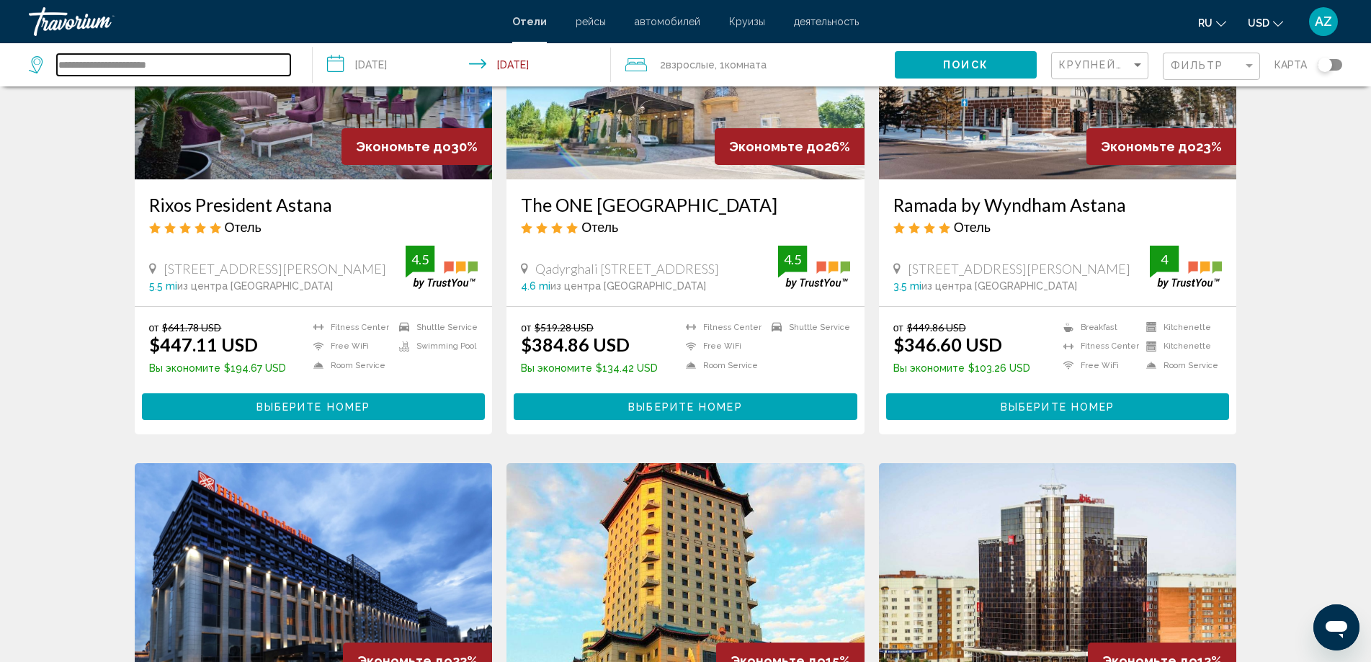
click at [89, 59] on input "**********" at bounding box center [173, 65] width 233 height 22
drag, startPoint x: 189, startPoint y: 64, endPoint x: 2, endPoint y: 67, distance: 187.3
click at [2, 67] on app-destination-search "**********" at bounding box center [156, 64] width 313 height 43
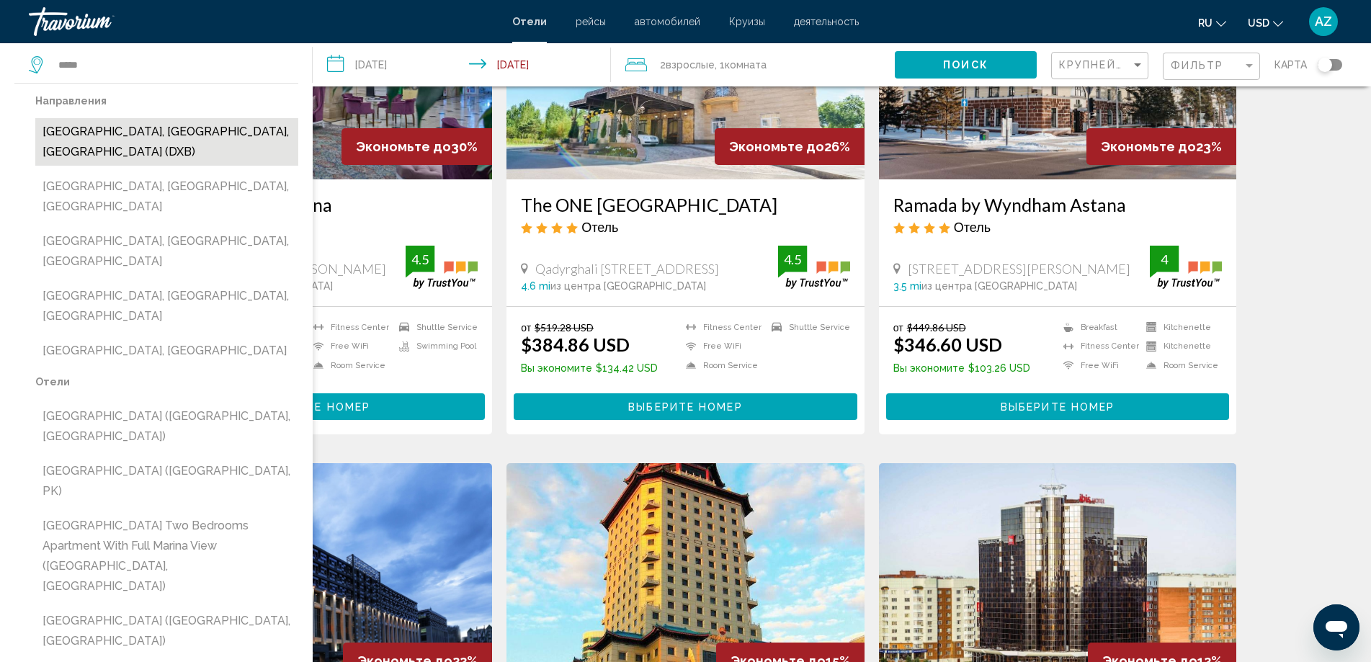
click at [218, 125] on button "[GEOGRAPHIC_DATA], [GEOGRAPHIC_DATA], [GEOGRAPHIC_DATA] (DXB)" at bounding box center [166, 142] width 263 height 48
type input "**********"
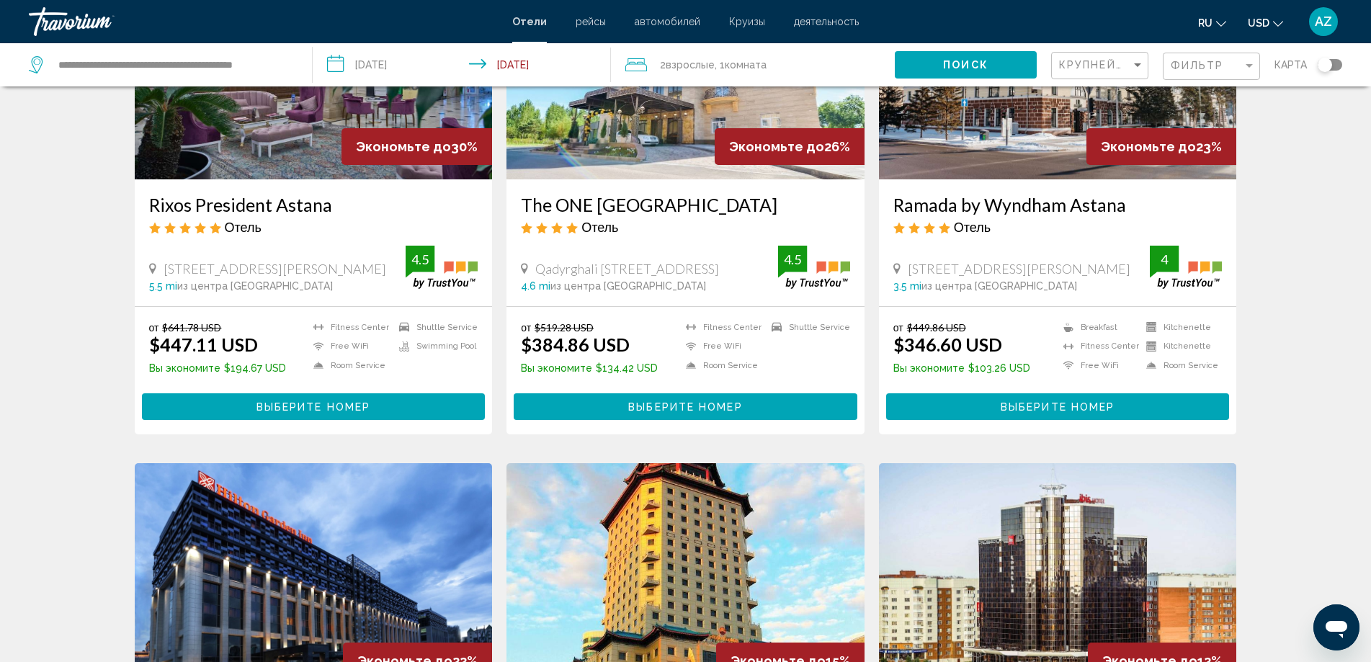
click at [399, 63] on input "**********" at bounding box center [465, 67] width 304 height 48
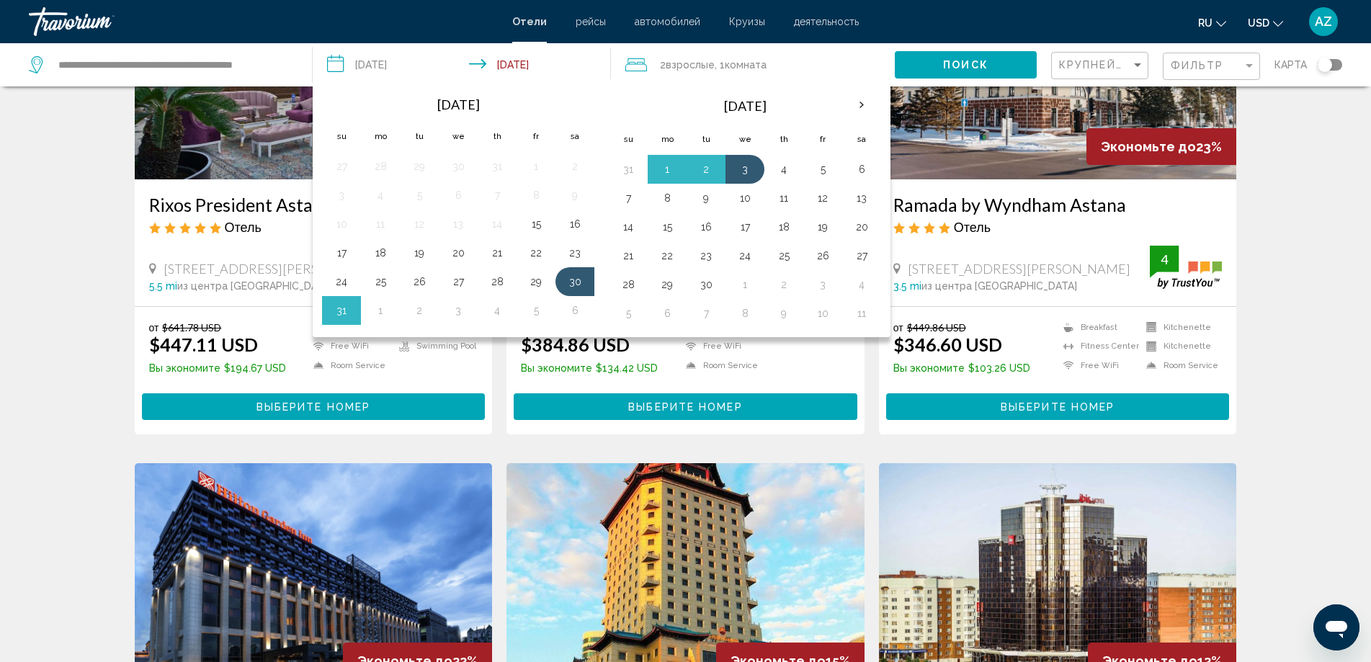
click at [1323, 189] on div "Результаты поиска отелей - 67 места, чтобы провести время Экономьте до 46% Elys…" at bounding box center [685, 471] width 1371 height 2147
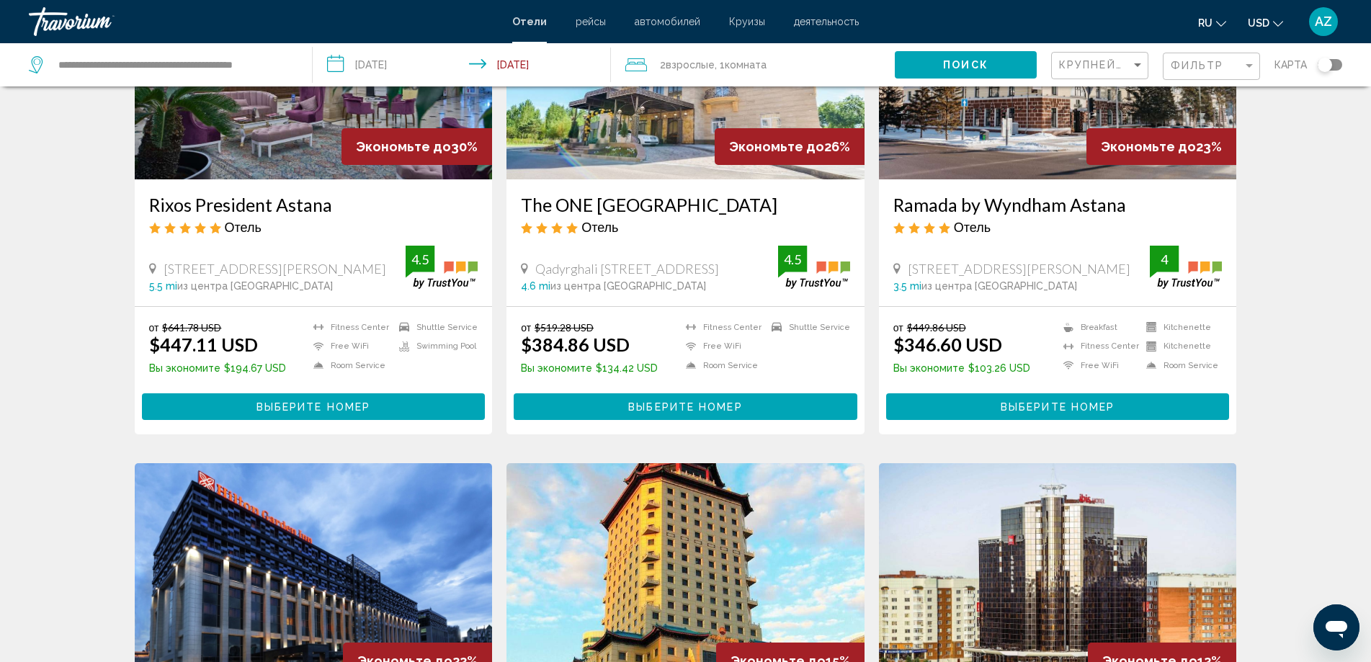
click at [573, 68] on input "**********" at bounding box center [465, 67] width 304 height 48
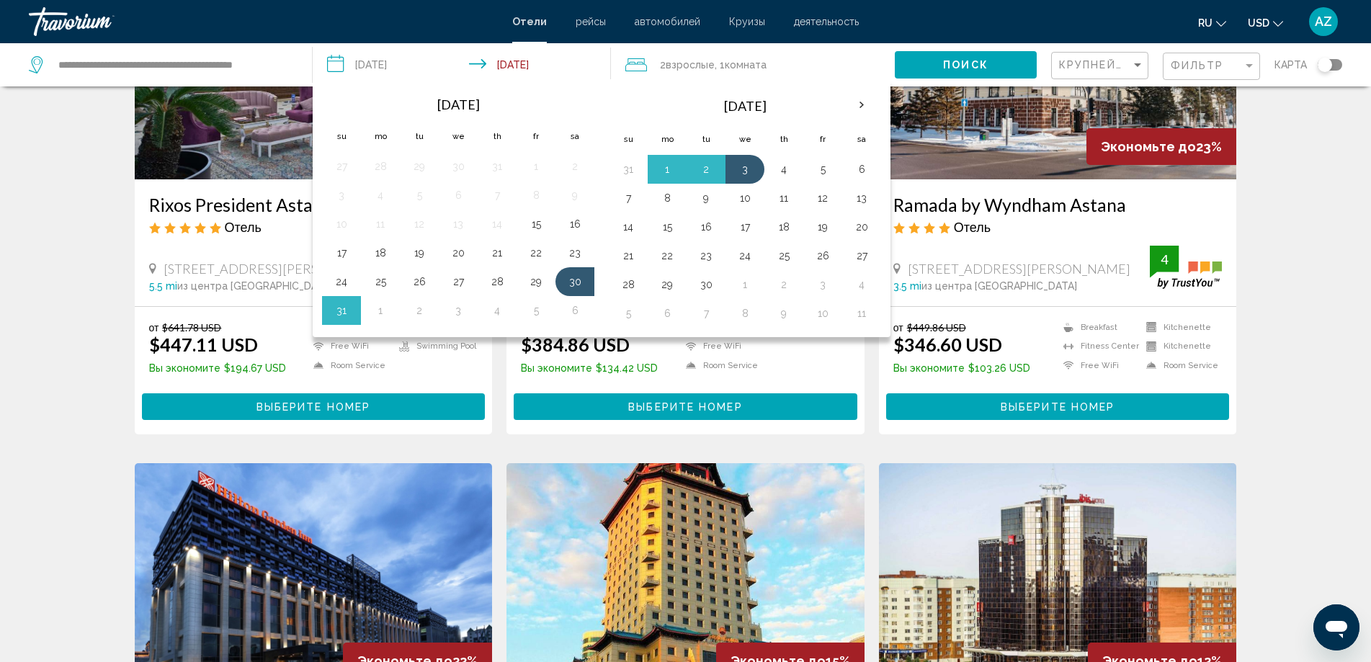
click at [441, 69] on input "**********" at bounding box center [465, 67] width 304 height 48
click at [393, 64] on input "**********" at bounding box center [465, 67] width 304 height 48
click at [1316, 269] on div "Результаты поиска отелей - 67 места, чтобы провести время Экономьте до 46% Elys…" at bounding box center [685, 471] width 1371 height 2147
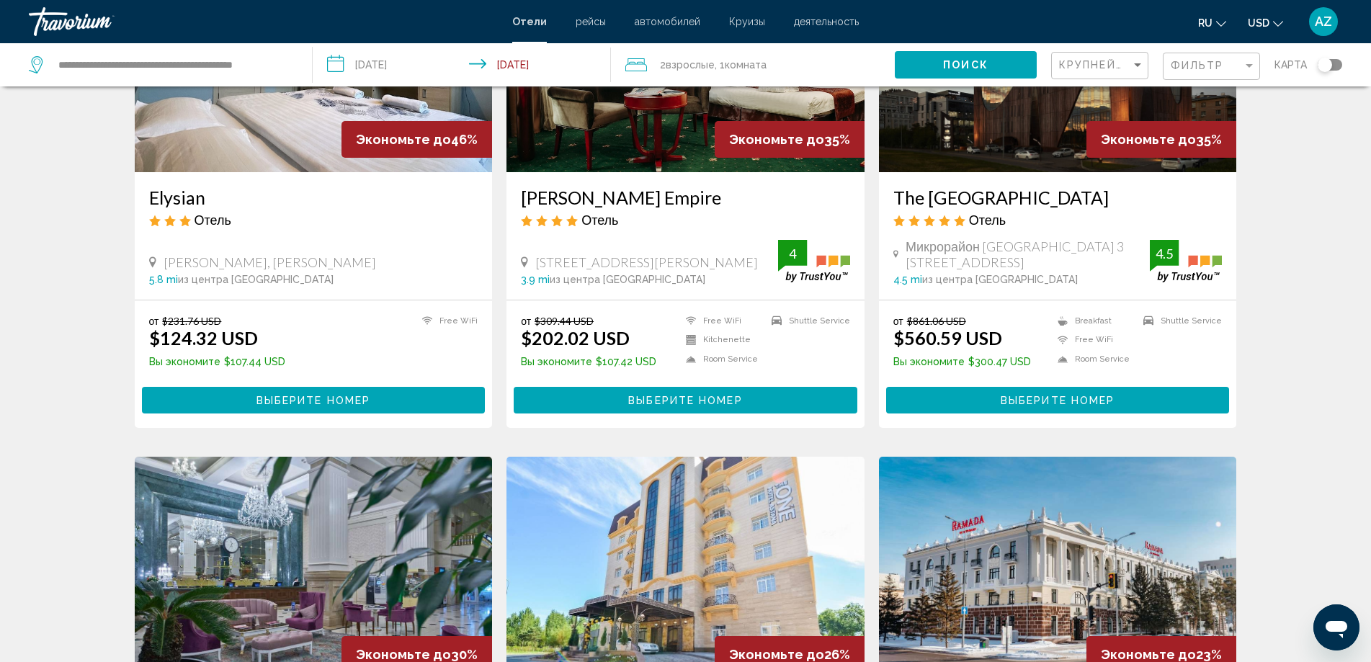
scroll to position [0, 0]
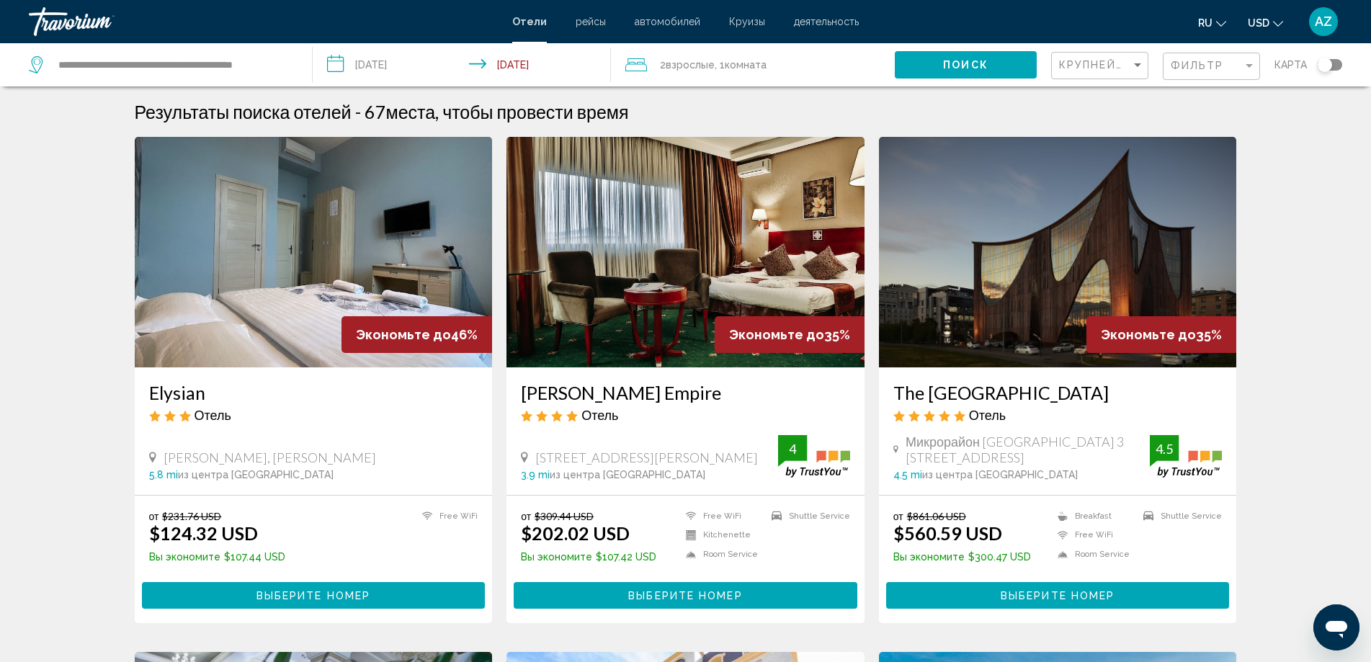
click at [355, 64] on input "**********" at bounding box center [465, 67] width 304 height 48
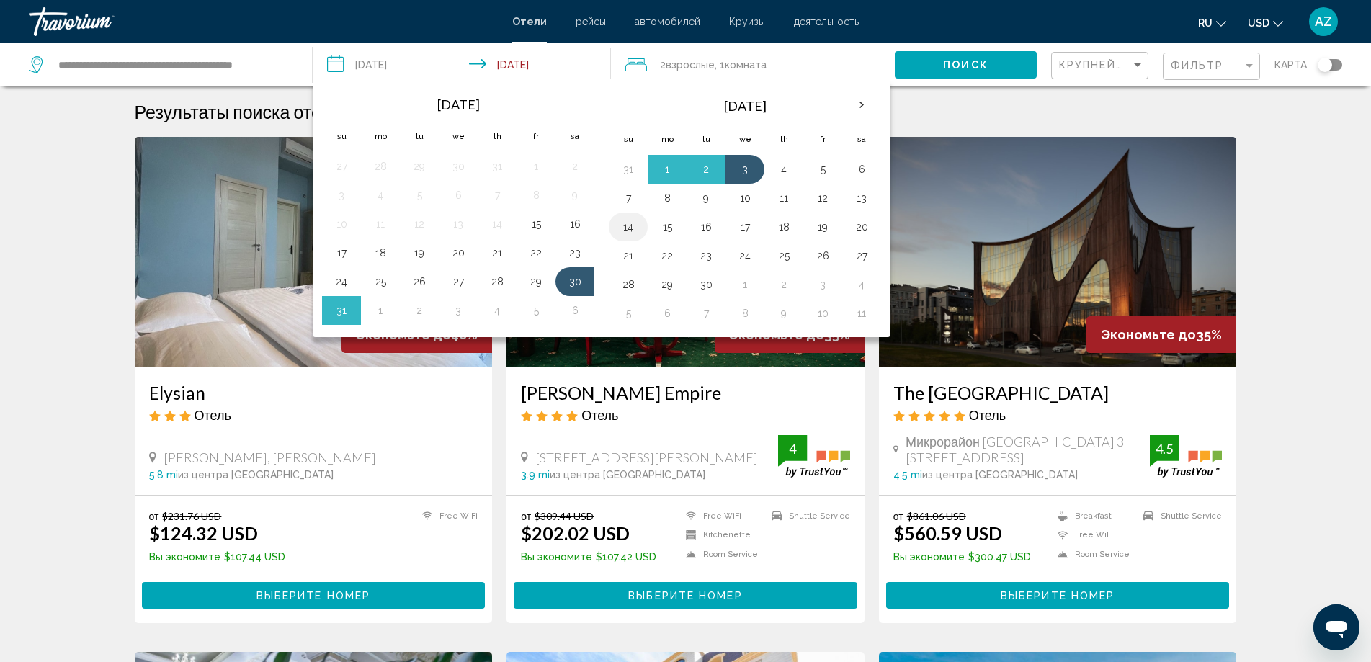
click at [621, 228] on button "14" at bounding box center [628, 227] width 23 height 20
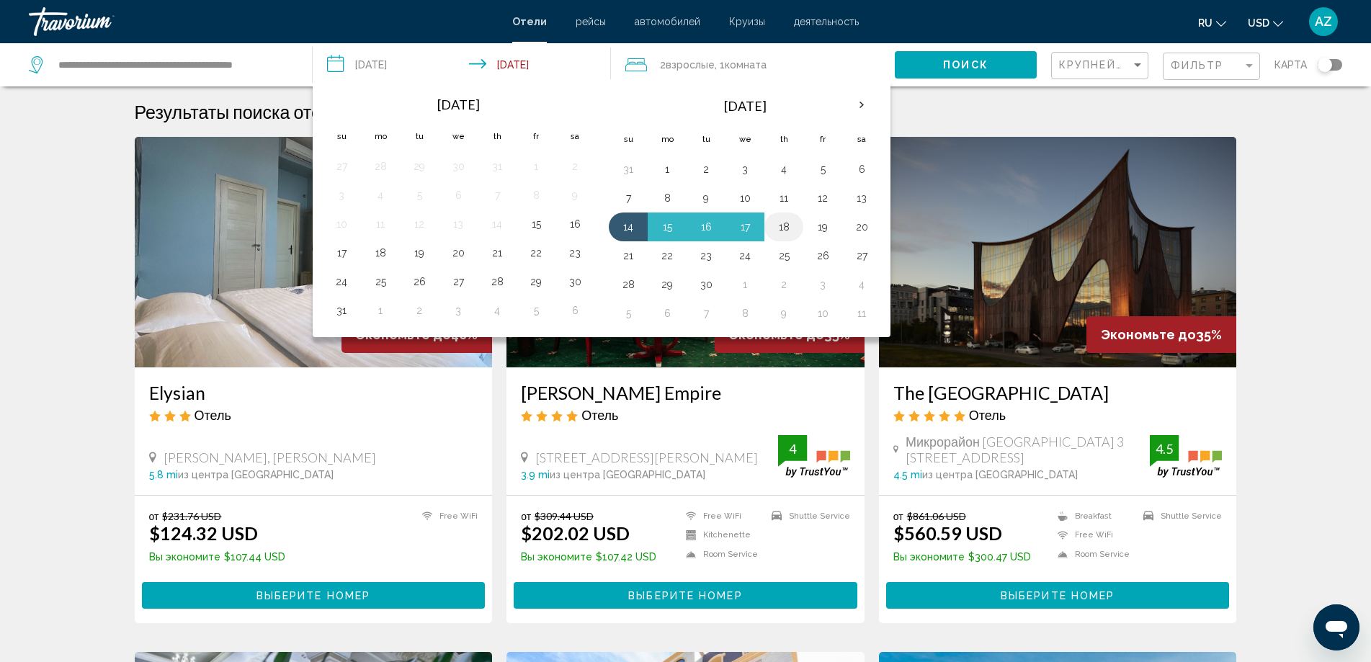
click at [795, 231] on button "18" at bounding box center [783, 227] width 23 height 20
type input "**********"
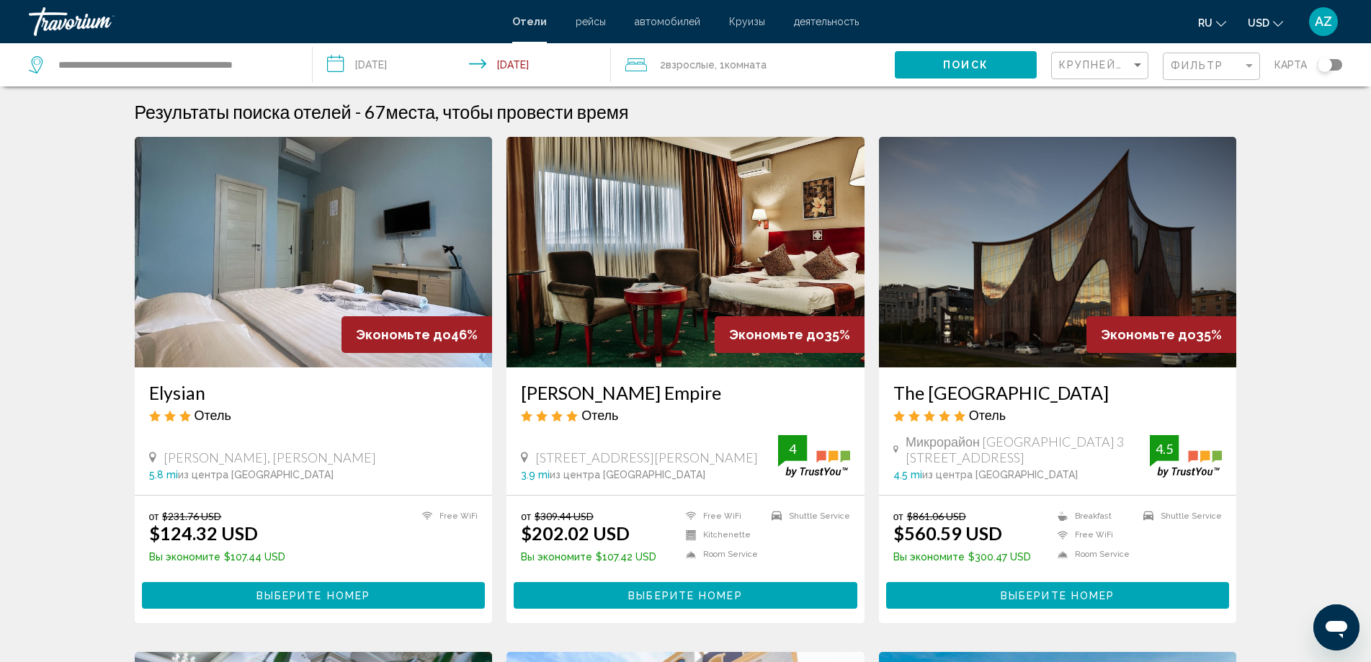
click at [972, 66] on span "Поиск" at bounding box center [965, 66] width 45 height 12
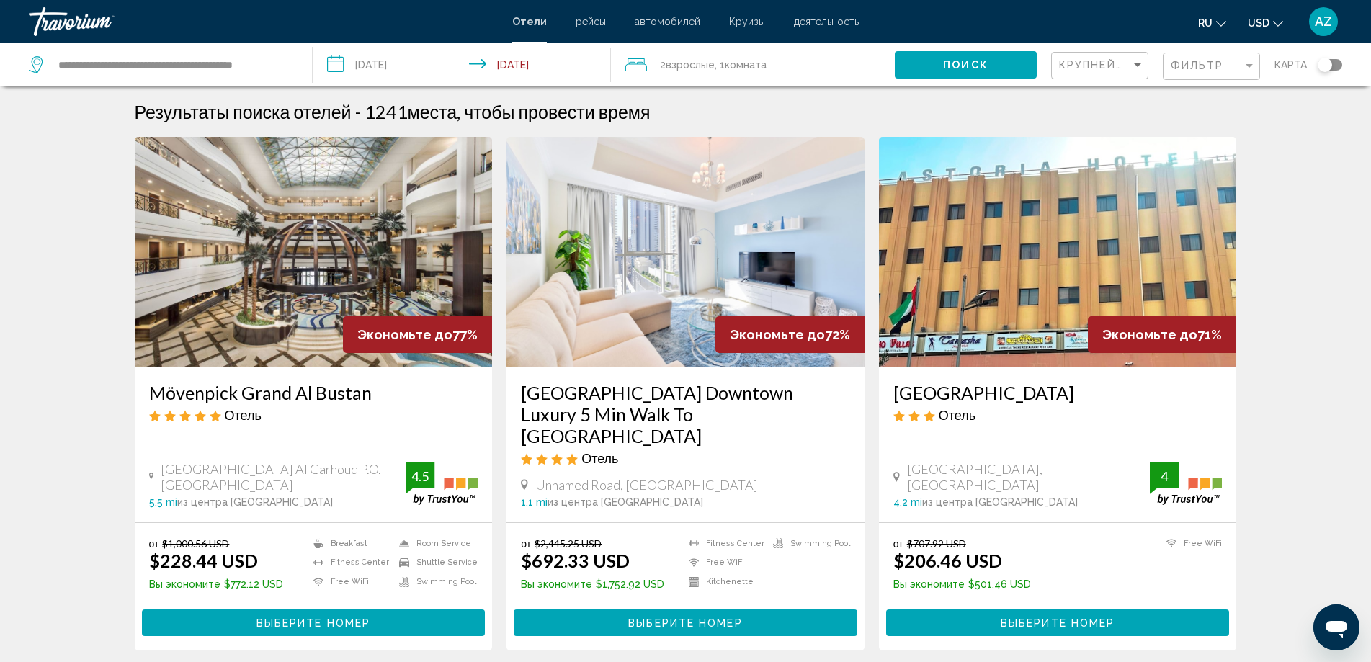
click at [303, 331] on img "Main content" at bounding box center [314, 252] width 358 height 231
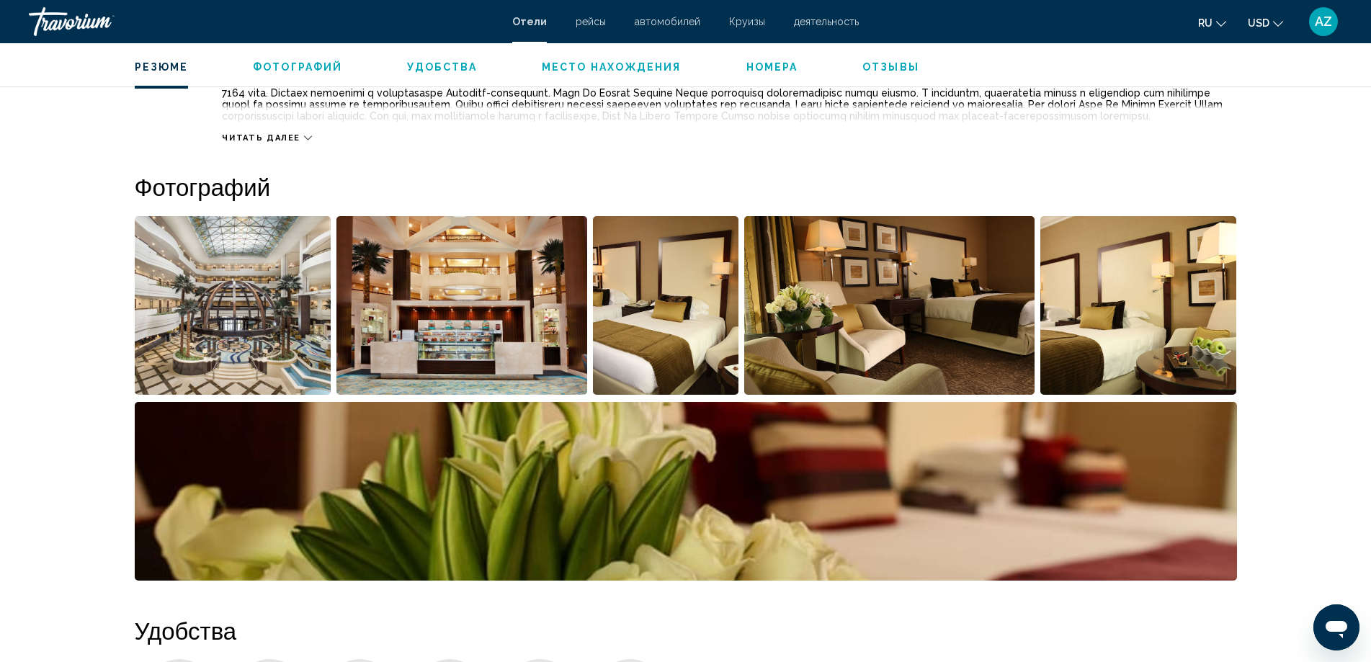
scroll to position [227, 0]
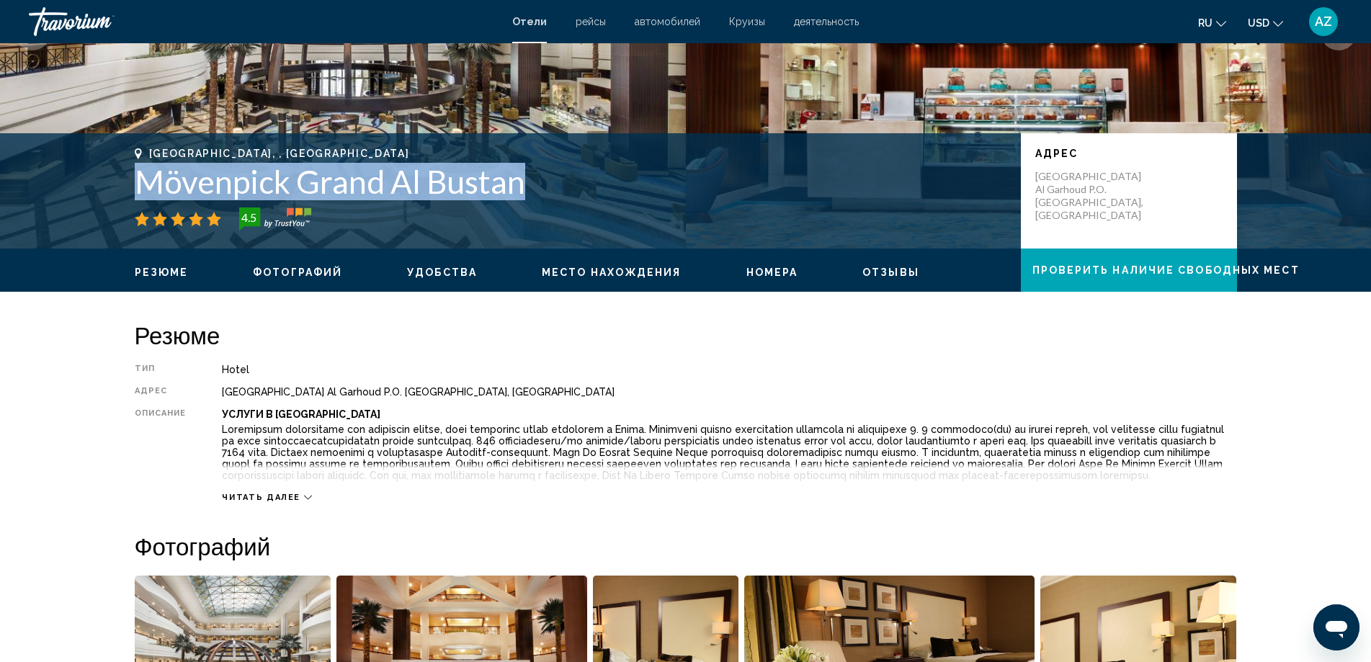
drag, startPoint x: 131, startPoint y: 169, endPoint x: 533, endPoint y: 184, distance: 402.2
click at [533, 184] on div "[GEOGRAPHIC_DATA], , [GEOGRAPHIC_DATA] Mövenpick Grand Al Bustan 4.5 адрес [GEO…" at bounding box center [686, 191] width 1160 height 86
copy h1 "Mövenpick Grand Al Bustan"
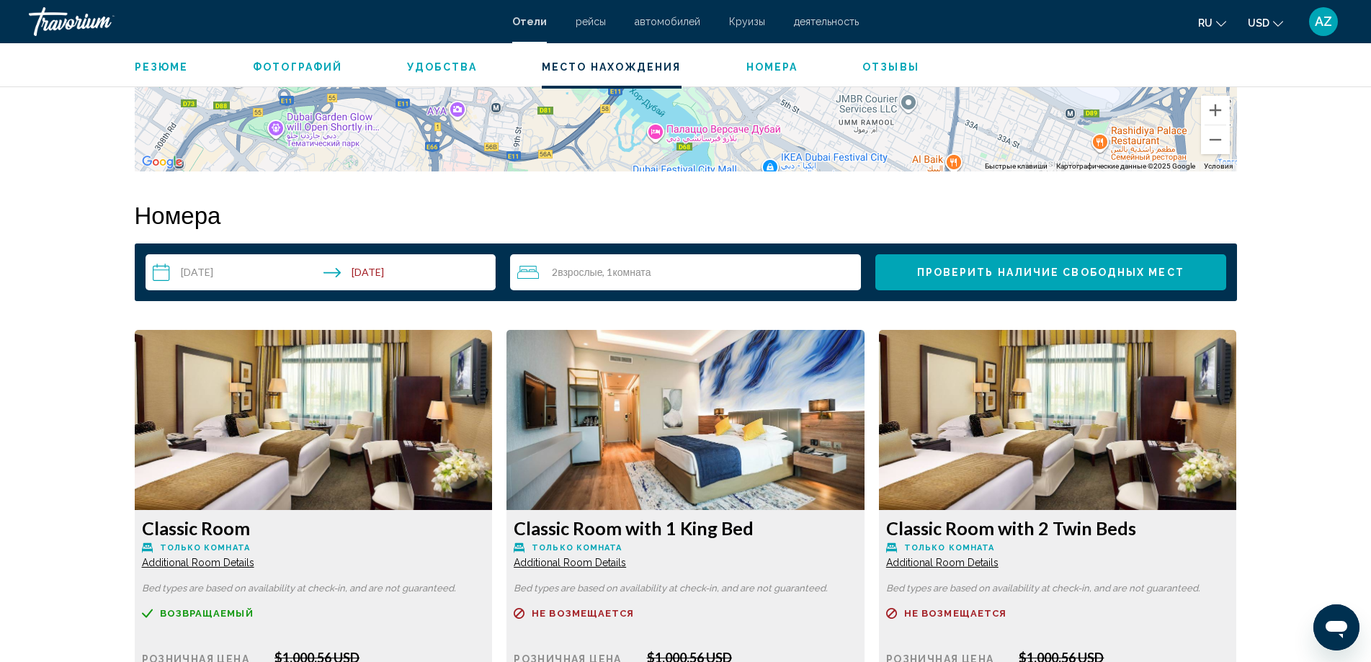
scroll to position [1895, 0]
